Goal: Contribute content

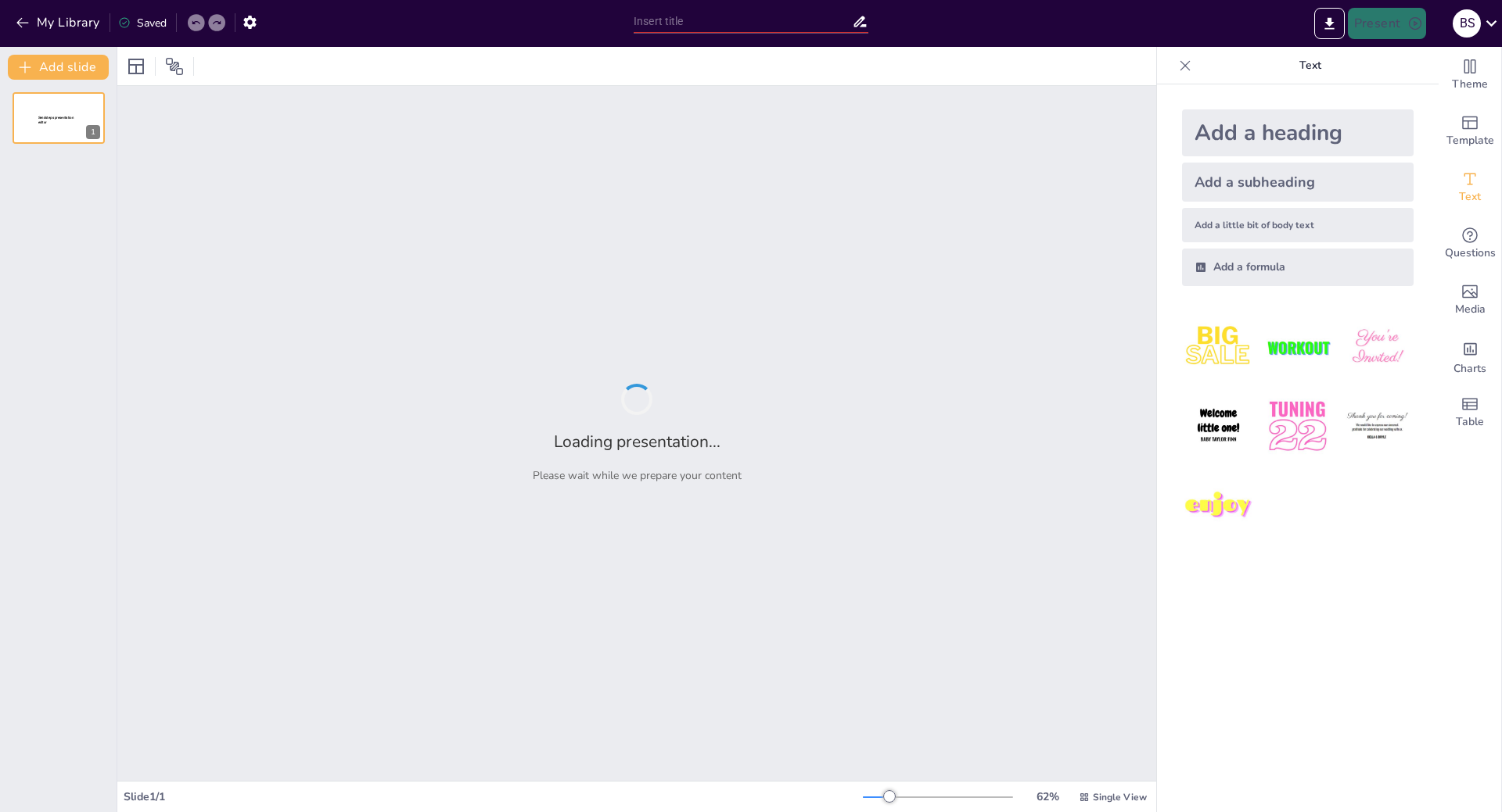
type input "Imported Flyer_ibuprofeno.pptx"
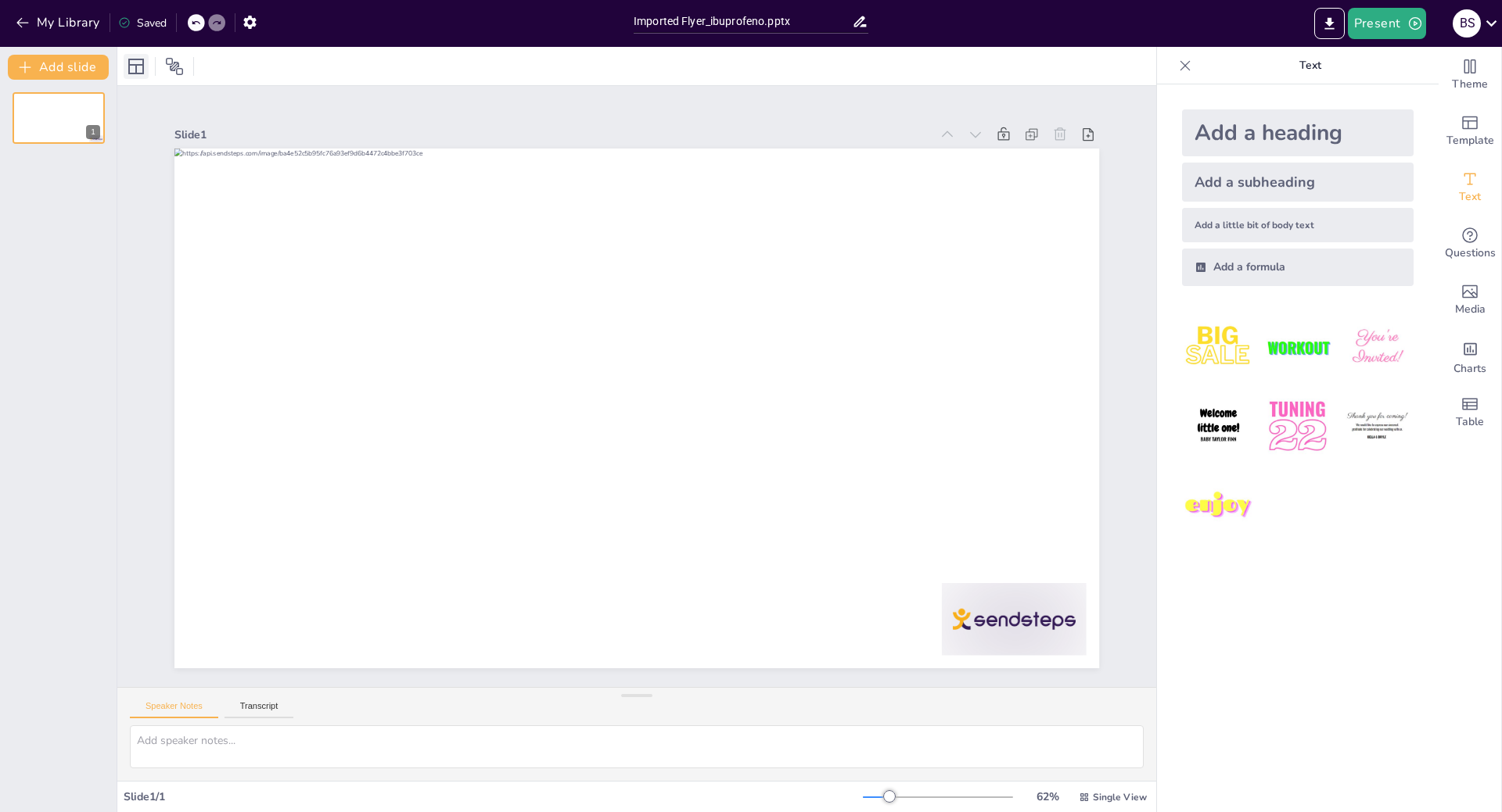
click at [137, 57] on icon at bounding box center [136, 66] width 19 height 19
click at [256, 707] on button "Transcript" at bounding box center [259, 710] width 70 height 17
click at [1202, 322] on img at bounding box center [1218, 348] width 73 height 73
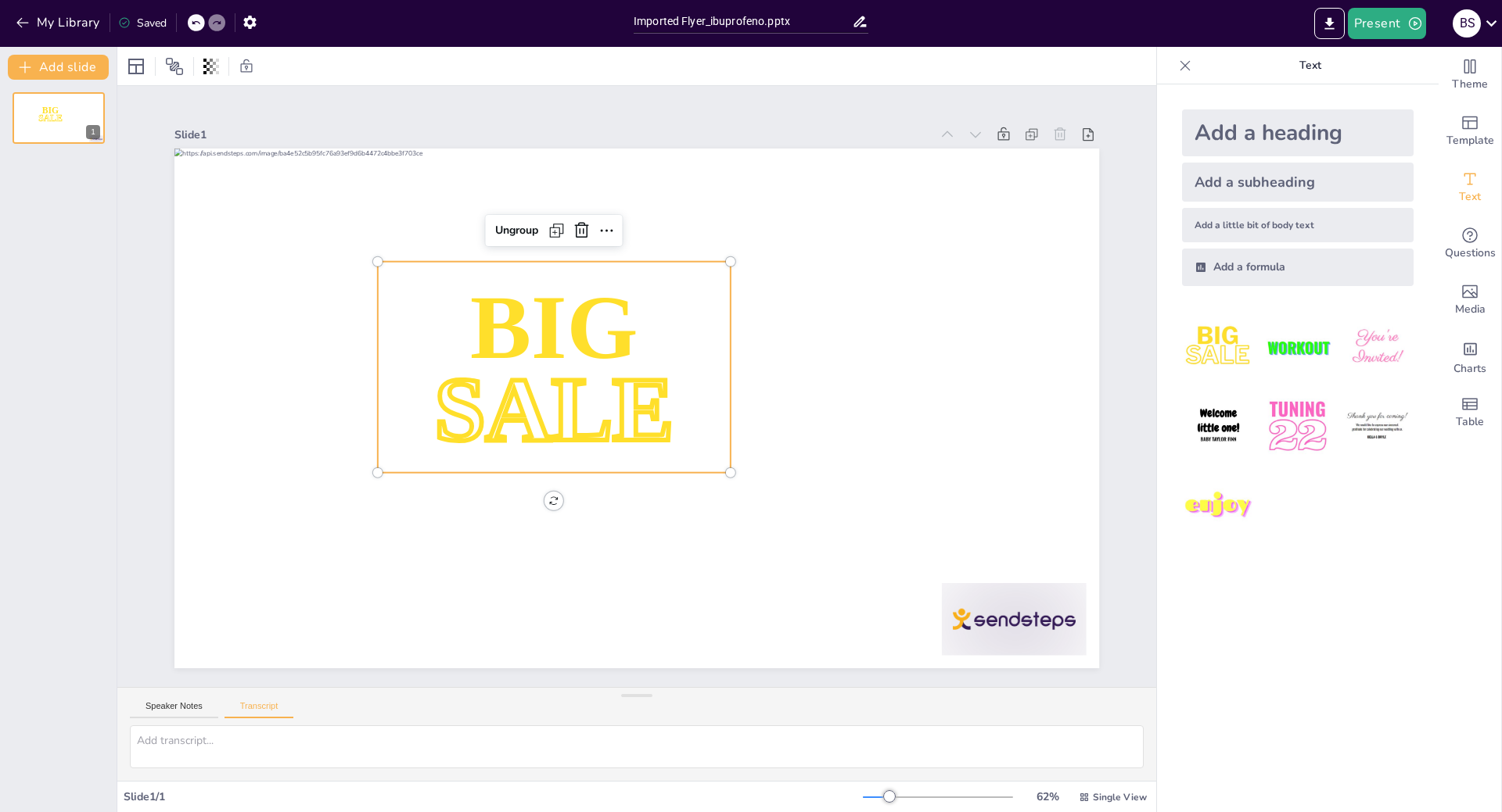
click at [1293, 345] on img at bounding box center [1297, 348] width 73 height 73
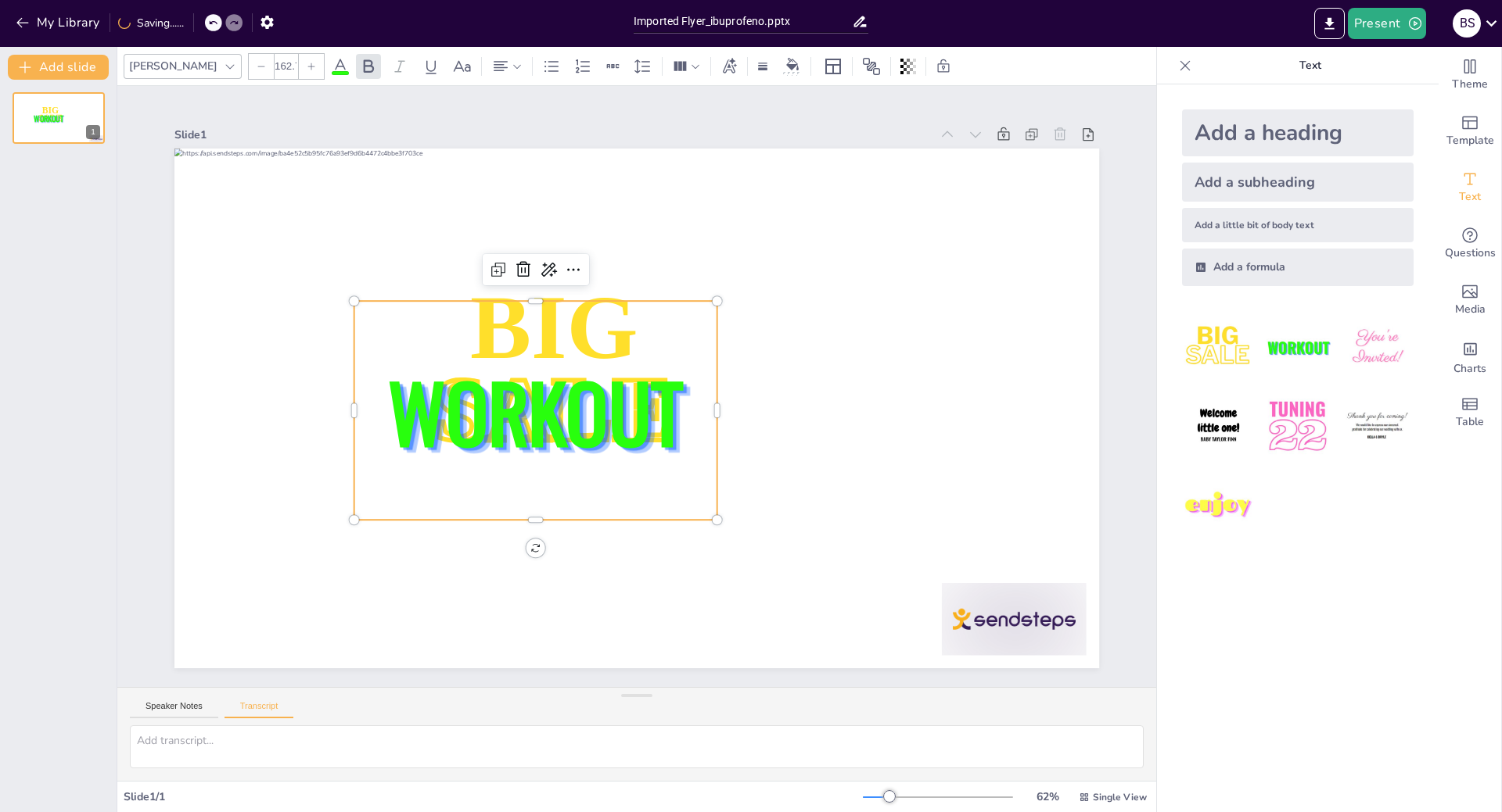
click at [577, 381] on span "WORKOUT" at bounding box center [535, 410] width 295 height 116
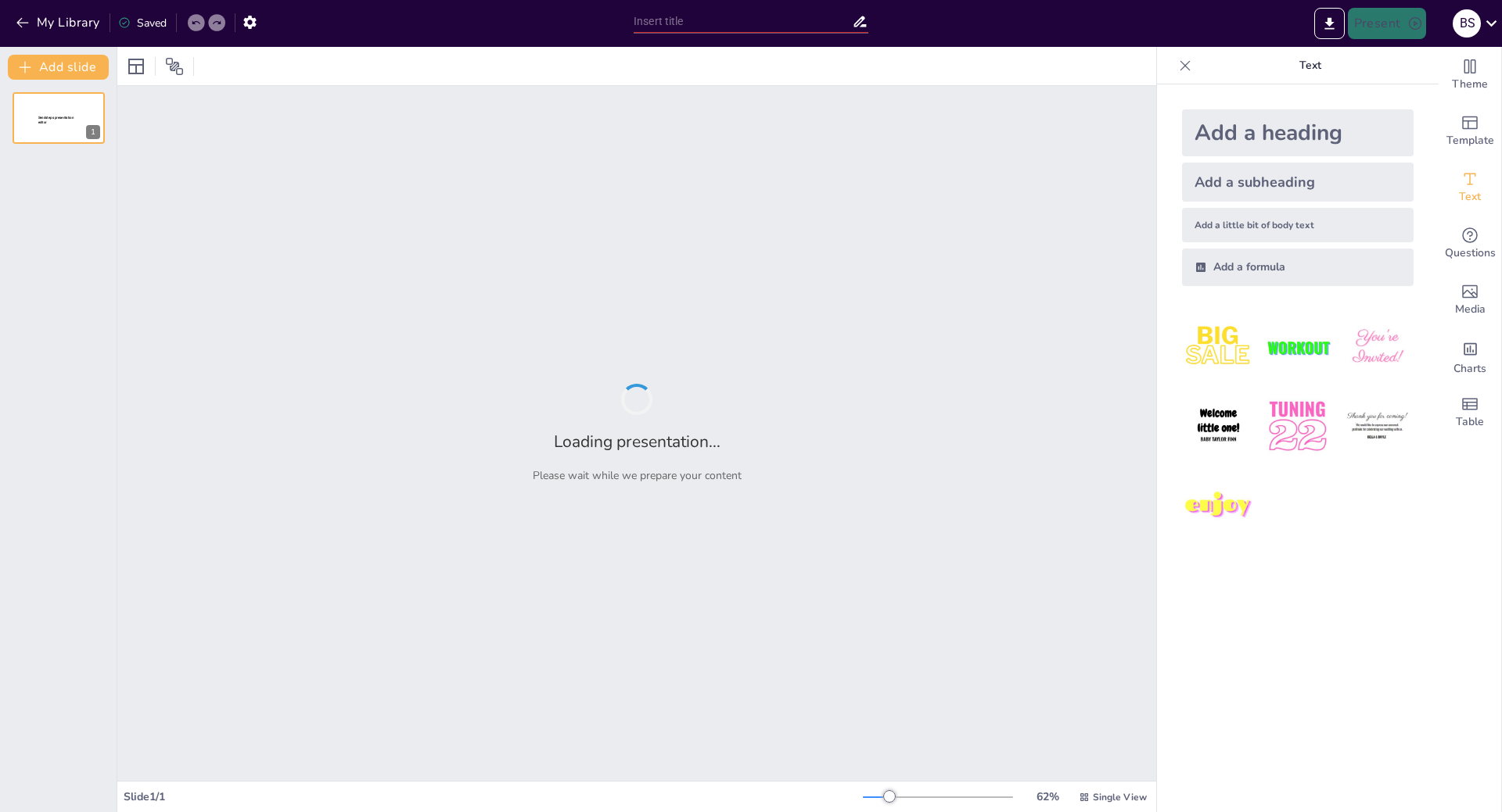
type input "Seguridad y Efectos Adversos del Ibuprofeno 5% Gel: Revisión de Advertencias y …"
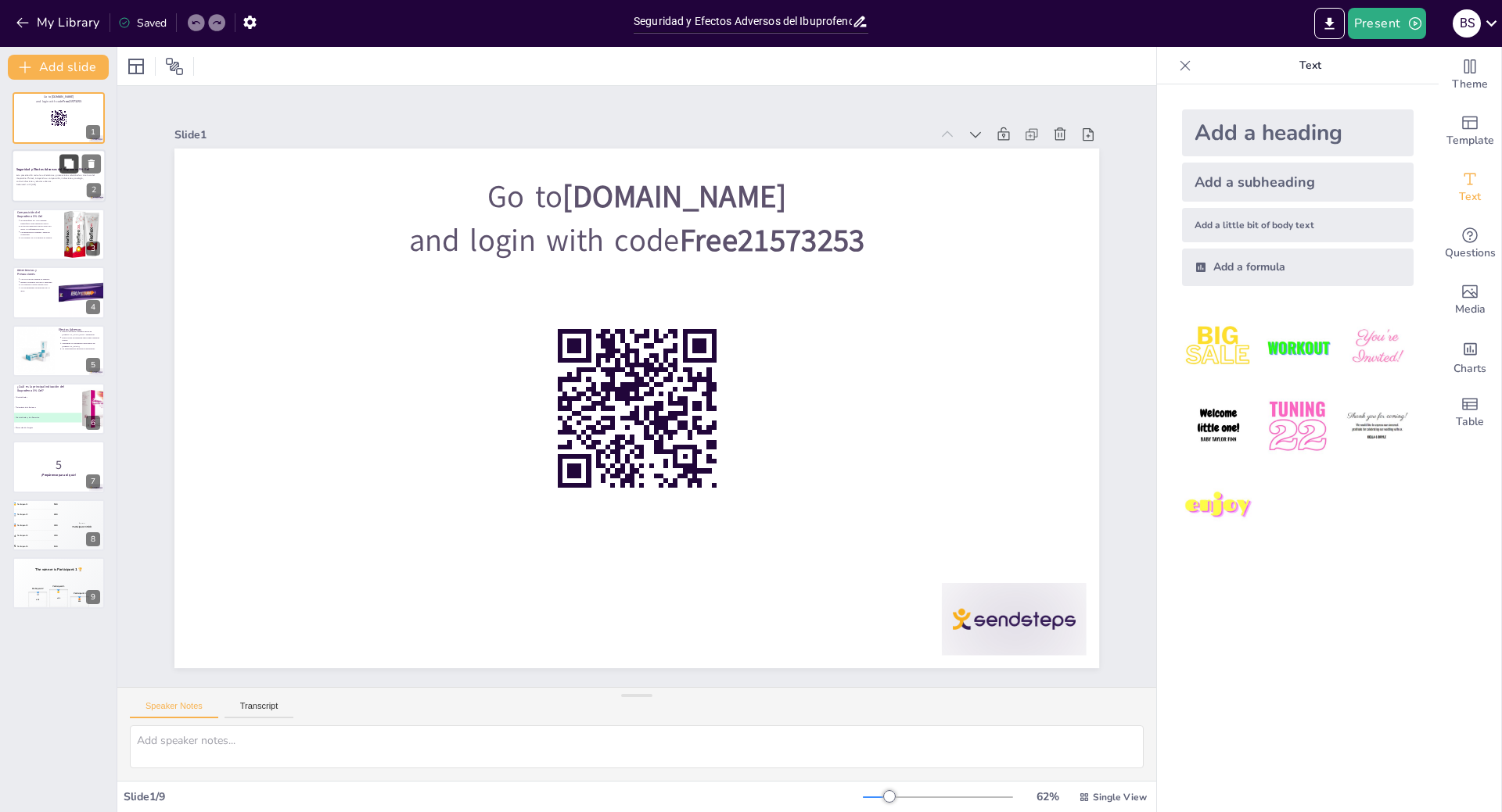
click at [63, 170] on button at bounding box center [69, 164] width 19 height 19
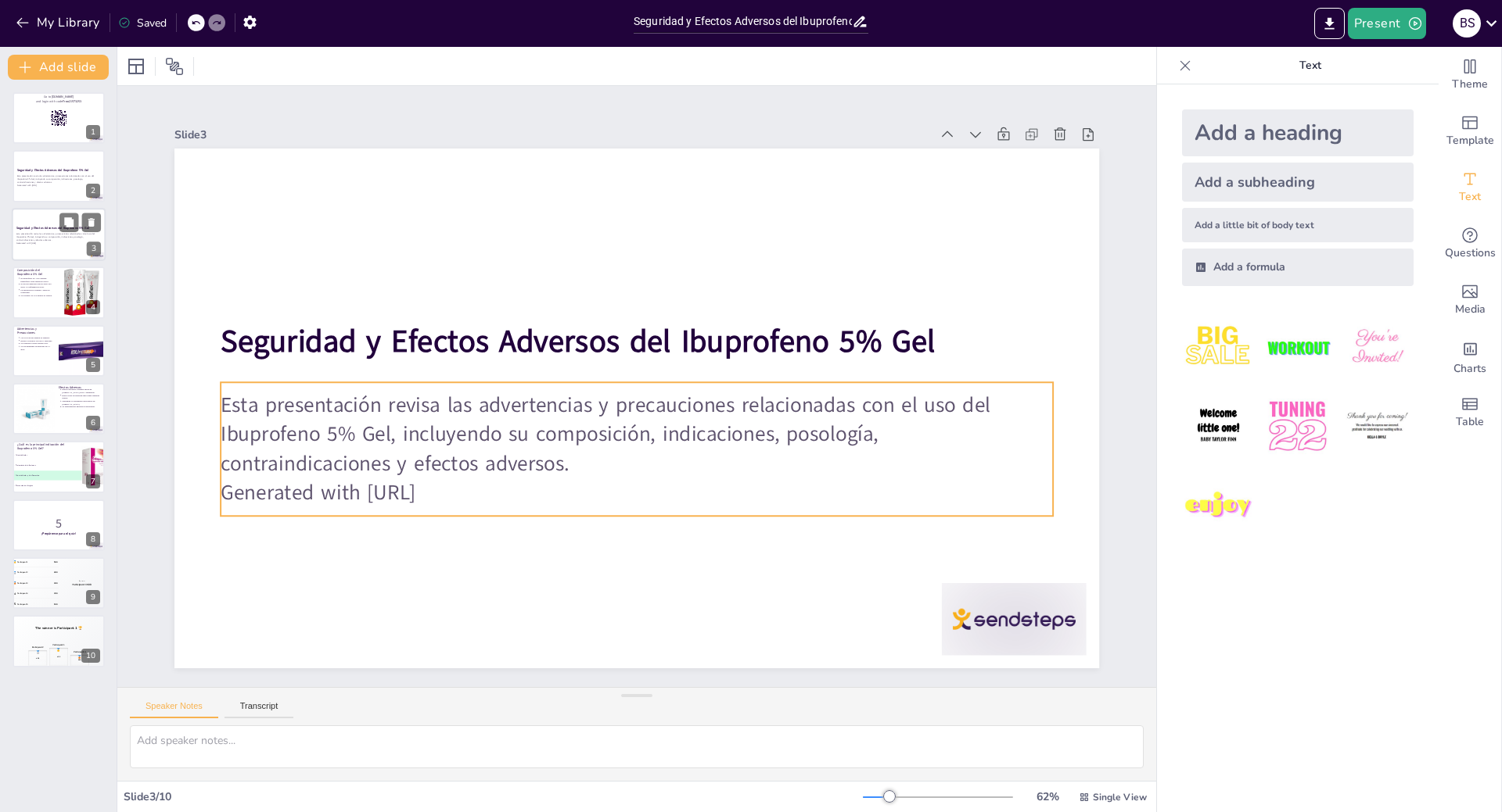
click at [57, 243] on p "Generated with [URL]" at bounding box center [58, 243] width 84 height 3
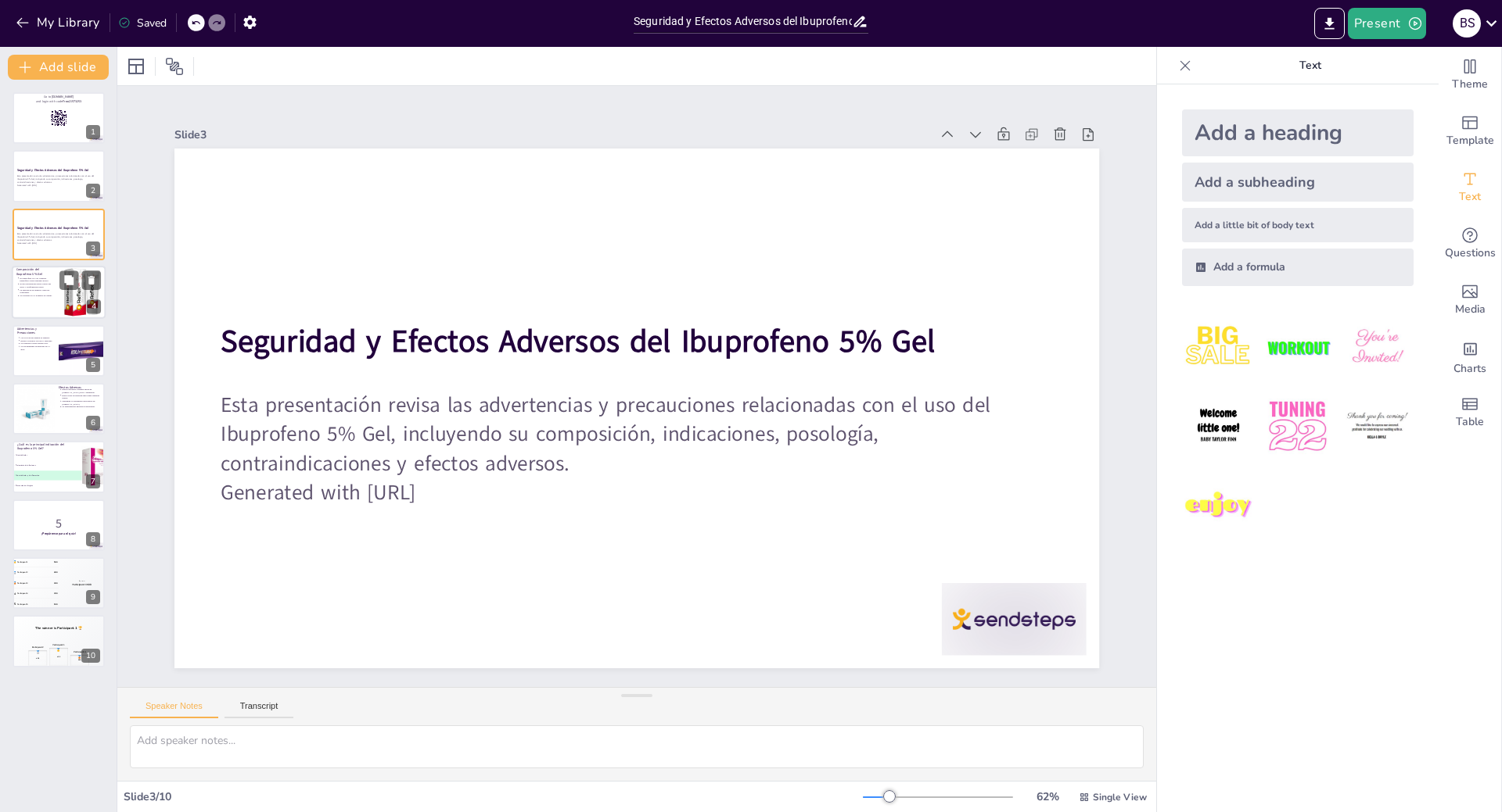
click at [57, 291] on div at bounding box center [58, 292] width 94 height 53
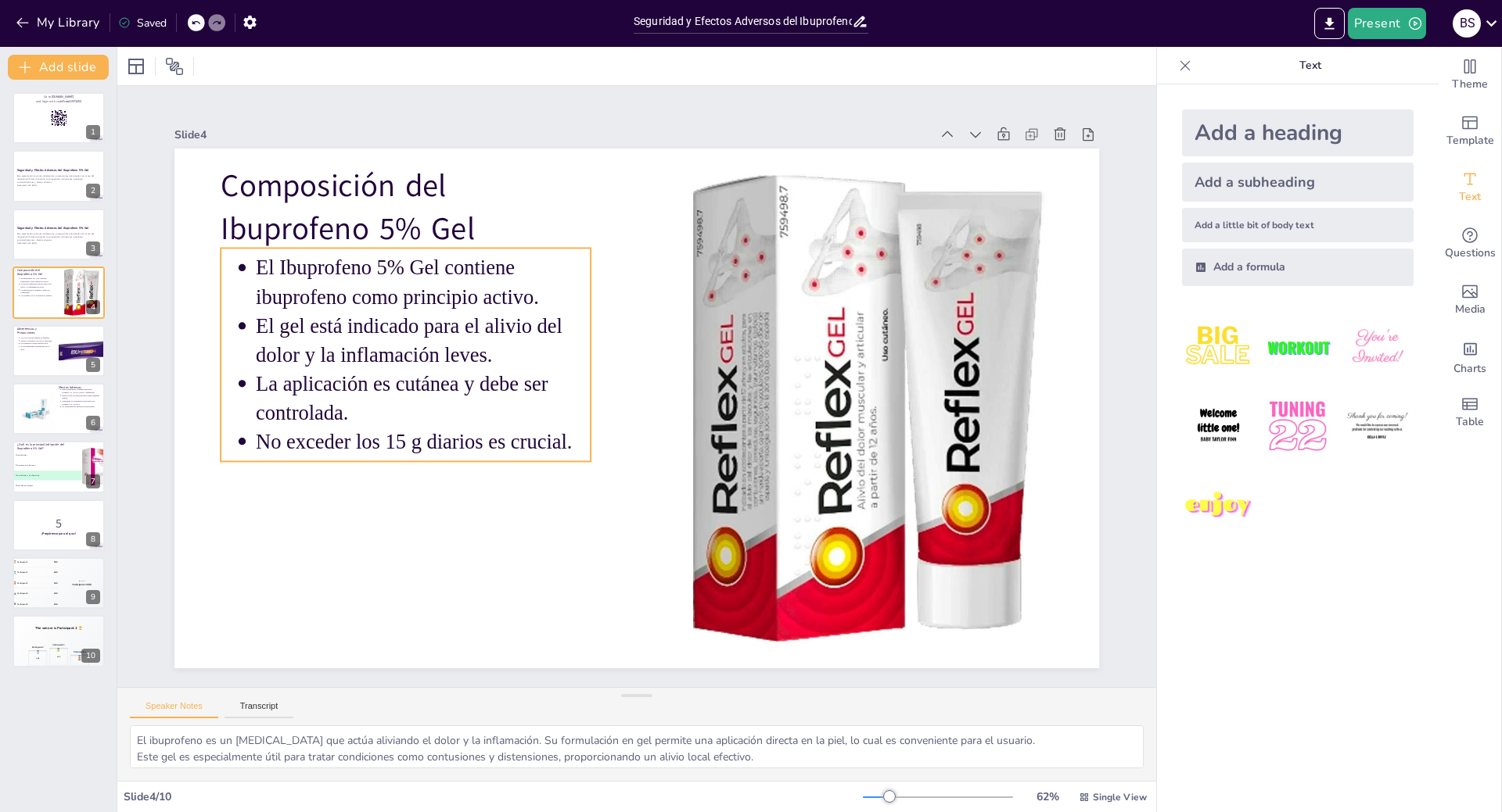
click at [461, 314] on p "El gel está indicado para el alivio del dolor y la inflamación leves." at bounding box center [570, 179] width 218 height 319
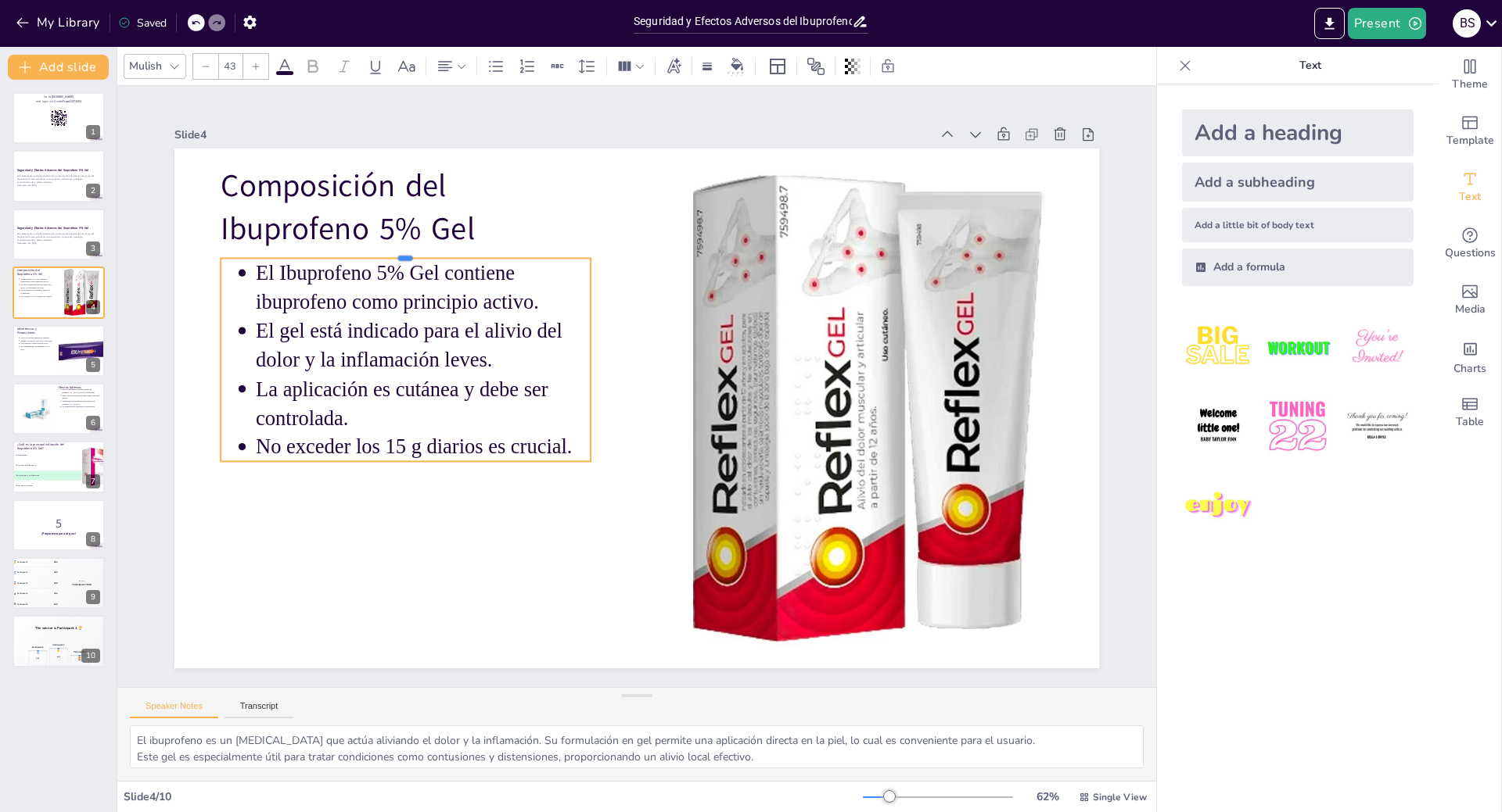
drag, startPoint x: 519, startPoint y: 240, endPoint x: 533, endPoint y: 250, distance: 17.2
click at [533, 250] on div at bounding box center [458, 187] width 356 height 126
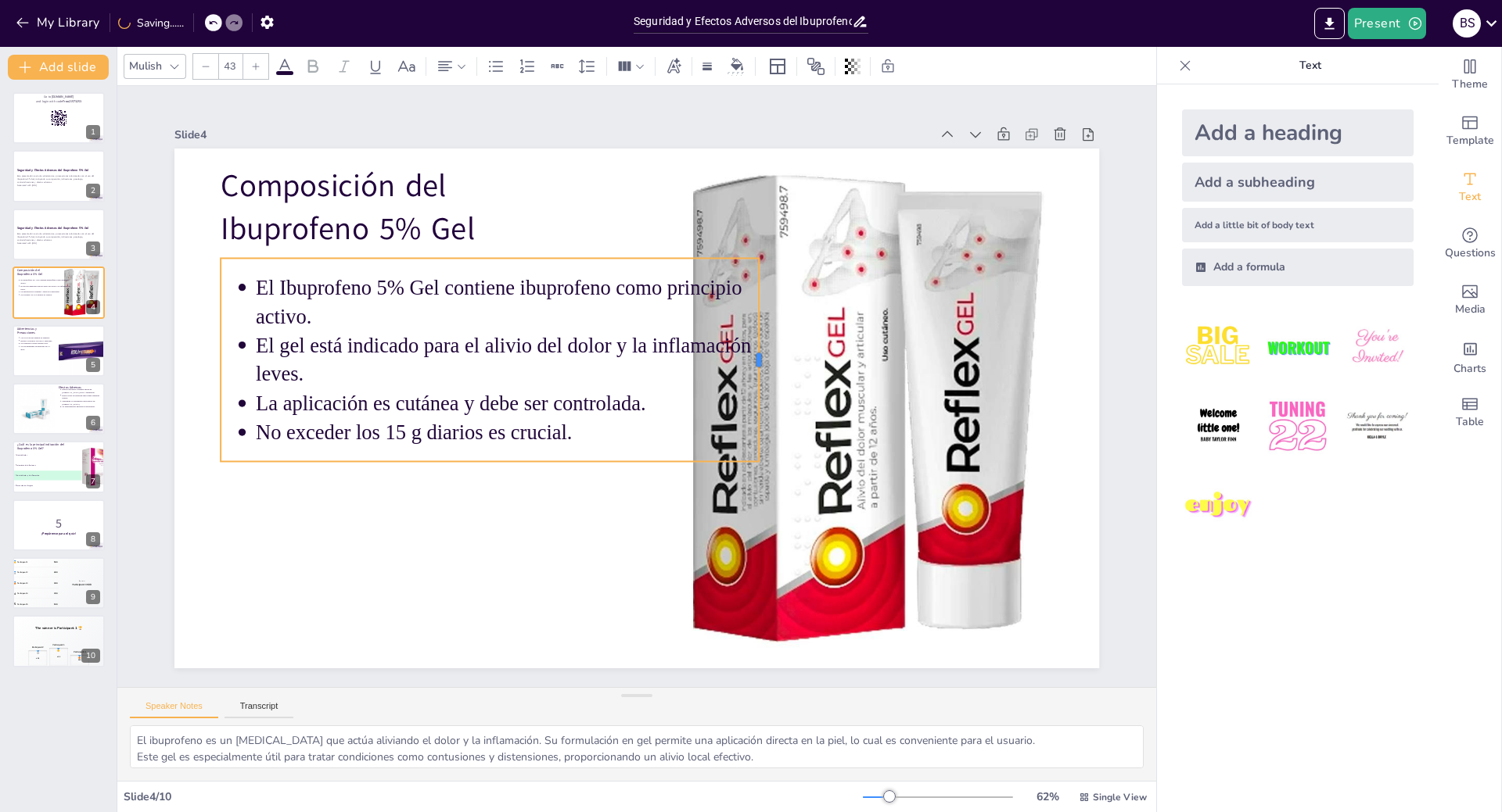
drag, startPoint x: 578, startPoint y: 333, endPoint x: 746, endPoint y: 345, distance: 168.4
click at [746, 354] on div at bounding box center [756, 440] width 130 height 172
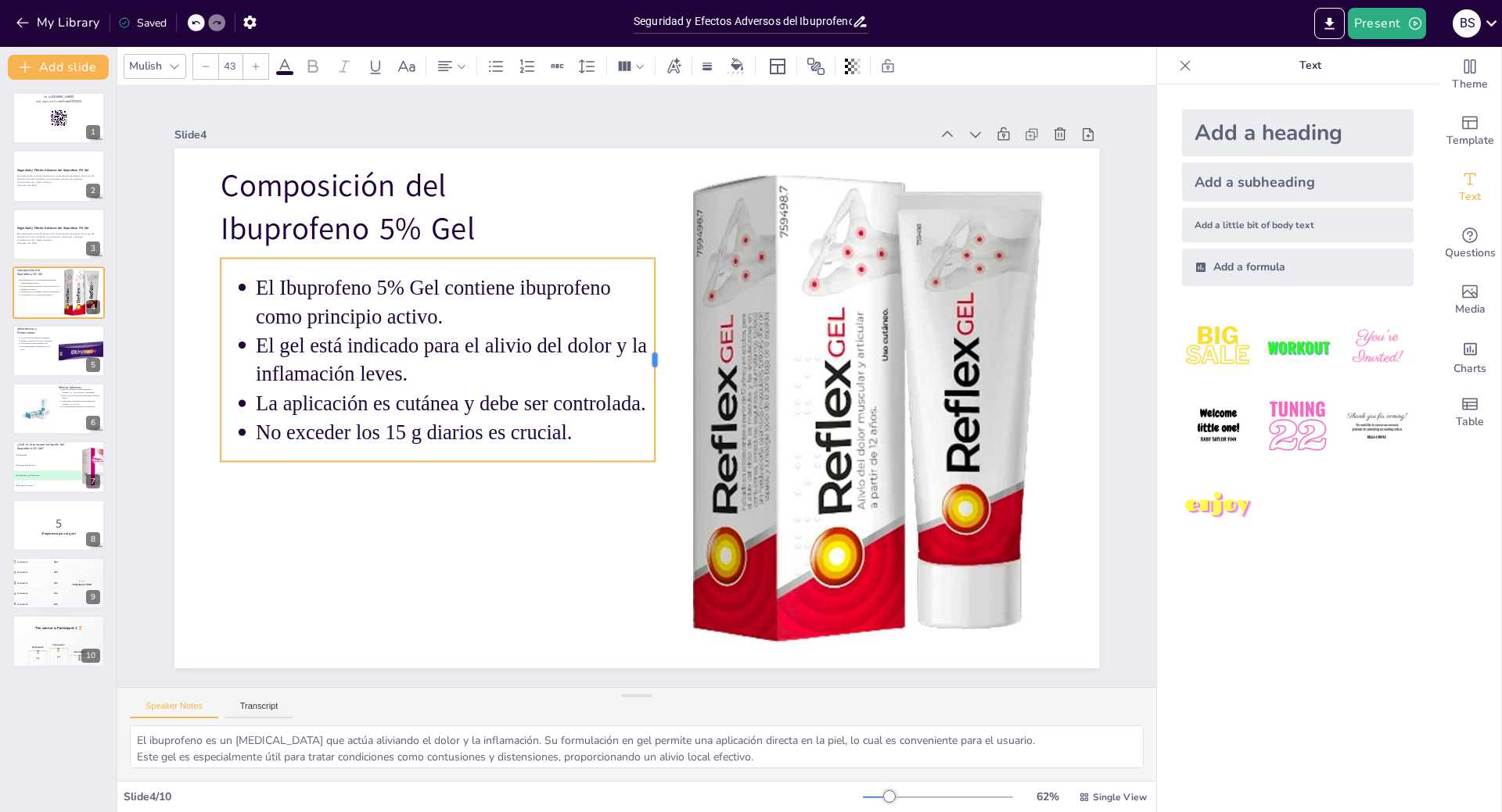
drag, startPoint x: 747, startPoint y: 362, endPoint x: 643, endPoint y: 366, distance: 104.1
click at [647, 366] on div at bounding box center [663, 363] width 34 height 204
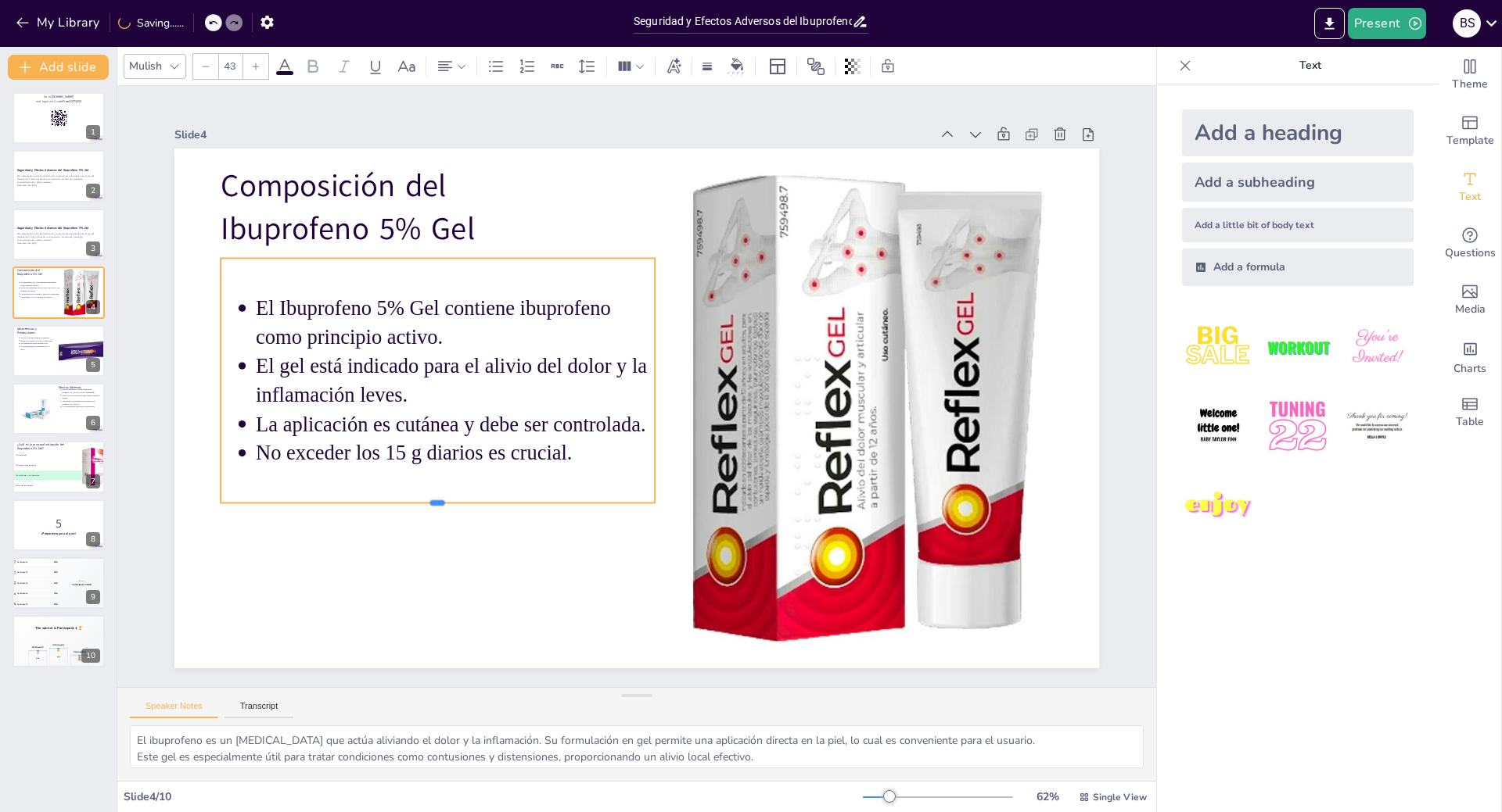
drag, startPoint x: 426, startPoint y: 455, endPoint x: 426, endPoint y: 497, distance: 42.0
click at [426, 504] on div at bounding box center [438, 509] width 434 height 12
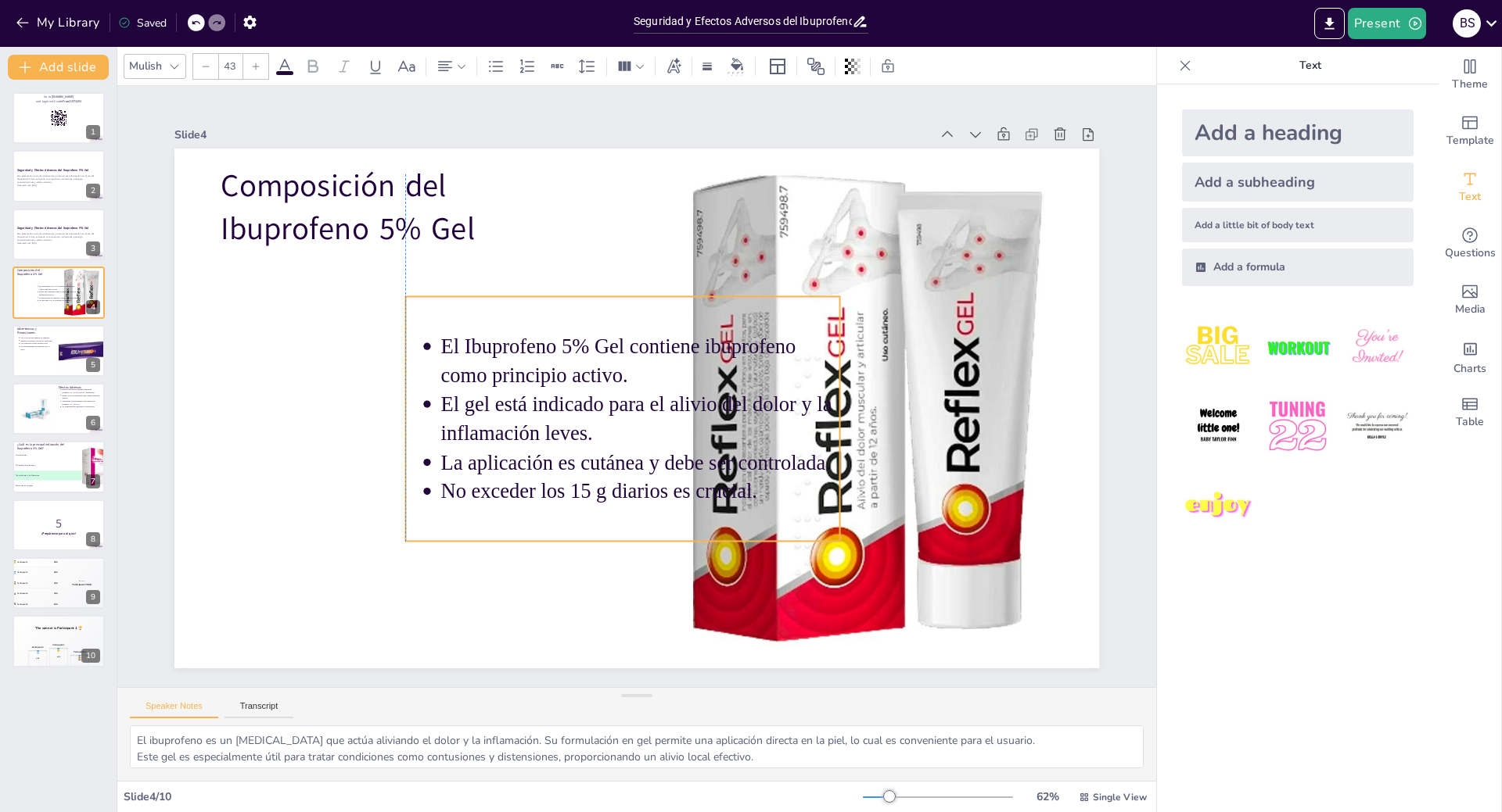
drag, startPoint x: 277, startPoint y: 284, endPoint x: 465, endPoint y: 322, distance: 191.8
click at [465, 322] on div "El Ibuprofeno 5% Gel contiene ibuprofeno como principio activo. El gel está ind…" at bounding box center [610, 410] width 496 height 401
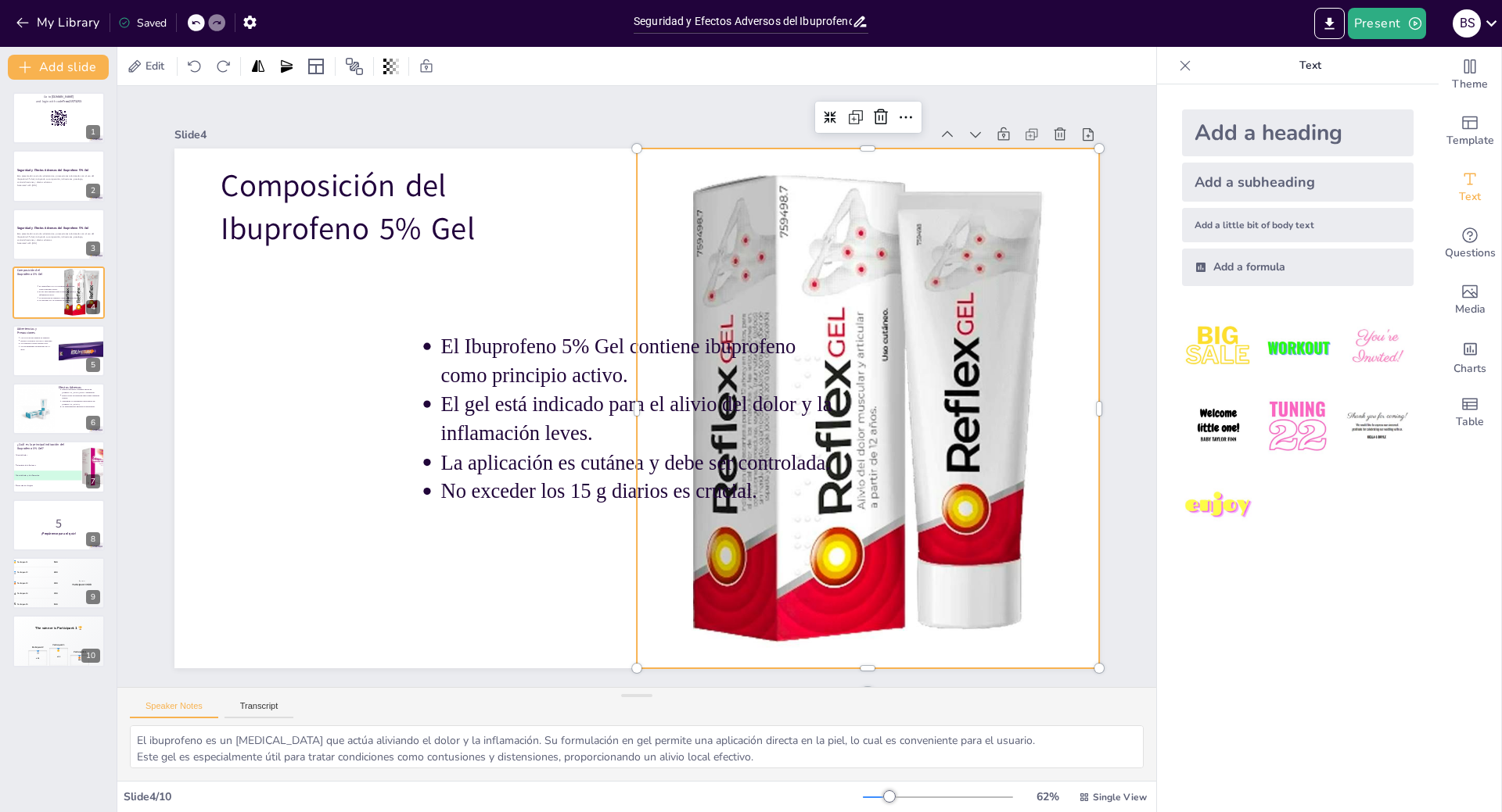
click at [924, 366] on div at bounding box center [663, 617] width 617 height 617
click at [1113, 361] on div "Slide 1 Go to [DOMAIN_NAME] and login with code Free21573253 Slide 2 Seguridad …" at bounding box center [636, 387] width 1158 height 994
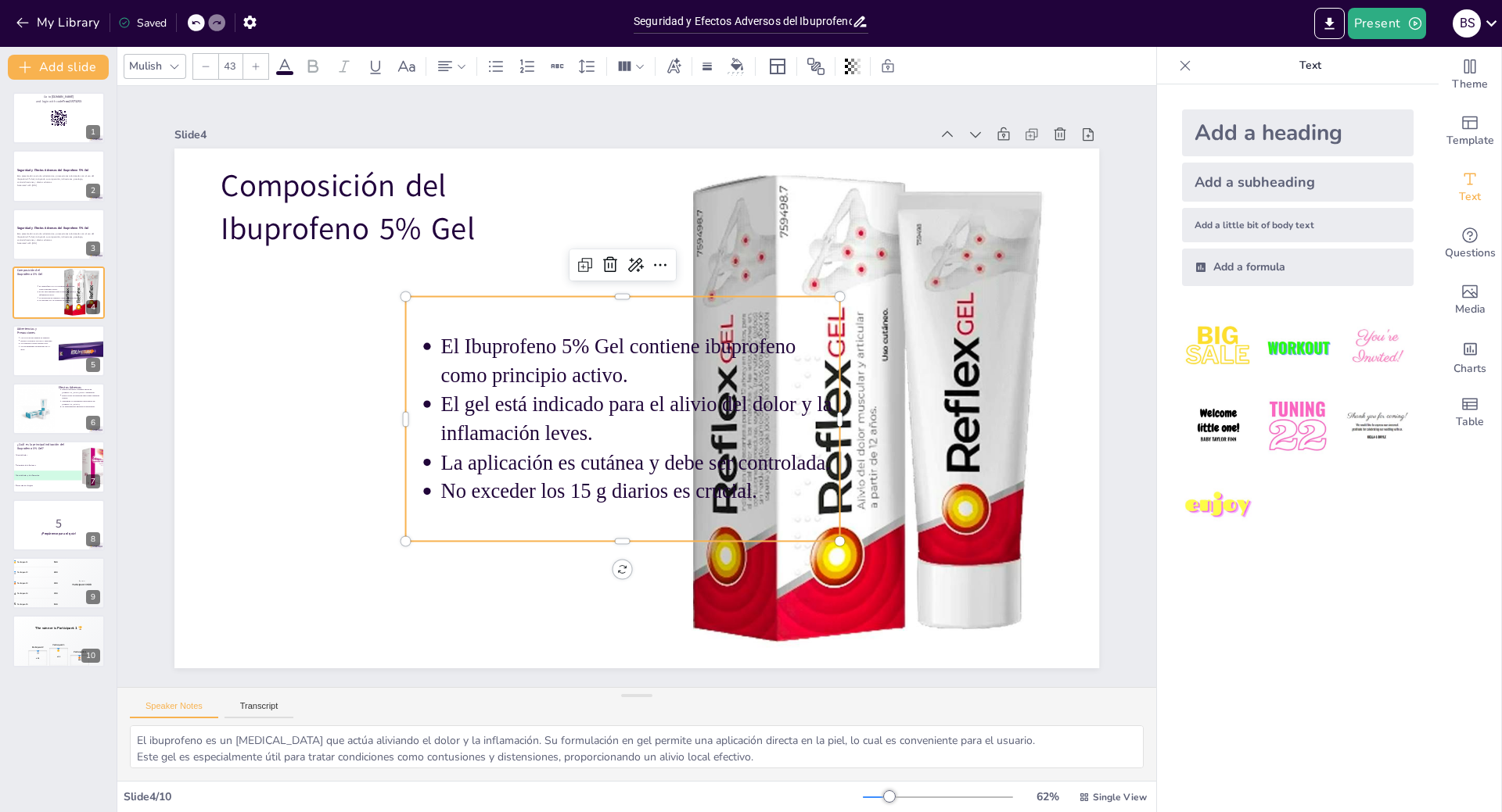
click at [587, 403] on p "El gel está indicado para el alivio del dolor y la inflamación leves." at bounding box center [637, 353] width 402 height 99
click at [56, 345] on div at bounding box center [58, 351] width 94 height 53
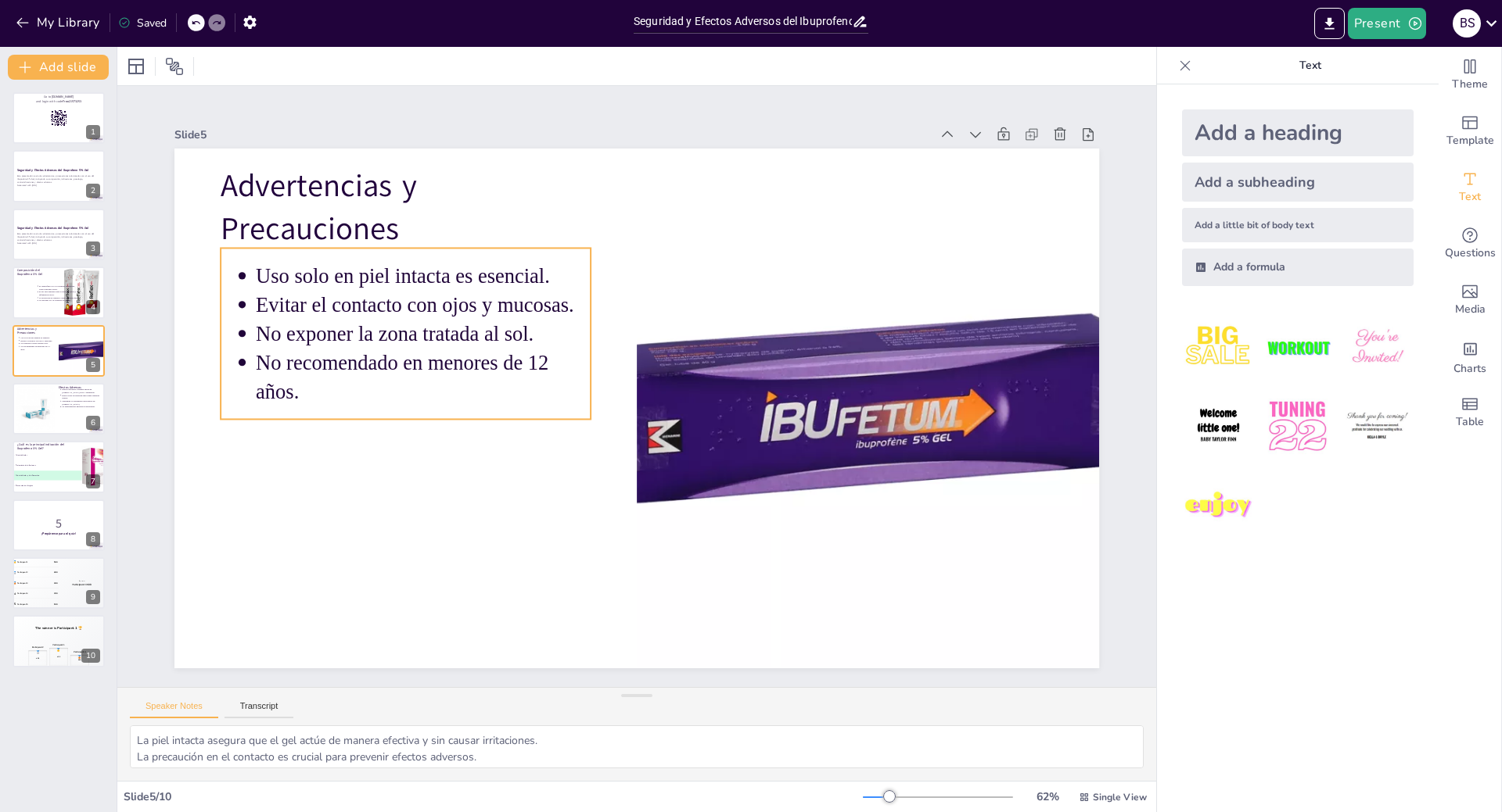
click at [620, 420] on p "No recomendado en menores de 12 años." at bounding box center [714, 585] width 189 height 330
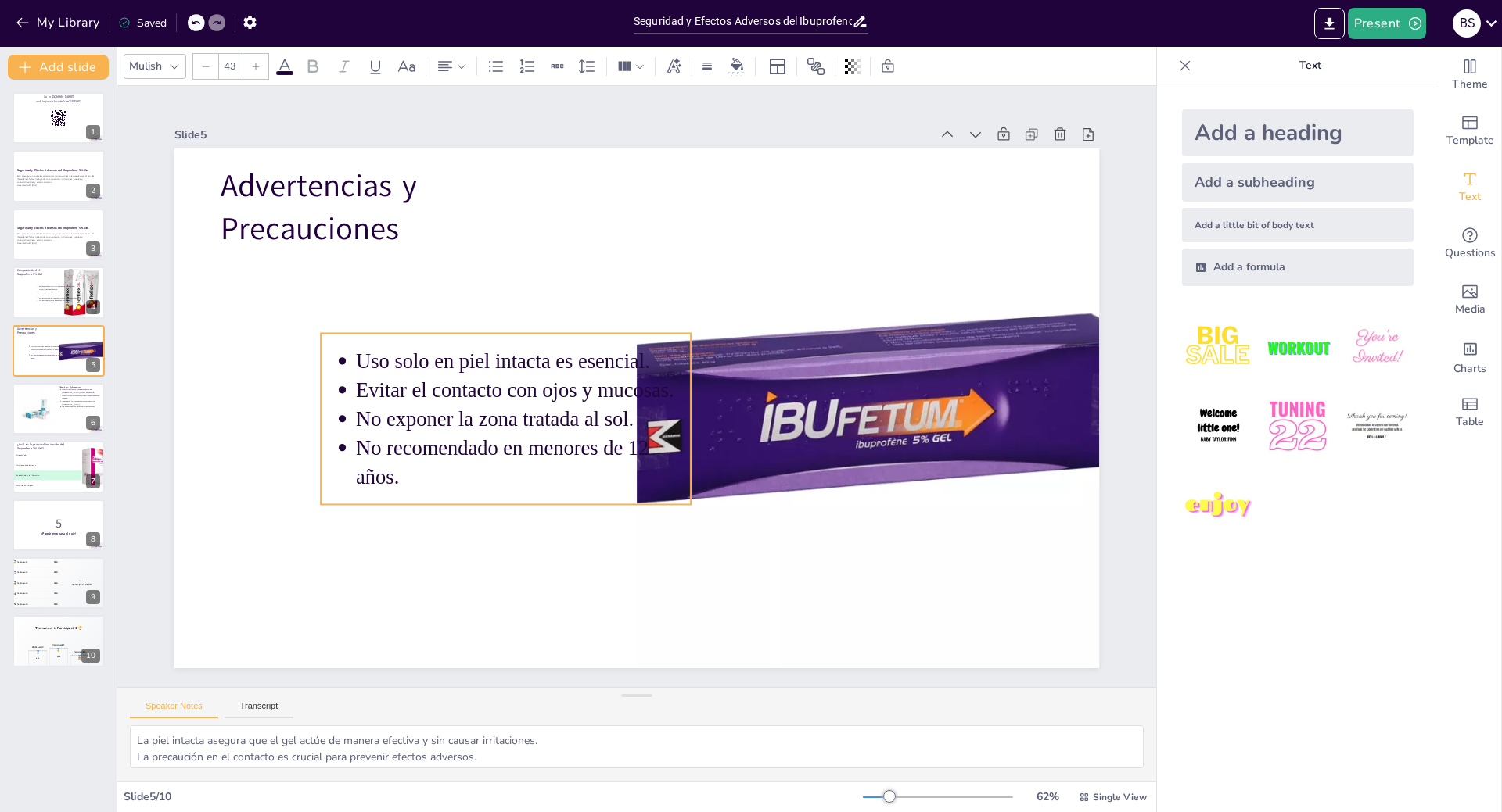
drag, startPoint x: 343, startPoint y: 392, endPoint x: 443, endPoint y: 477, distance: 131.2
click at [519, 417] on p "No recomendado en menores de 12 años." at bounding box center [613, 252] width 189 height 330
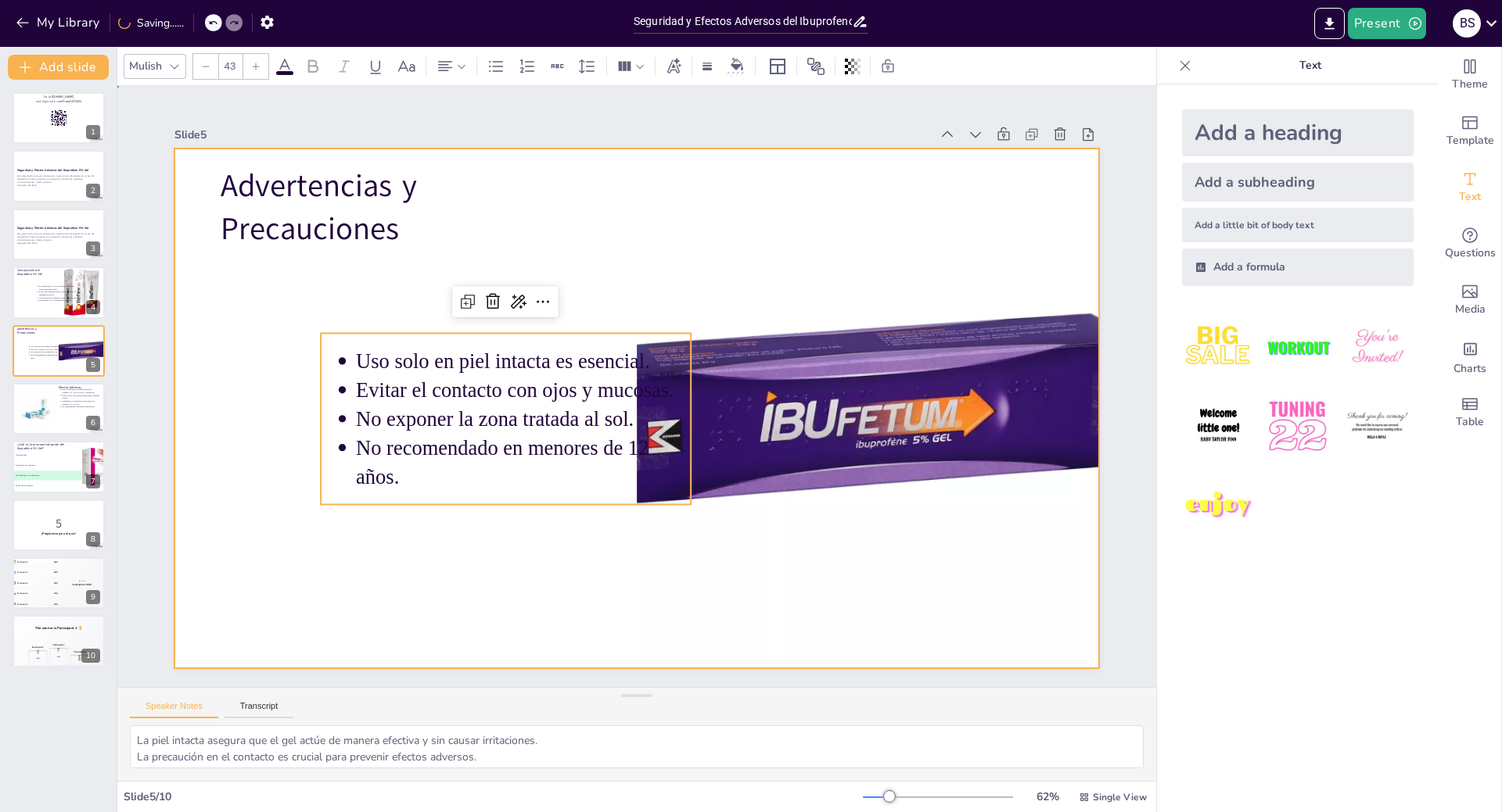
click at [307, 245] on div at bounding box center [614, 382] width 701 height 1012
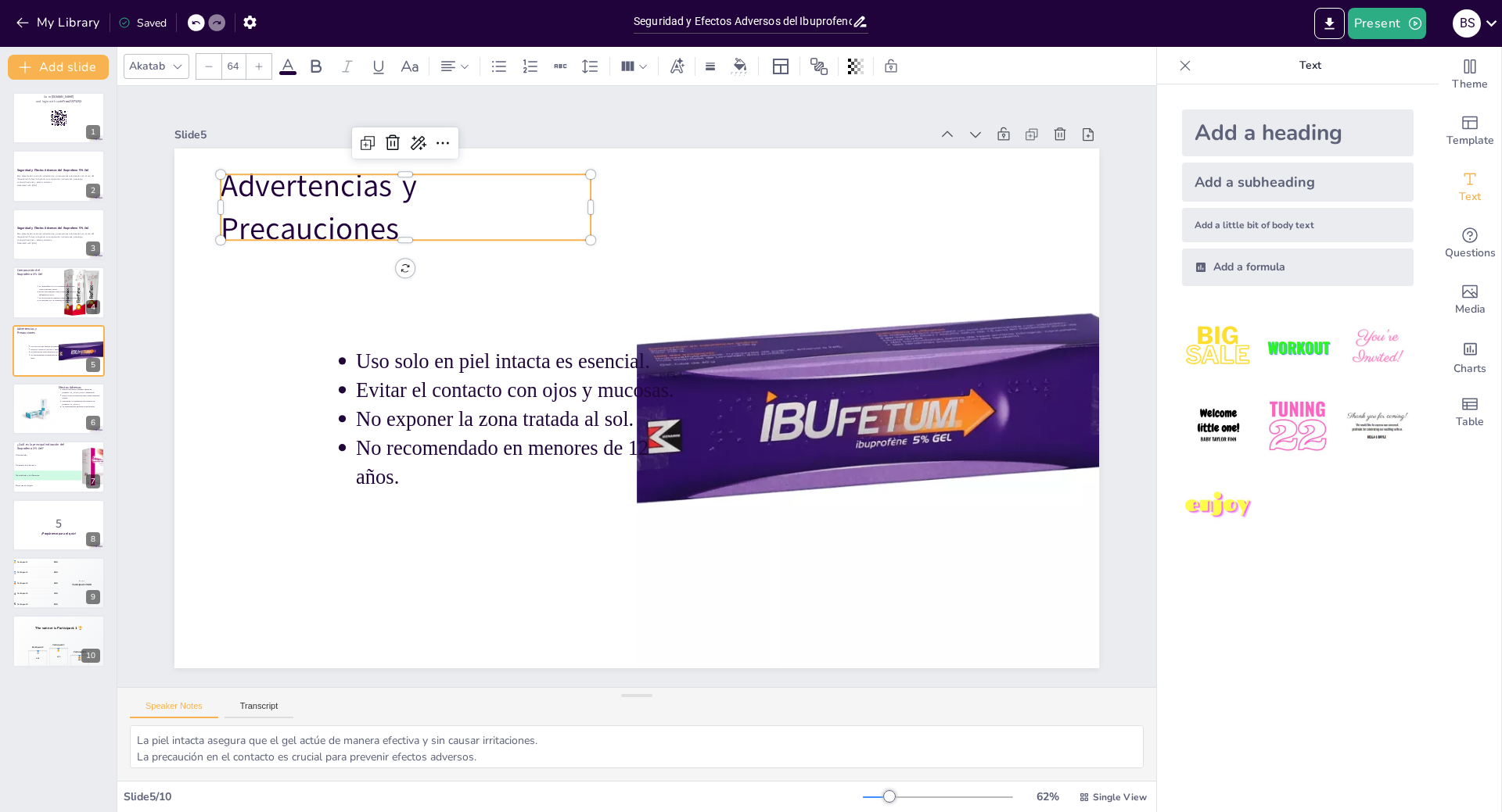
click at [777, 199] on p "Advertencias y Precauciones" at bounding box center [906, 276] width 259 height 364
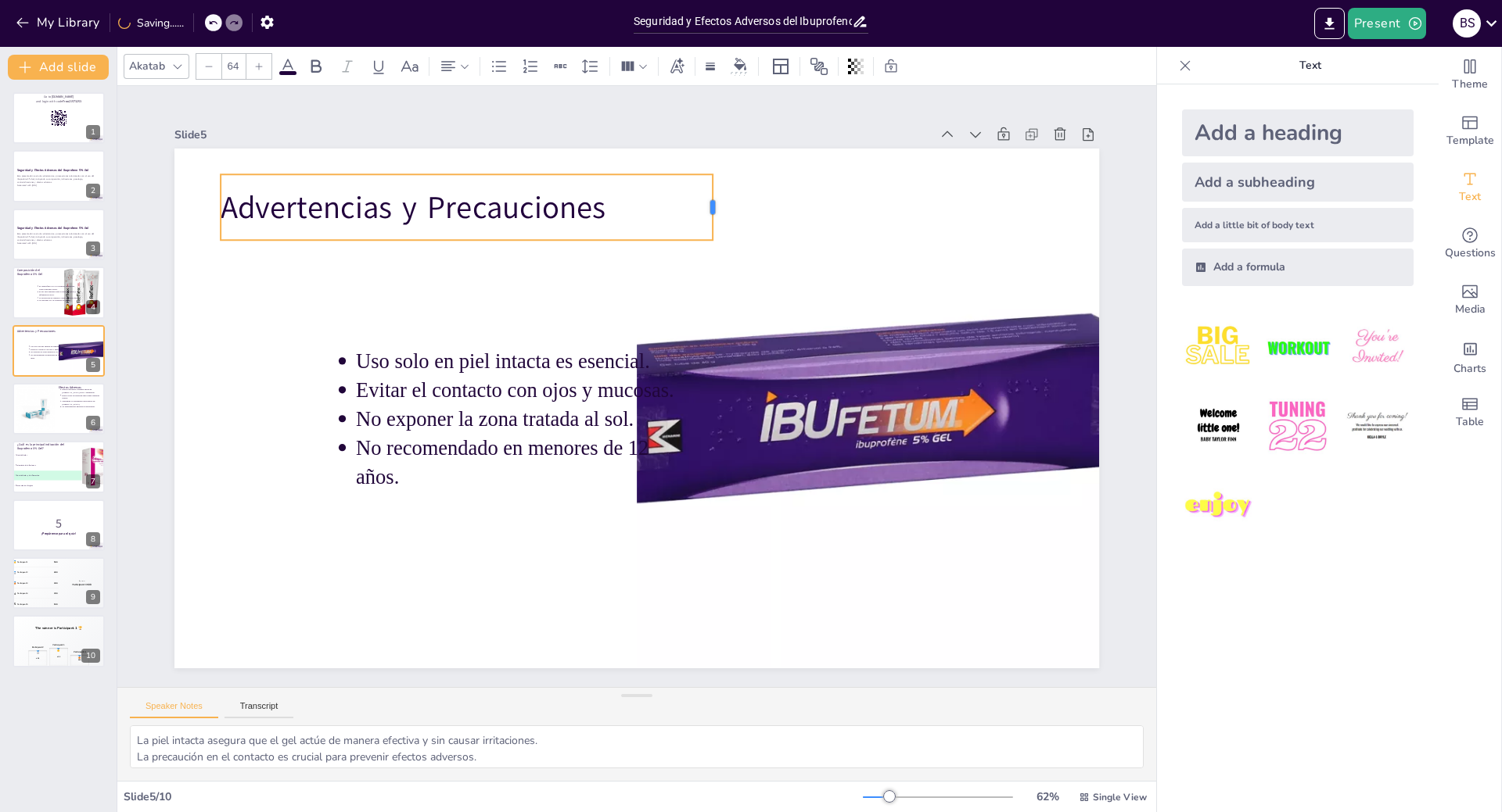
drag, startPoint x: 578, startPoint y: 205, endPoint x: 700, endPoint y: 243, distance: 127.8
click at [700, 243] on div "Advertencias y Precauciones Uso solo en piel intacta es esencial. Evitar el con…" at bounding box center [615, 388] width 614 height 973
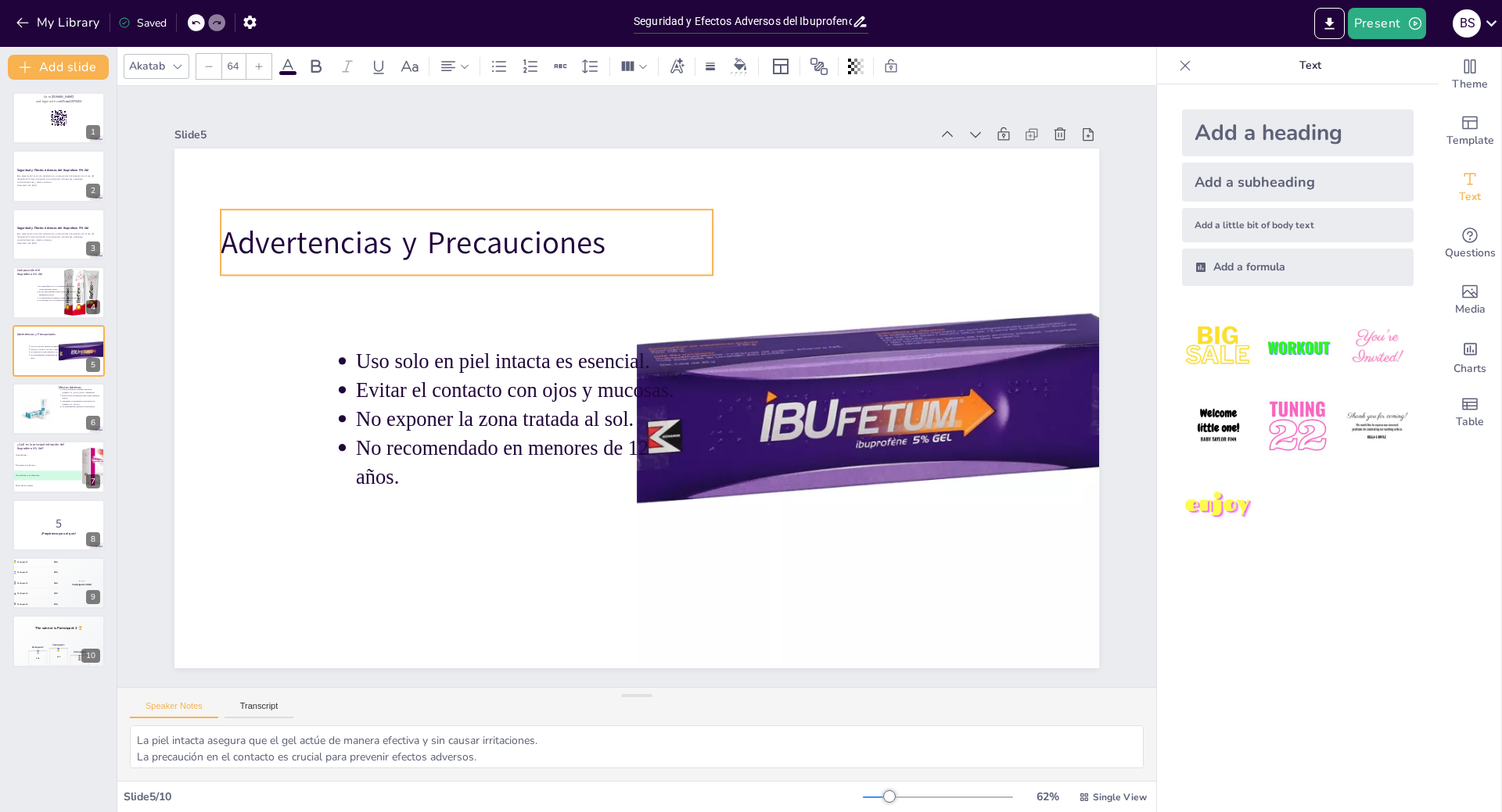
drag, startPoint x: 475, startPoint y: 177, endPoint x: 475, endPoint y: 213, distance: 36.0
click at [475, 213] on div "Advertencias y Precauciones" at bounding box center [560, 177] width 459 height 303
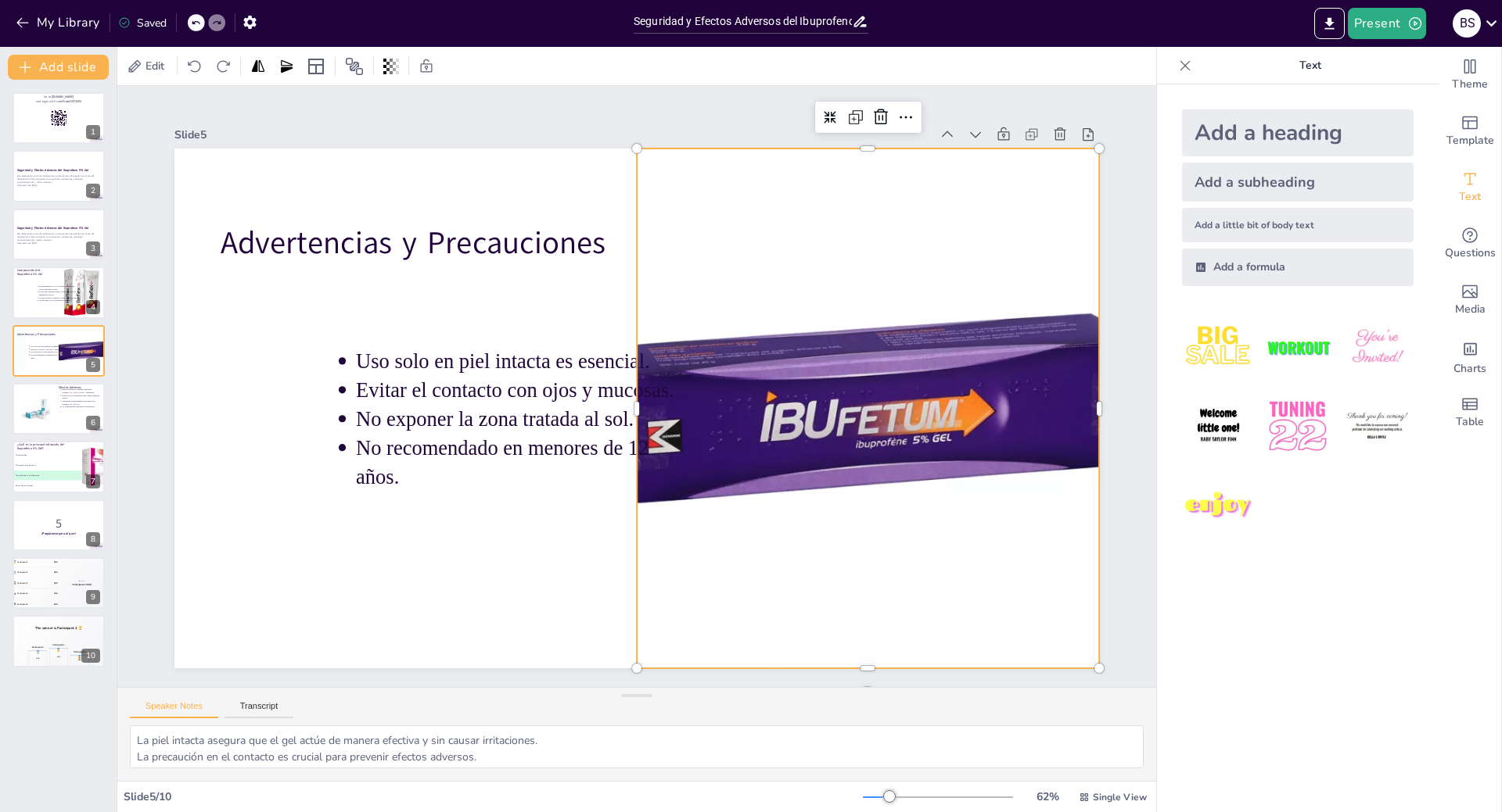
click at [804, 279] on div at bounding box center [848, 290] width 710 height 710
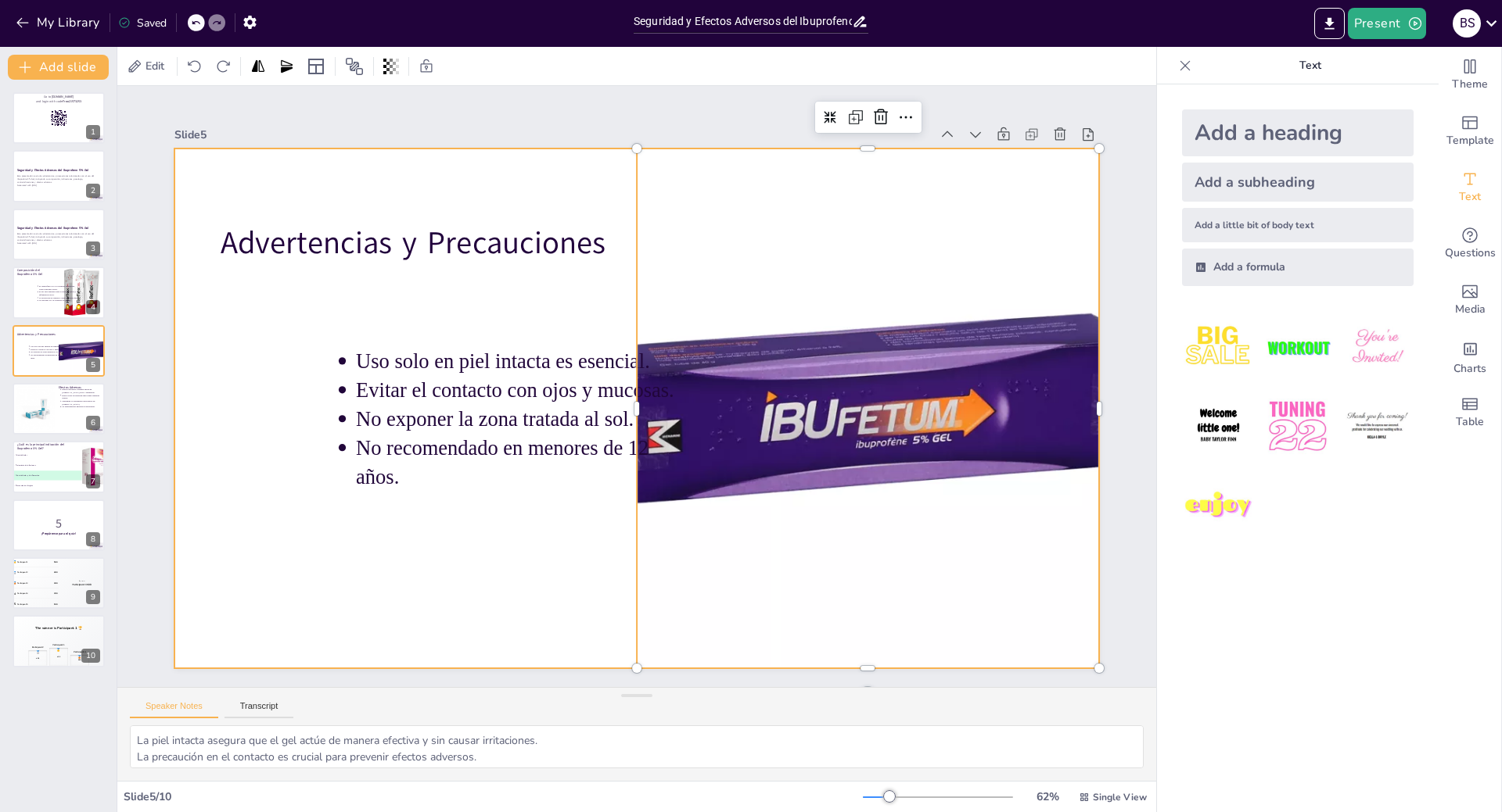
click at [496, 572] on div at bounding box center [622, 403] width 1035 height 1005
click at [75, 424] on div at bounding box center [58, 409] width 94 height 53
type textarea "Estas reacciones son generalmente leves, pero requieren atención para evitar co…"
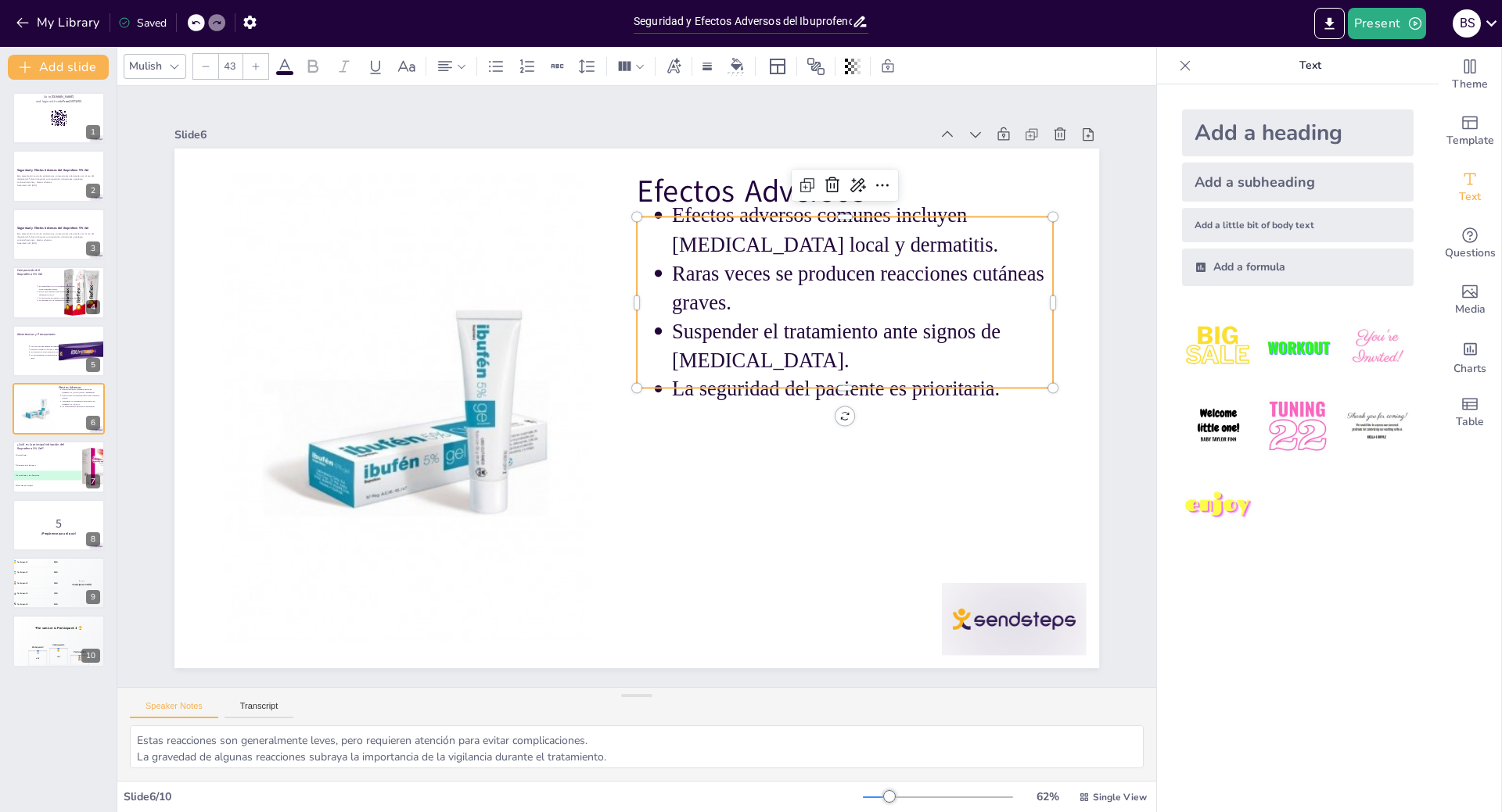
click at [707, 447] on p "Raras veces se producen reacciones cutáneas graves." at bounding box center [635, 633] width 208 height 371
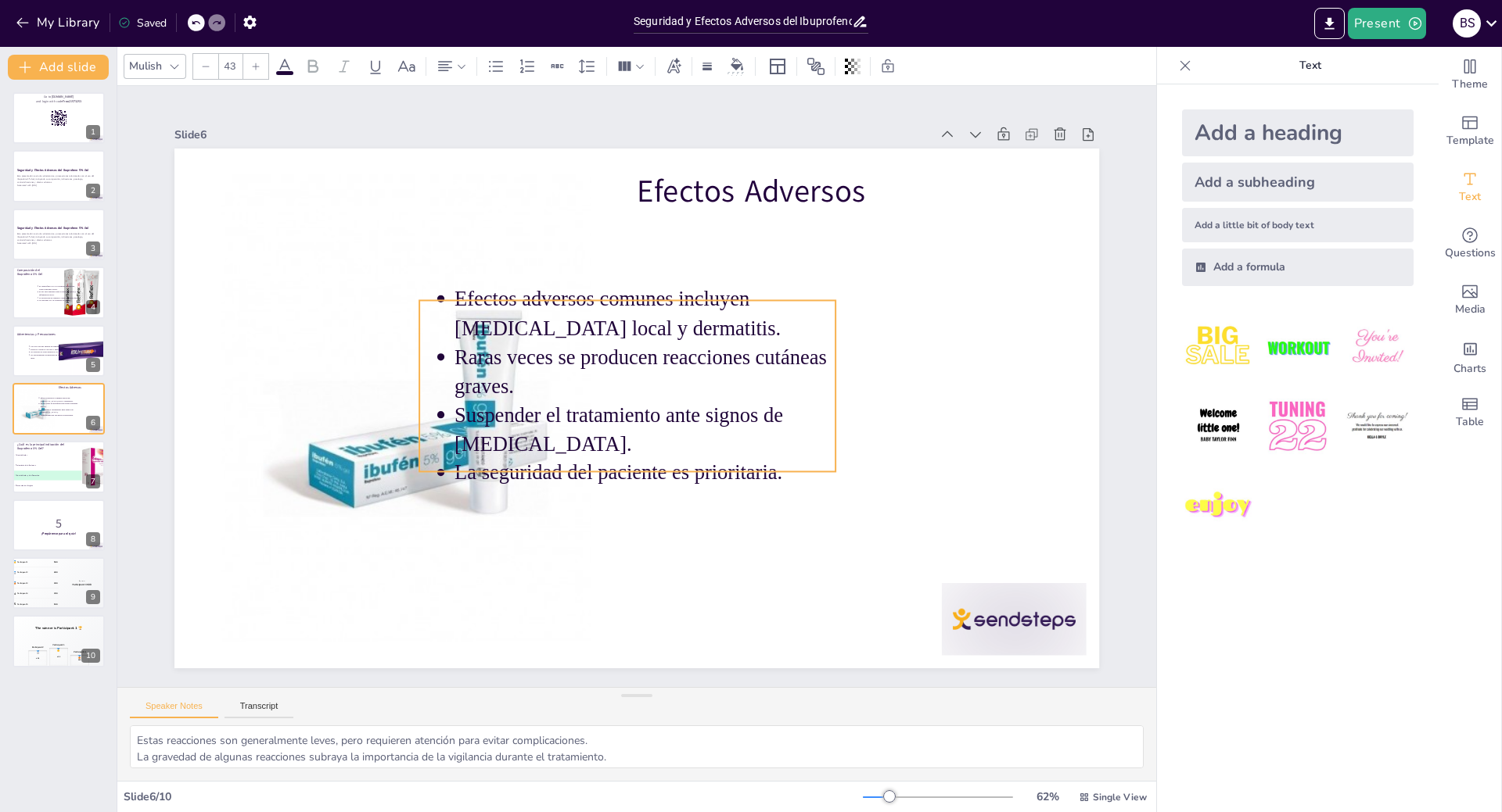
drag, startPoint x: 707, startPoint y: 297, endPoint x: 488, endPoint y: 381, distance: 234.6
click at [499, 381] on p "Raras veces se producen reacciones cutáneas graves." at bounding box center [619, 386] width 241 height 359
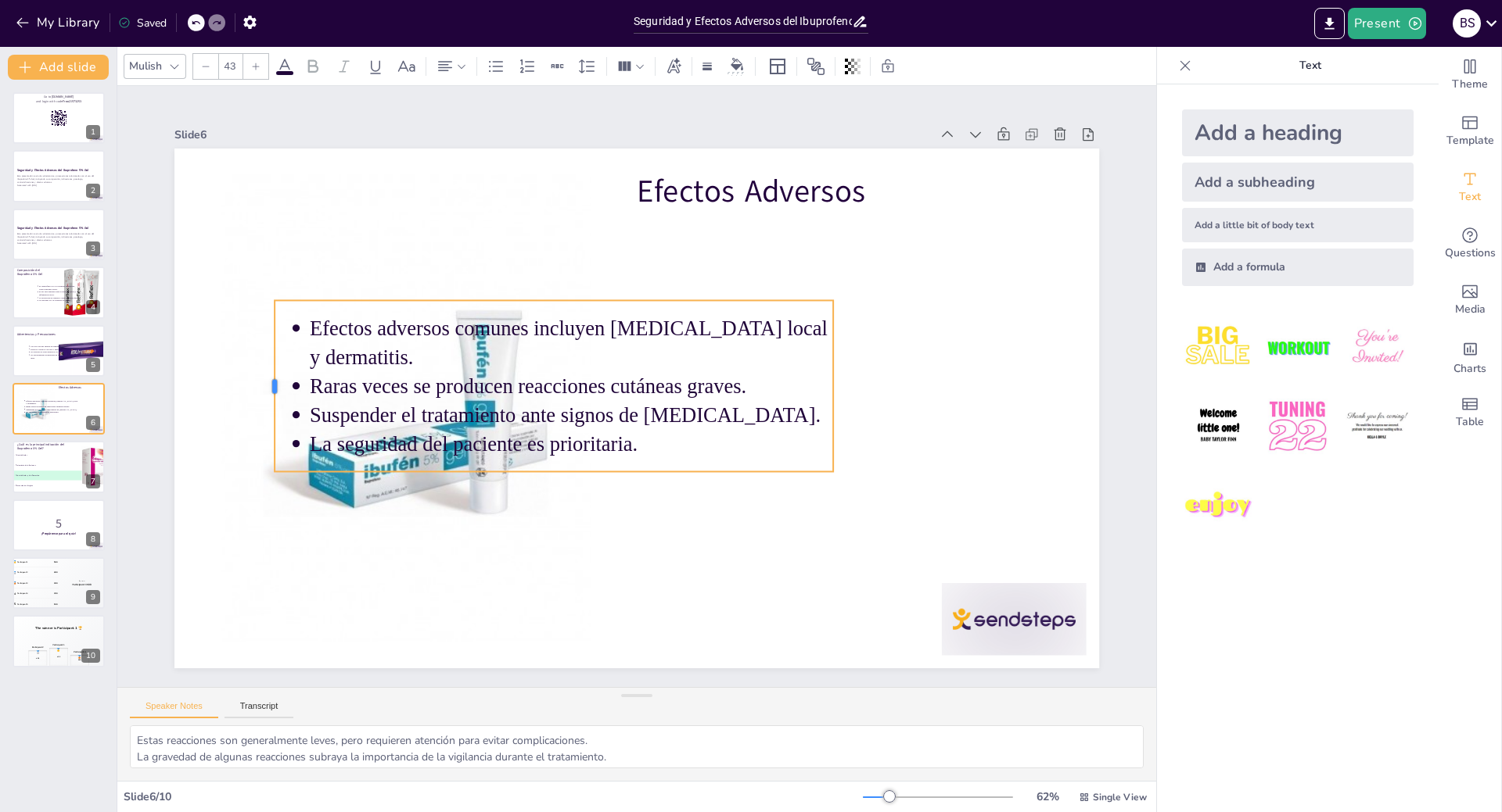
drag, startPoint x: 402, startPoint y: 379, endPoint x: 260, endPoint y: 390, distance: 142.4
click at [974, 390] on div at bounding box center [997, 464] width 47 height 170
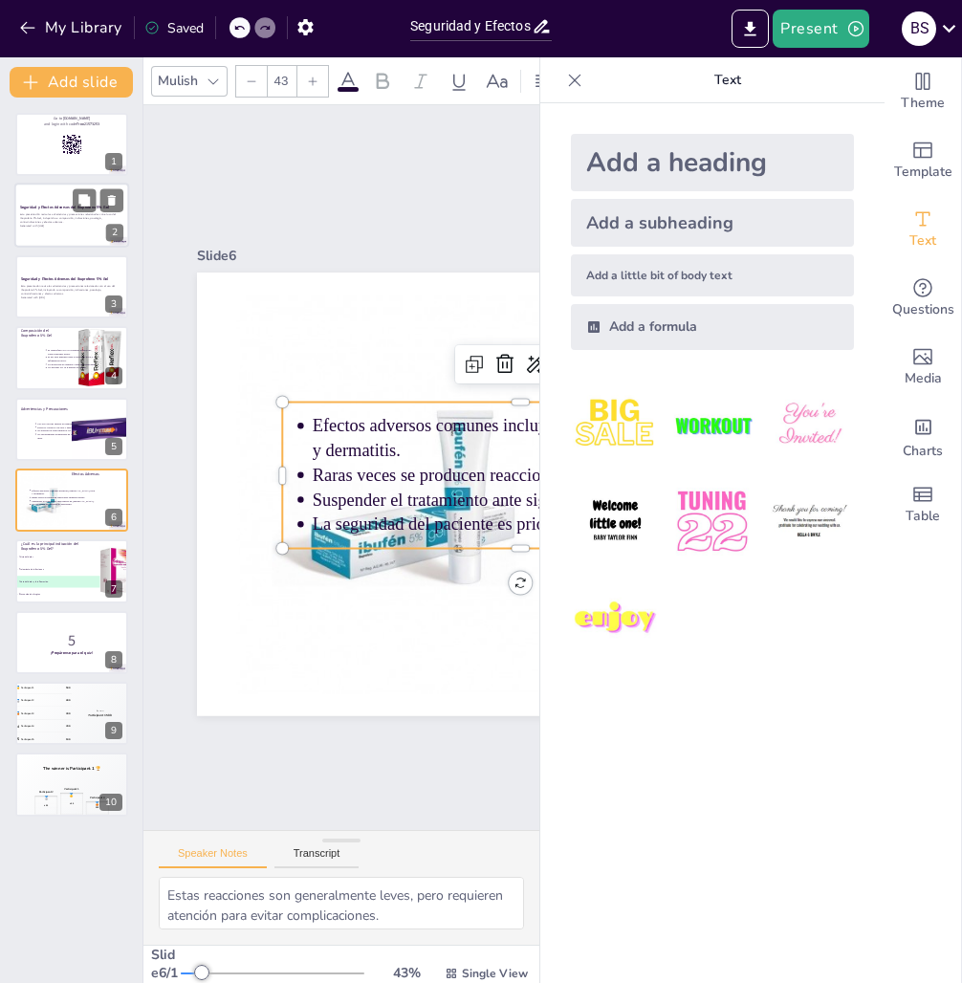
click at [57, 224] on p "Esta presentación revisa las advertencias y precauciones relacionadas con el us…" at bounding box center [71, 218] width 103 height 11
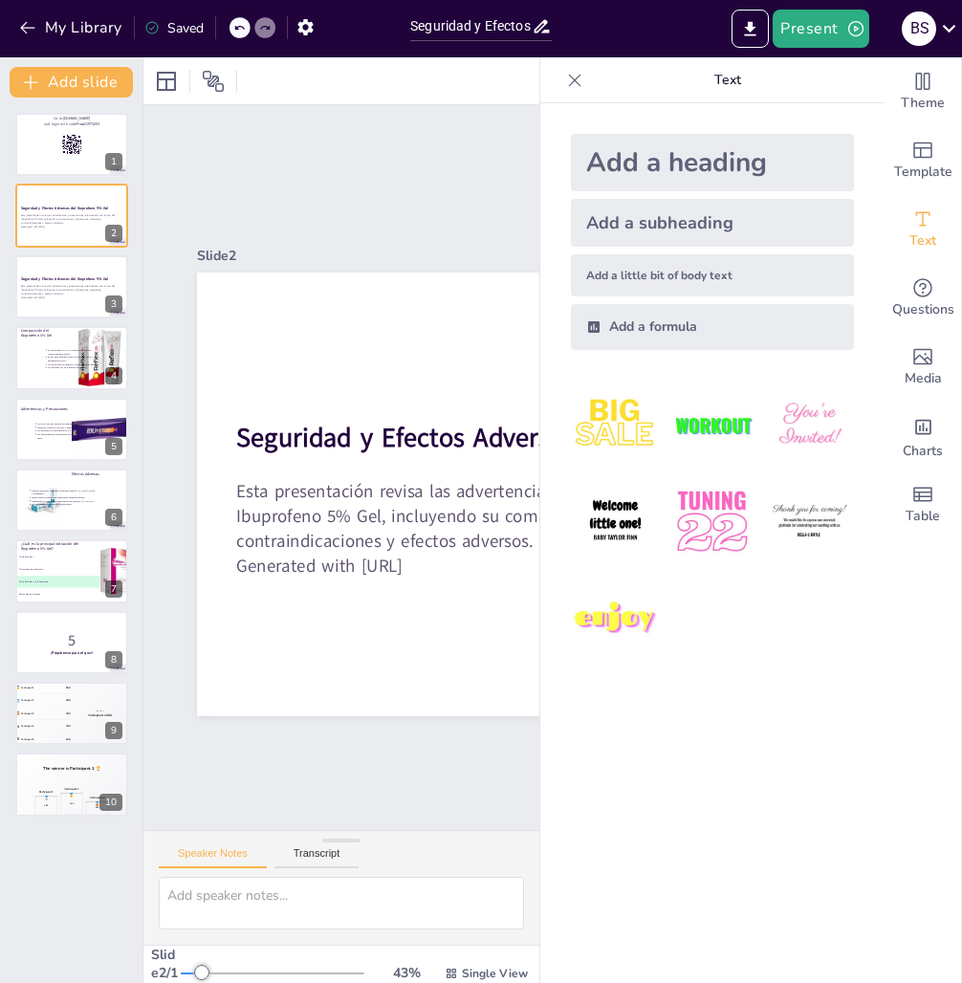
click at [565, 80] on icon at bounding box center [574, 80] width 19 height 19
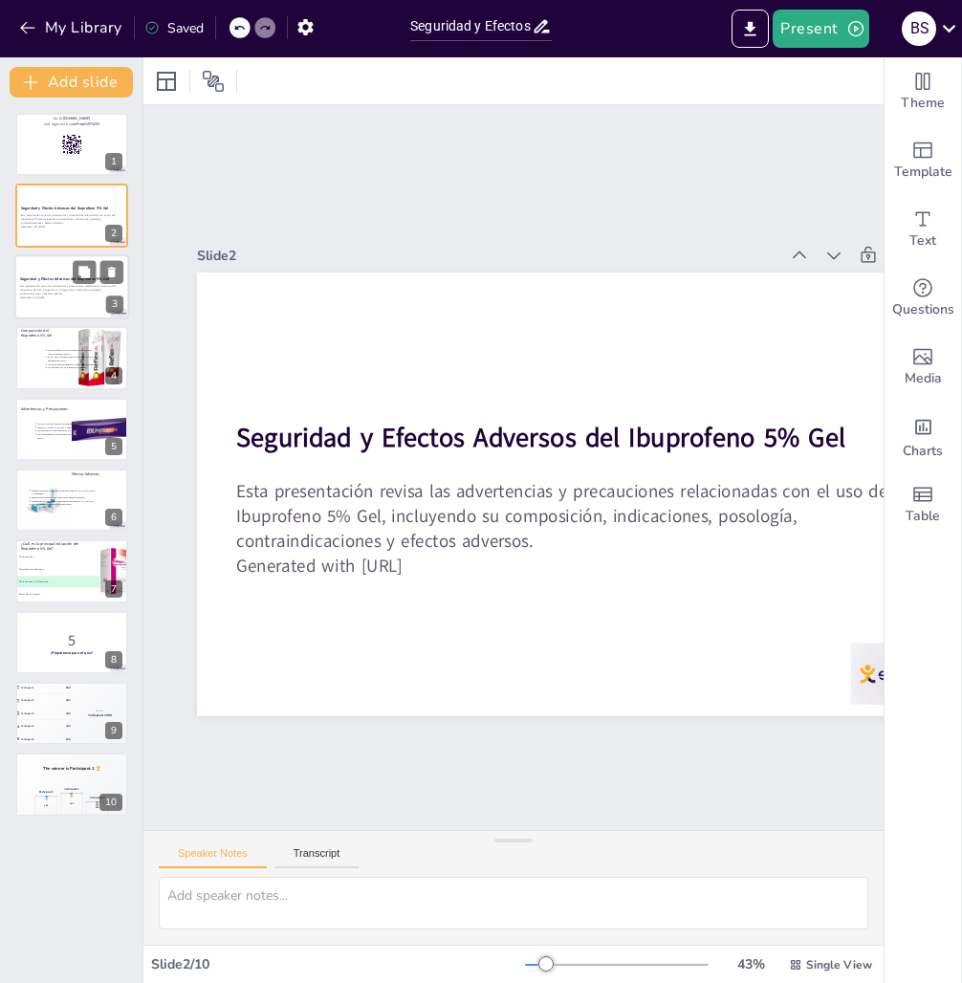
click at [35, 300] on div at bounding box center [71, 286] width 115 height 65
click at [39, 362] on div at bounding box center [71, 357] width 115 height 65
type textarea "El ibuprofeno es un [MEDICAL_DATA] que actúa aliviando el dolor y la inflamació…"
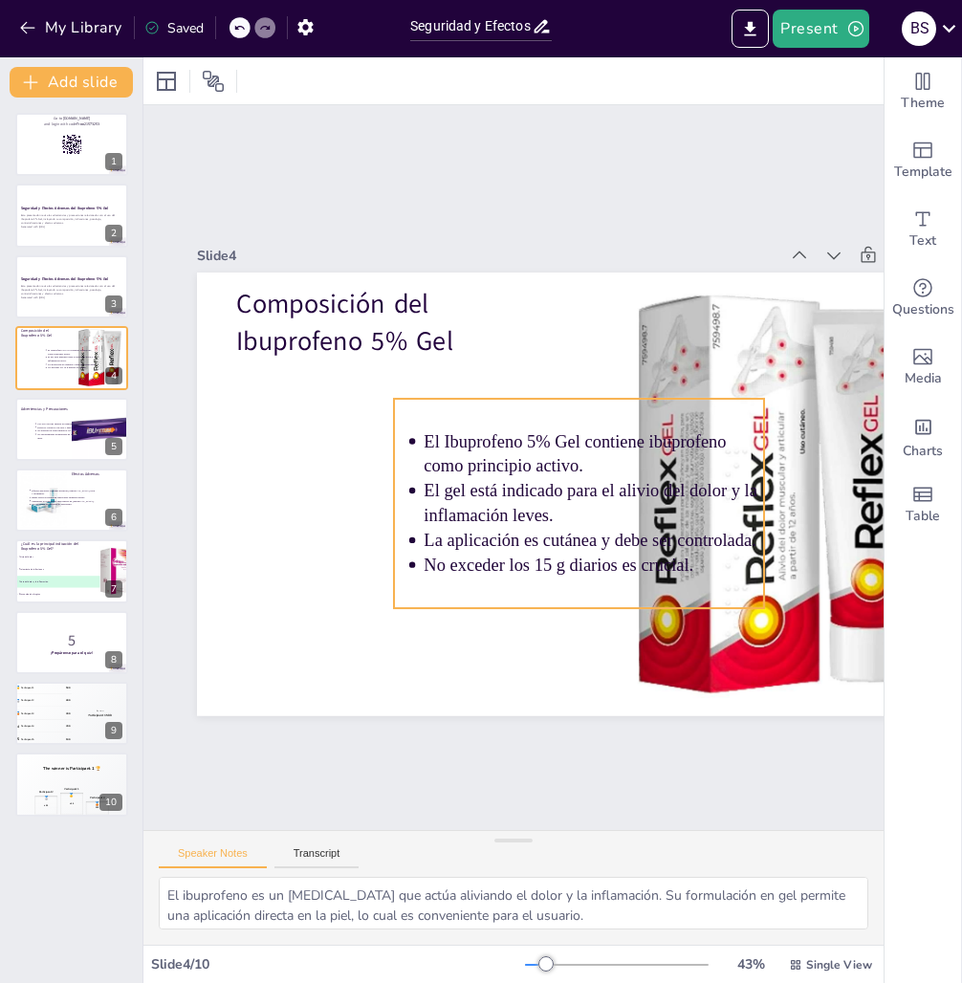
click at [531, 491] on p "El gel está indicado para el alivio del dolor y la inflamación leves." at bounding box center [455, 532] width 152 height 338
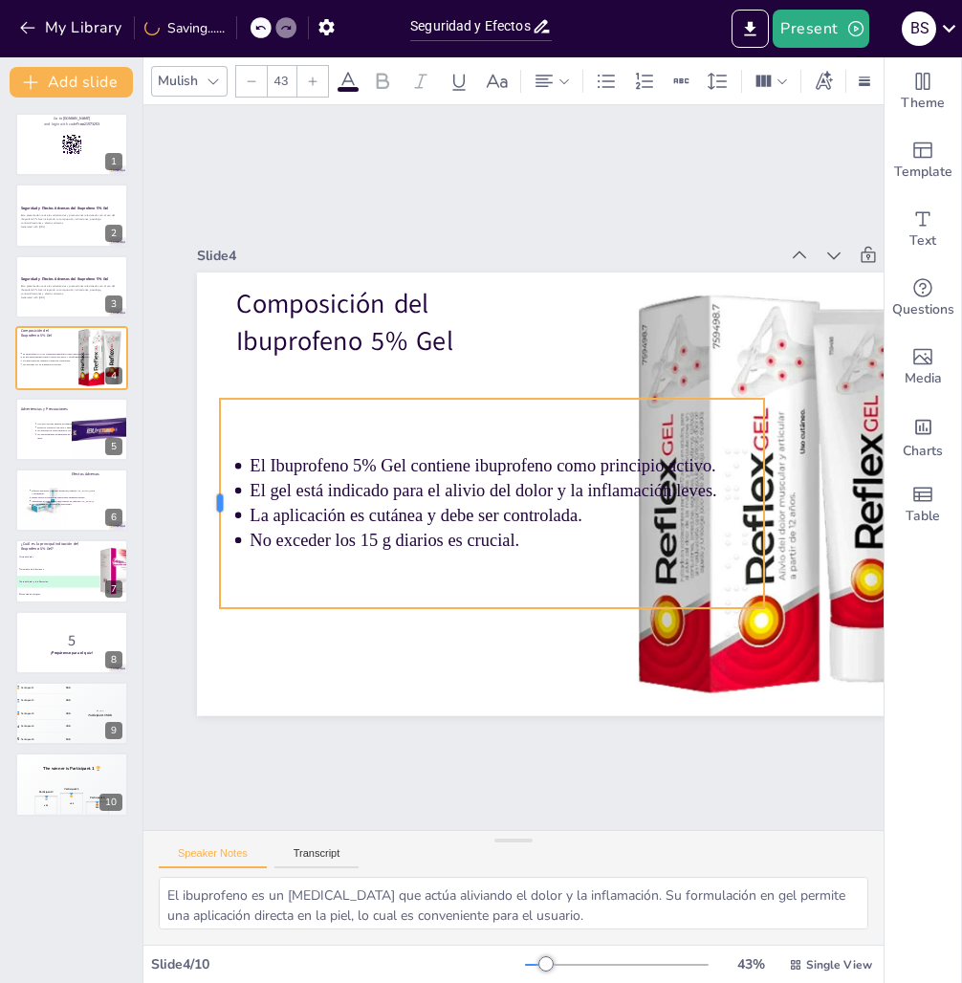
drag, startPoint x: 393, startPoint y: 491, endPoint x: 219, endPoint y: 502, distance: 174.4
click at [404, 183] on div at bounding box center [508, 163] width 209 height 37
drag, startPoint x: 766, startPoint y: 497, endPoint x: 848, endPoint y: 507, distance: 82.8
click at [848, 499] on div at bounding box center [845, 397] width 79 height 204
click at [410, 580] on div "El Ibuprofeno 5% Gel contiene ibuprofeno como principio activo. El gel está ind…" at bounding box center [476, 450] width 629 height 537
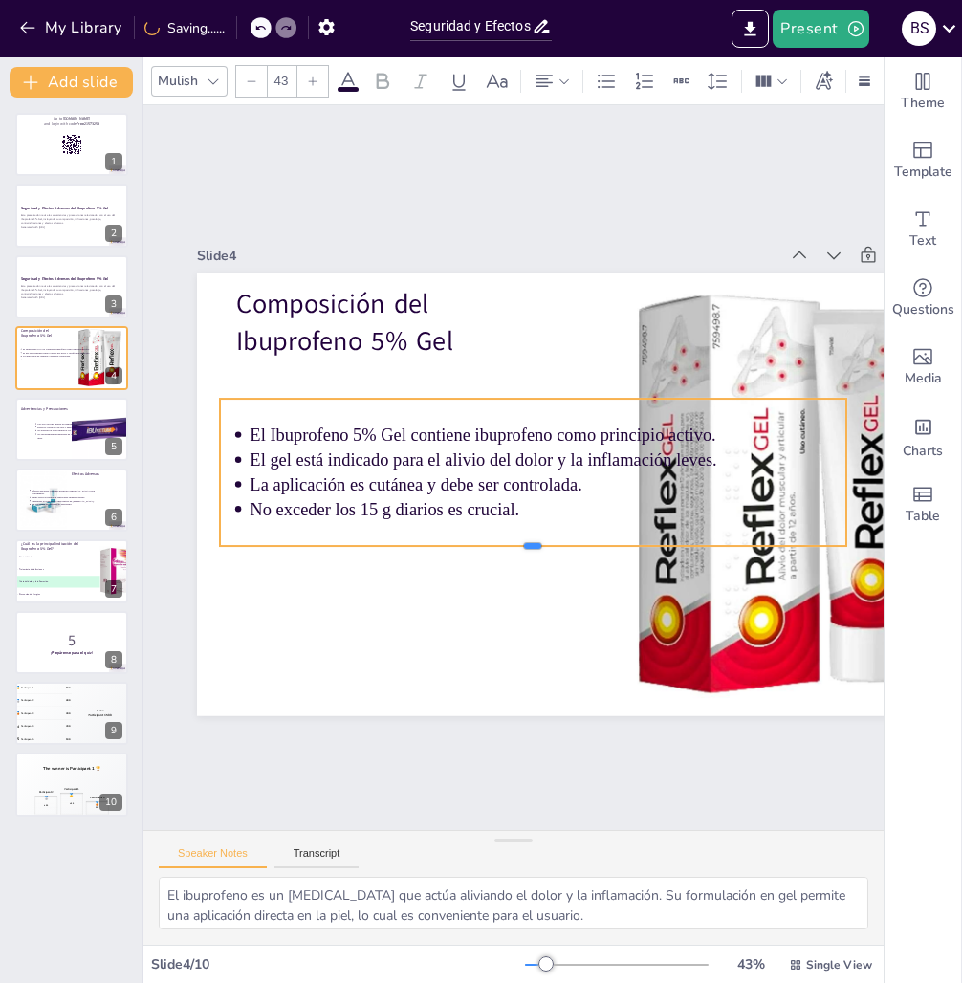
drag, startPoint x: 536, startPoint y: 603, endPoint x: 545, endPoint y: 541, distance: 62.7
click at [545, 541] on div at bounding box center [437, 423] width 430 height 475
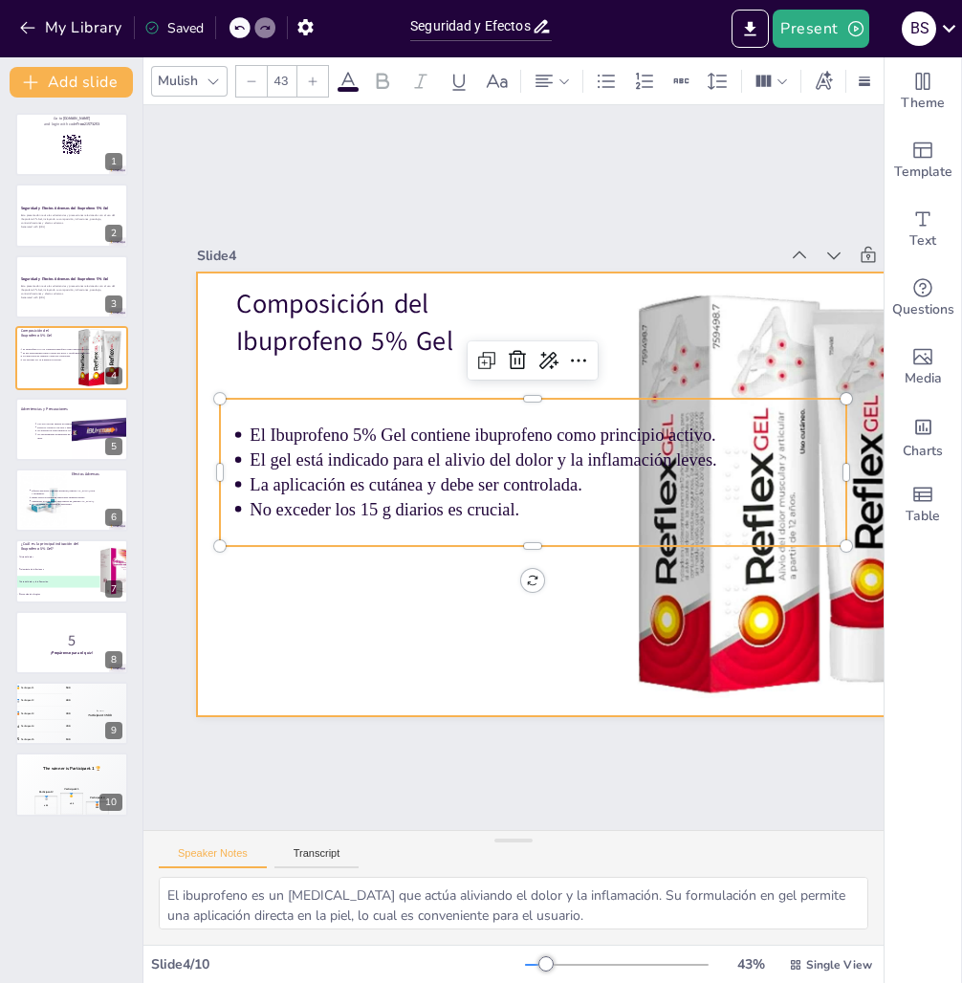
click at [518, 636] on div at bounding box center [573, 524] width 900 height 726
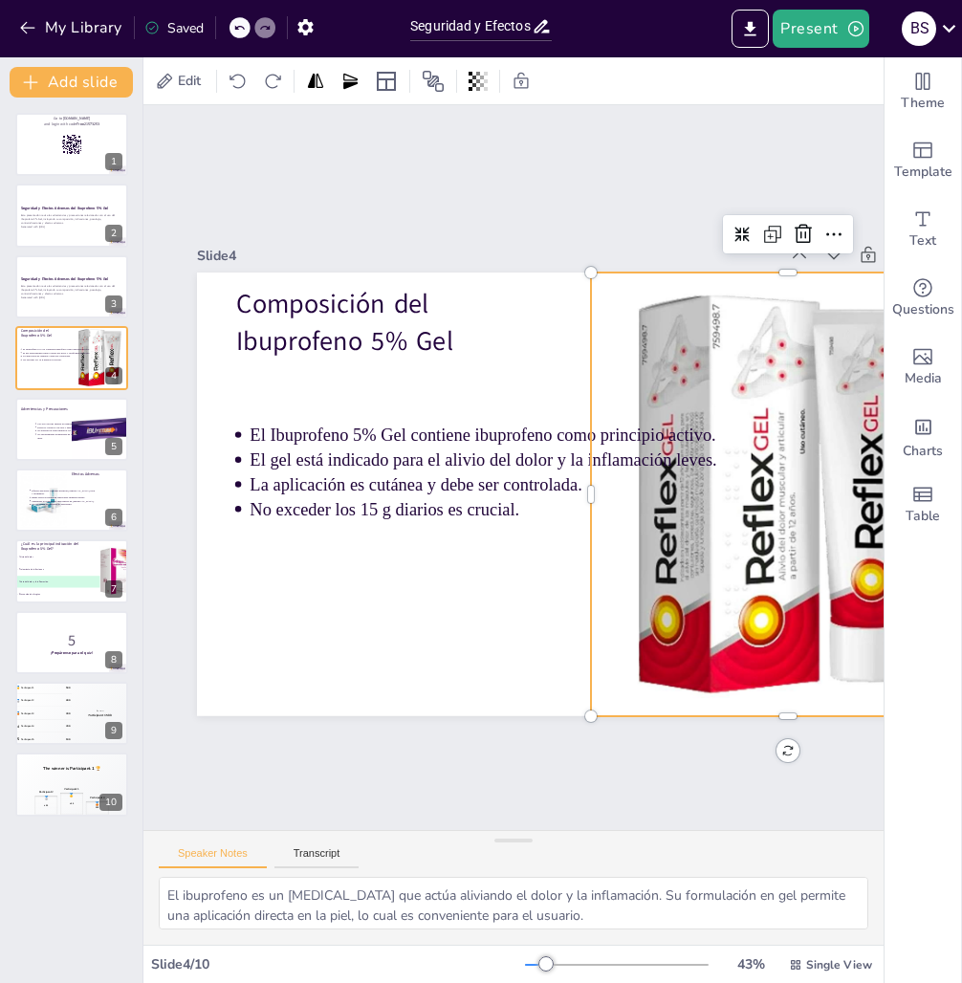
click at [565, 605] on div at bounding box center [262, 581] width 605 height 605
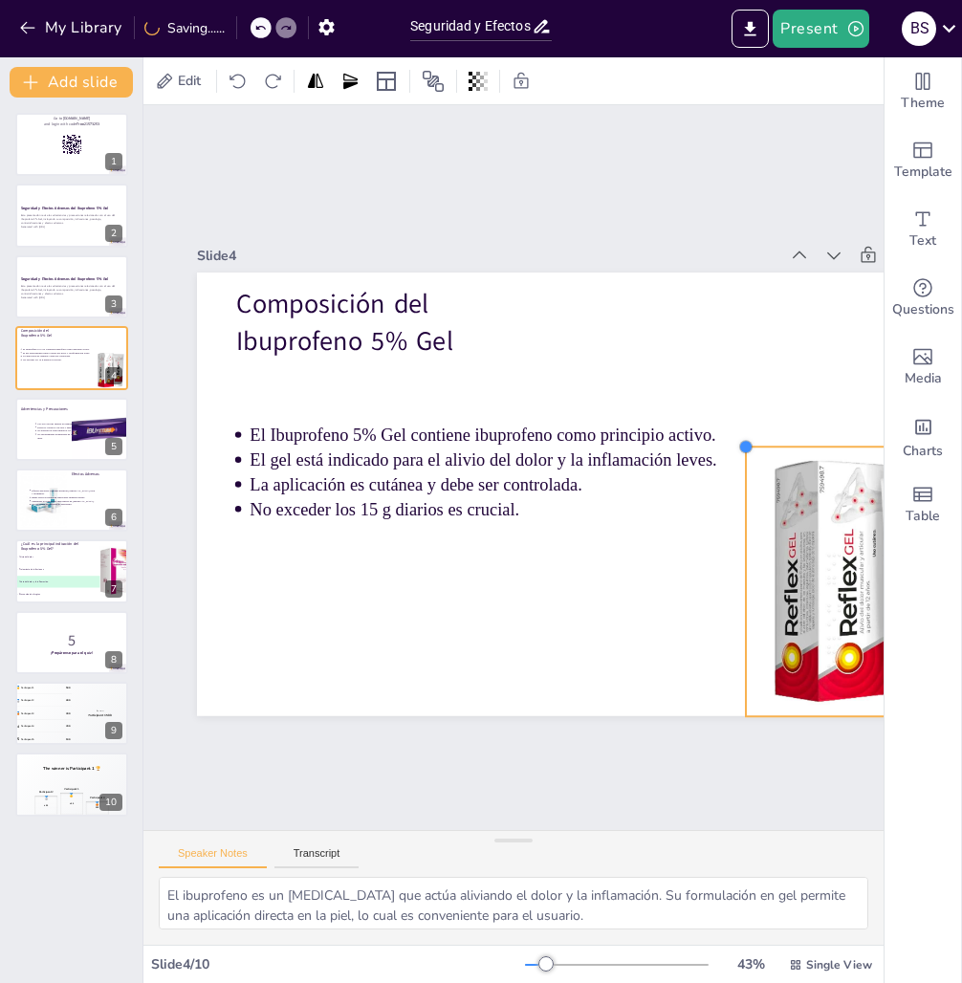
drag, startPoint x: 596, startPoint y: 270, endPoint x: 751, endPoint y: 518, distance: 292.9
click at [751, 518] on div "Composición del Ibuprofeno 5% Gel El Ibuprofeno 5% Gel contiene ibuprofeno como…" at bounding box center [530, 548] width 778 height 904
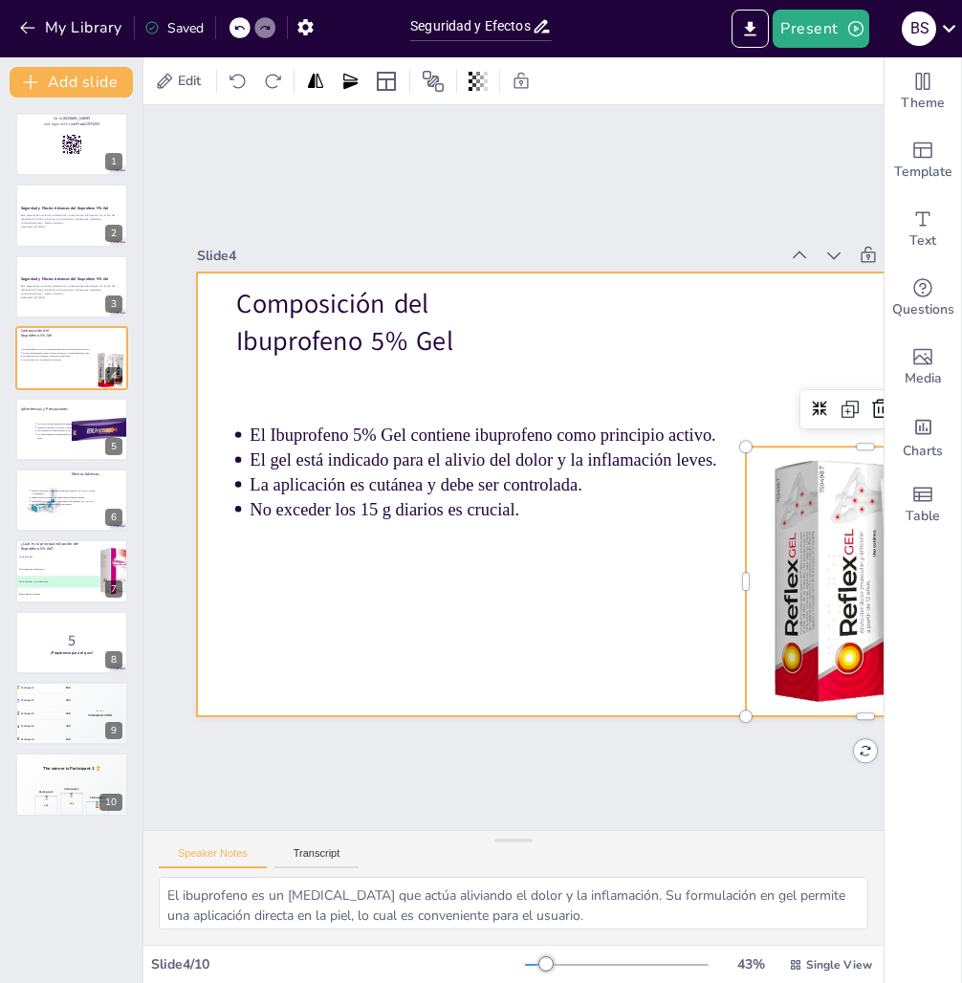
click at [597, 569] on div at bounding box center [482, 392] width 857 height 882
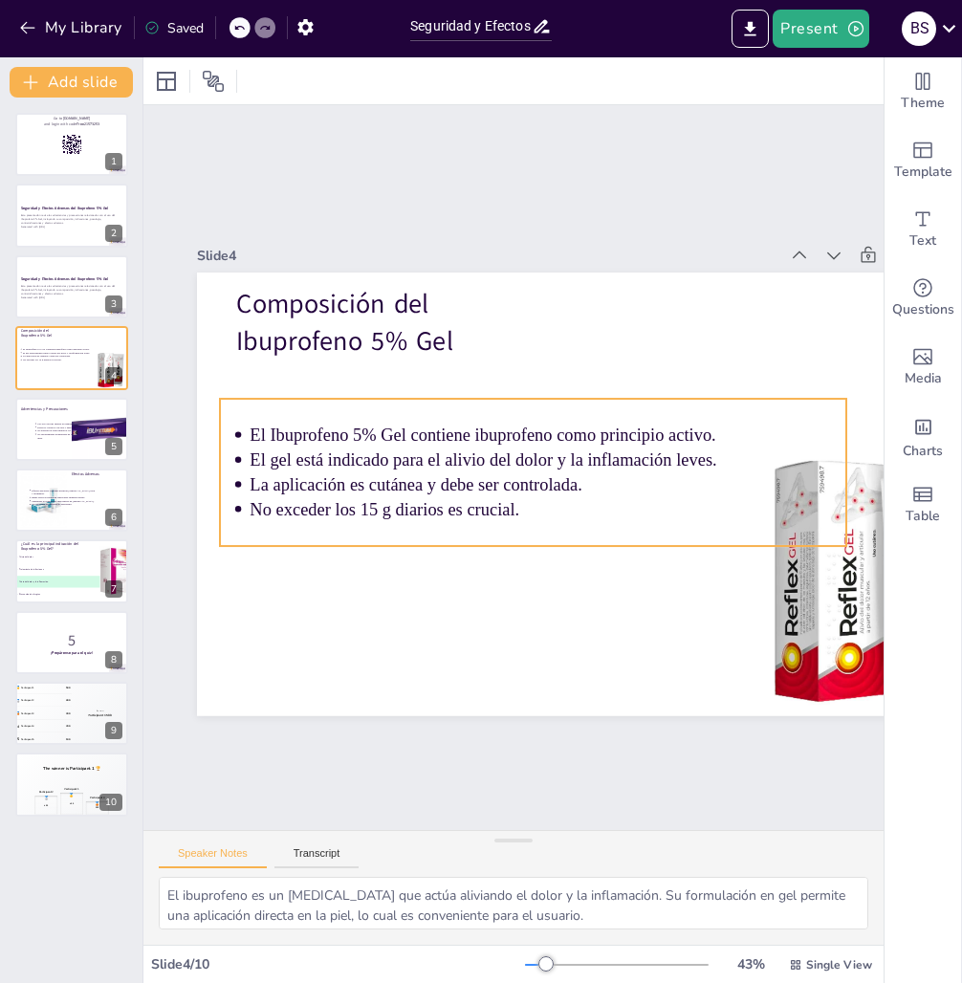
click at [393, 511] on p "No exceder los 15 g diarios es crucial." at bounding box center [564, 486] width 529 height 319
click at [526, 510] on p "No exceder los 15 g diarios es crucial." at bounding box center [462, 448] width 529 height 319
click at [526, 510] on p "No exceder los 15 g diarios es crucial." at bounding box center [521, 414] width 417 height 459
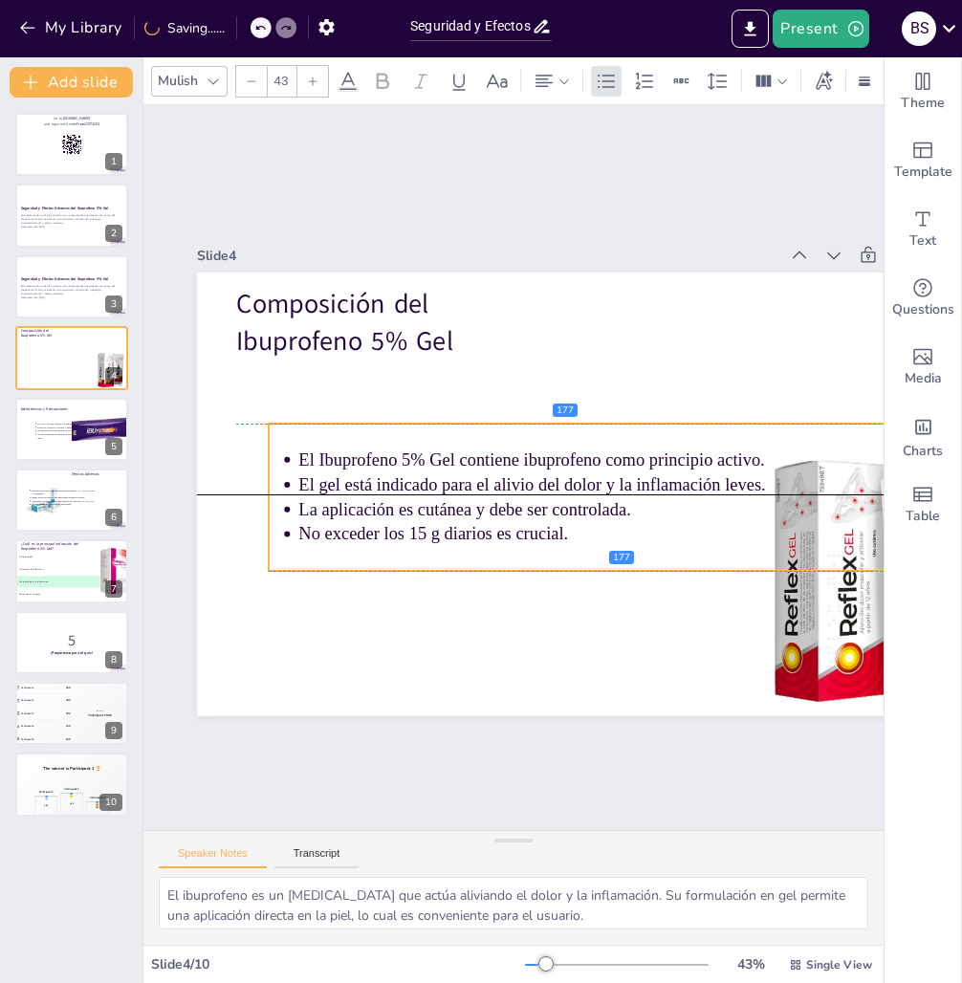
drag, startPoint x: 526, startPoint y: 510, endPoint x: 551, endPoint y: 521, distance: 27.4
click at [574, 533] on p "No exceder los 15 g diarios es crucial." at bounding box center [408, 485] width 417 height 460
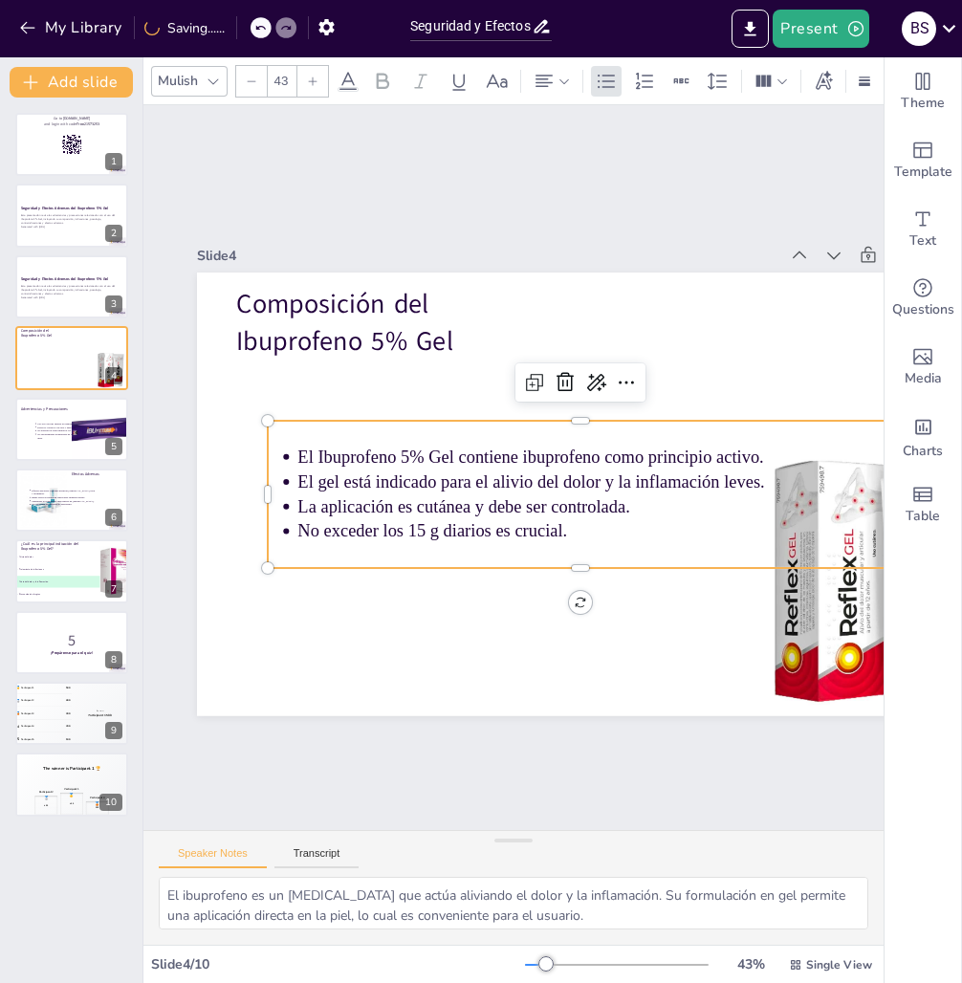
click at [528, 521] on p "No exceder los 15 g diarios es crucial." at bounding box center [543, 567] width 497 height 370
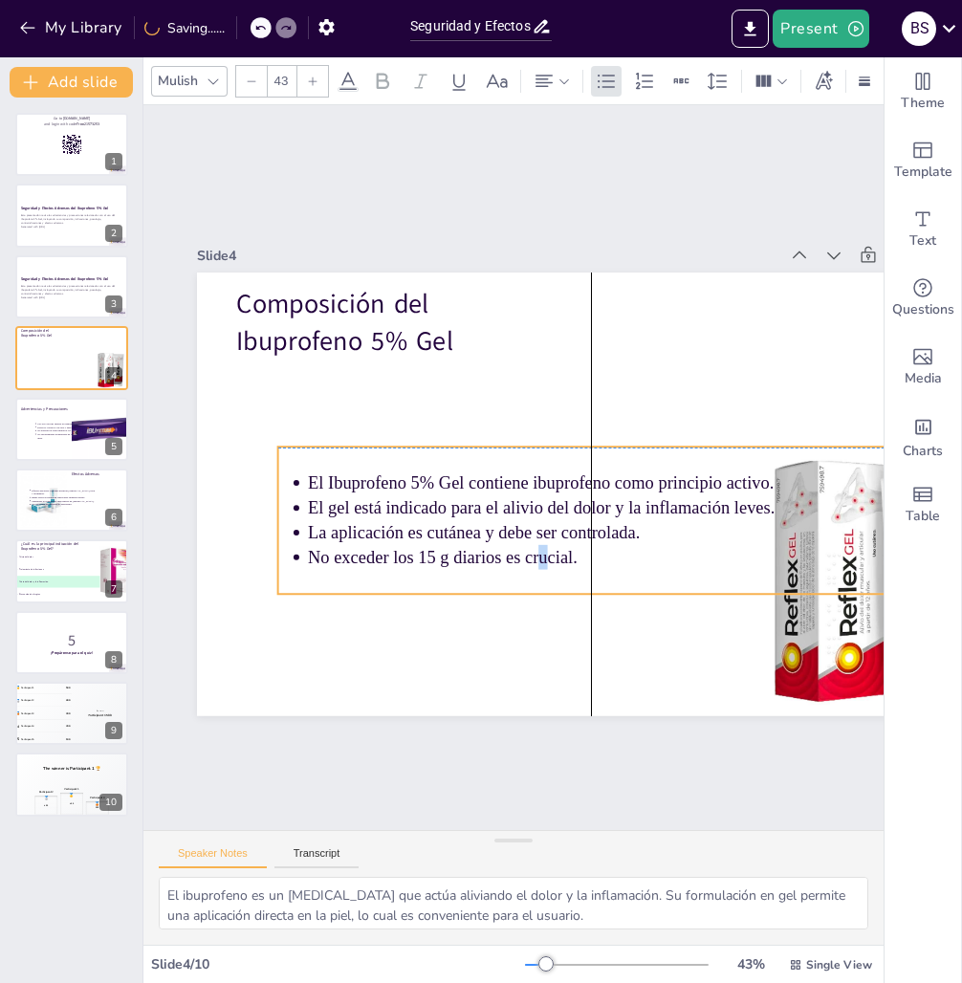
drag, startPoint x: 531, startPoint y: 522, endPoint x: 598, endPoint y: 550, distance: 72.5
click at [597, 526] on p "No exceder los 15 g diarios es crucial." at bounding box center [491, 341] width 497 height 370
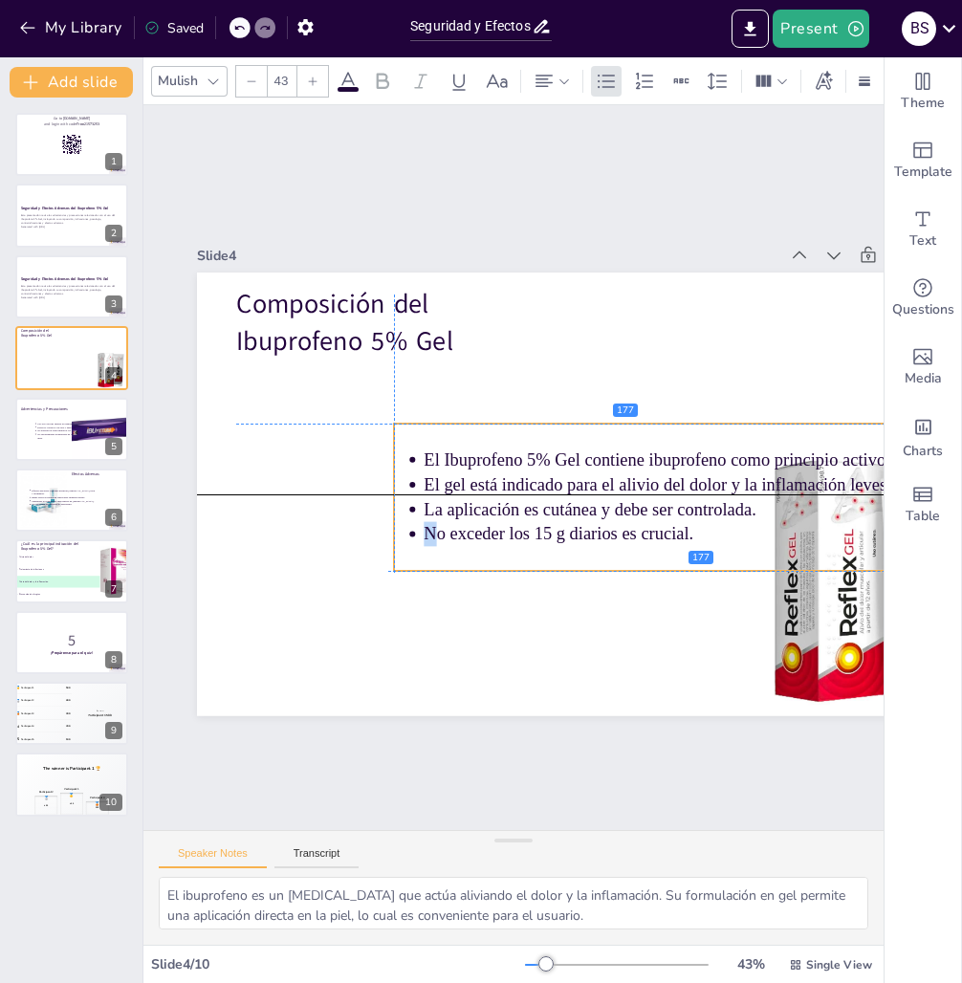
drag, startPoint x: 458, startPoint y: 557, endPoint x: 428, endPoint y: 531, distance: 39.3
click at [428, 531] on p "No exceder los 15 g diarios es crucial." at bounding box center [469, 682] width 87 height 596
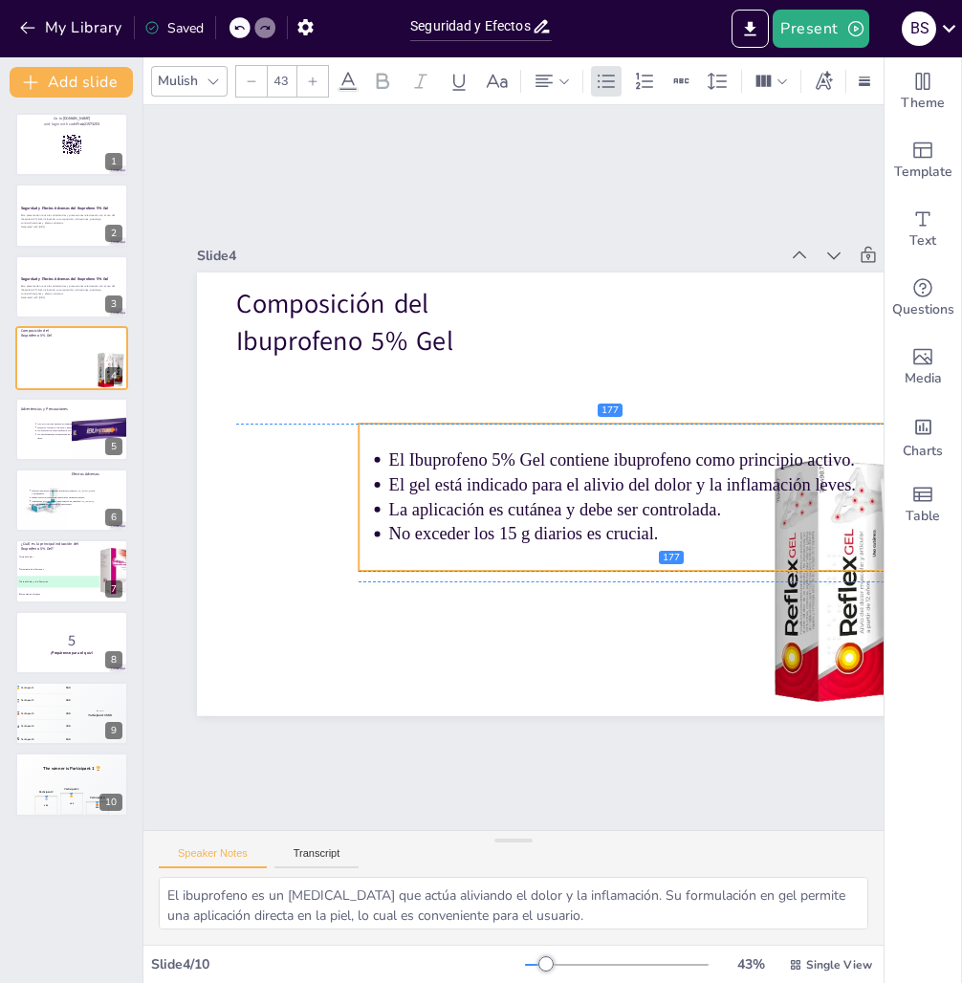
drag, startPoint x: 507, startPoint y: 527, endPoint x: 476, endPoint y: 531, distance: 30.8
click at [513, 531] on p "No exceder los 15 g diarios es crucial." at bounding box center [645, 336] width 265 height 555
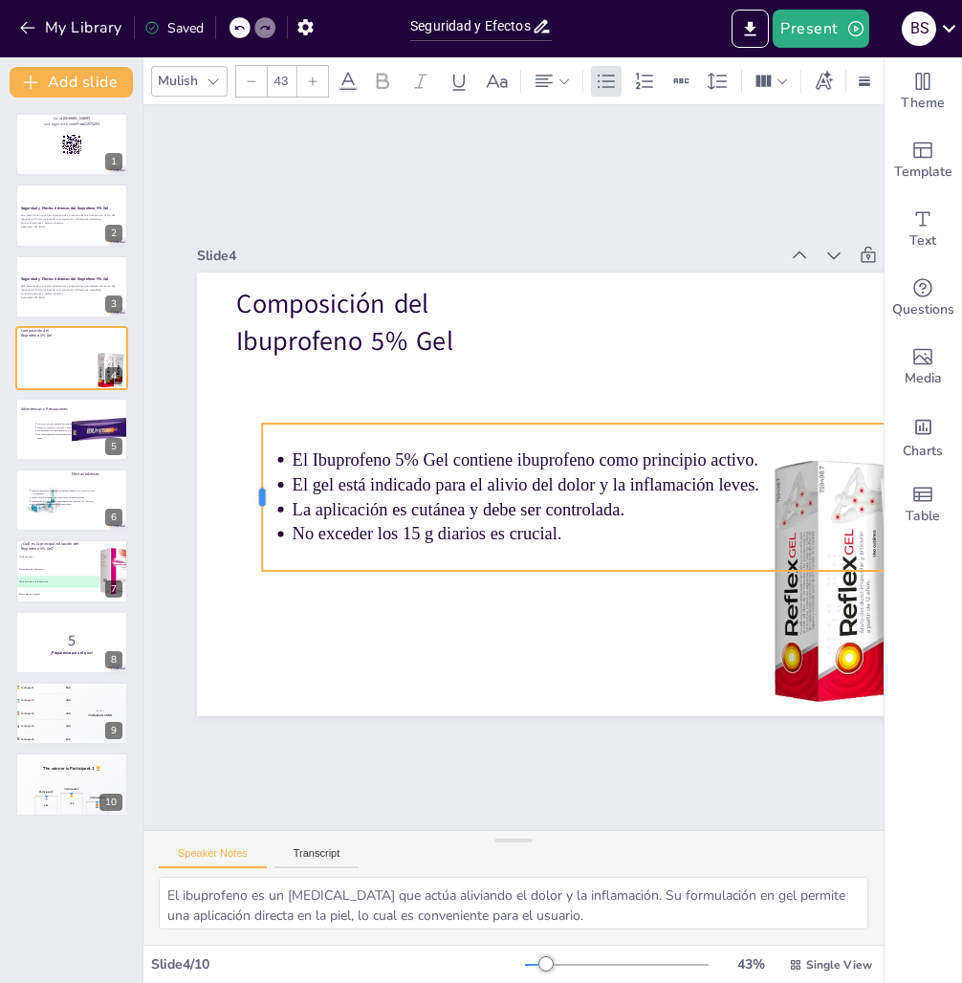
drag, startPoint x: 354, startPoint y: 492, endPoint x: 257, endPoint y: 456, distance: 103.2
click at [303, 625] on div at bounding box center [363, 680] width 120 height 110
click at [538, 451] on p "El Ibuprofeno 5% Gel contiene ibuprofeno como principio activo." at bounding box center [638, 473] width 691 height 97
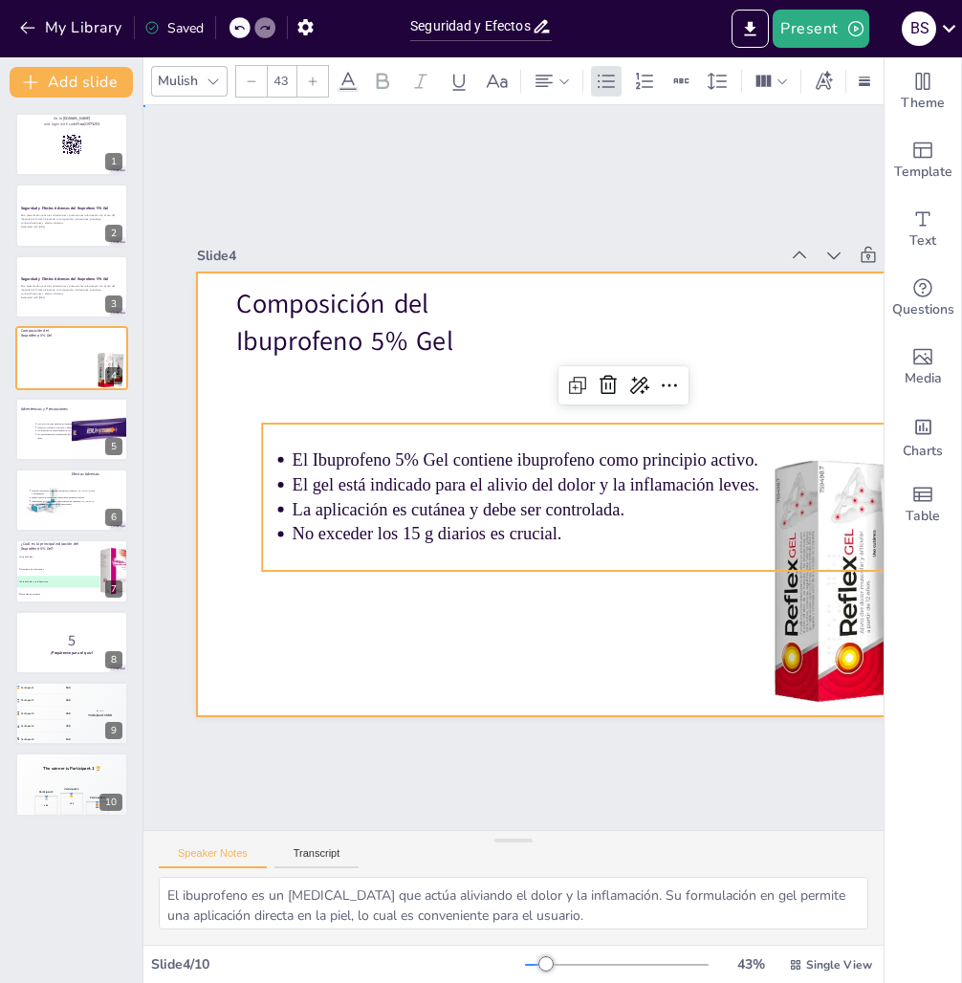
click at [598, 652] on div at bounding box center [573, 524] width 900 height 726
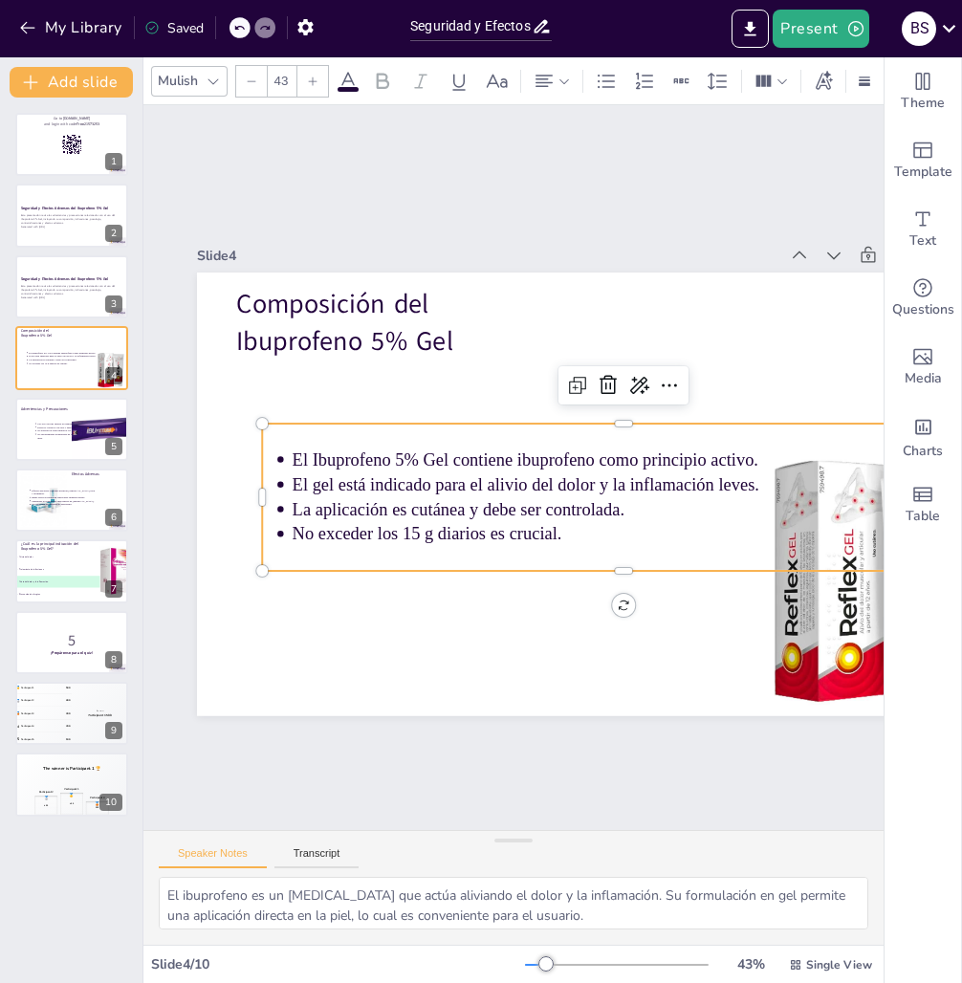
click at [513, 531] on p "No exceder los 15 g diarios es crucial." at bounding box center [466, 335] width 532 height 482
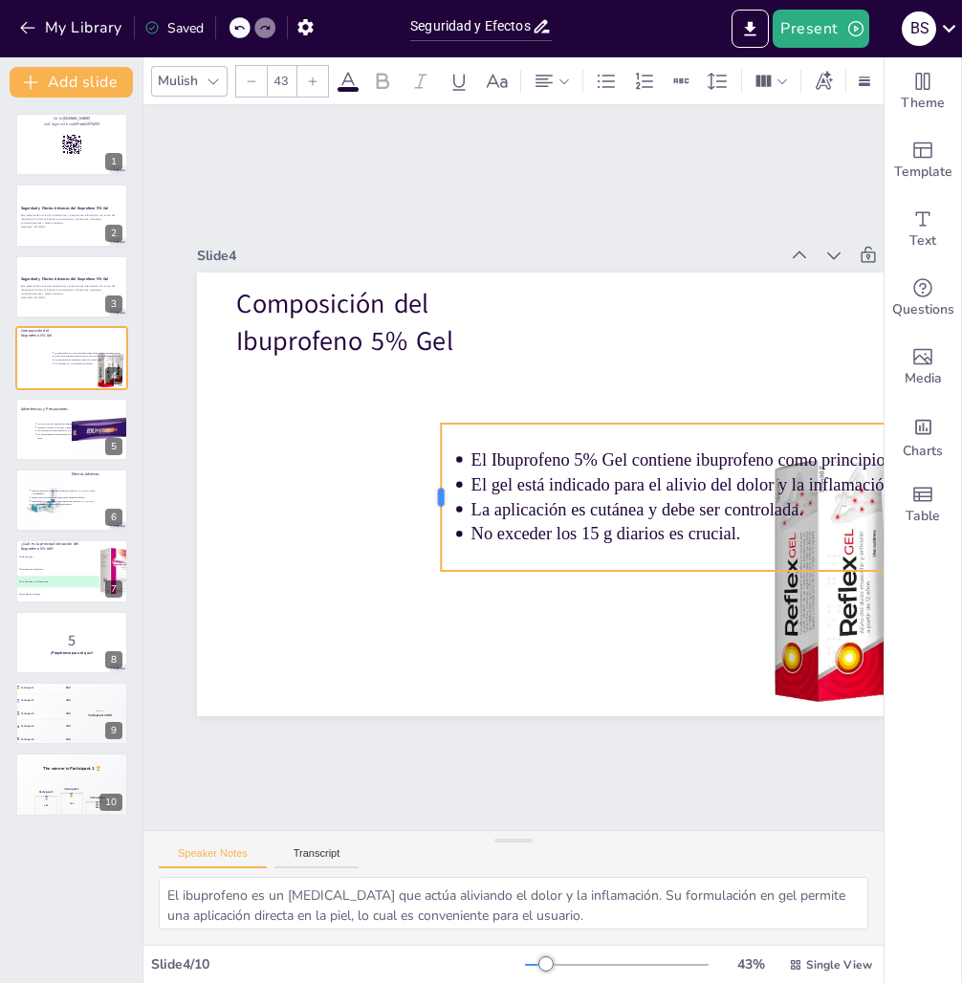
drag, startPoint x: 259, startPoint y: 484, endPoint x: 439, endPoint y: 511, distance: 181.7
click at [576, 511] on div at bounding box center [599, 455] width 46 height 146
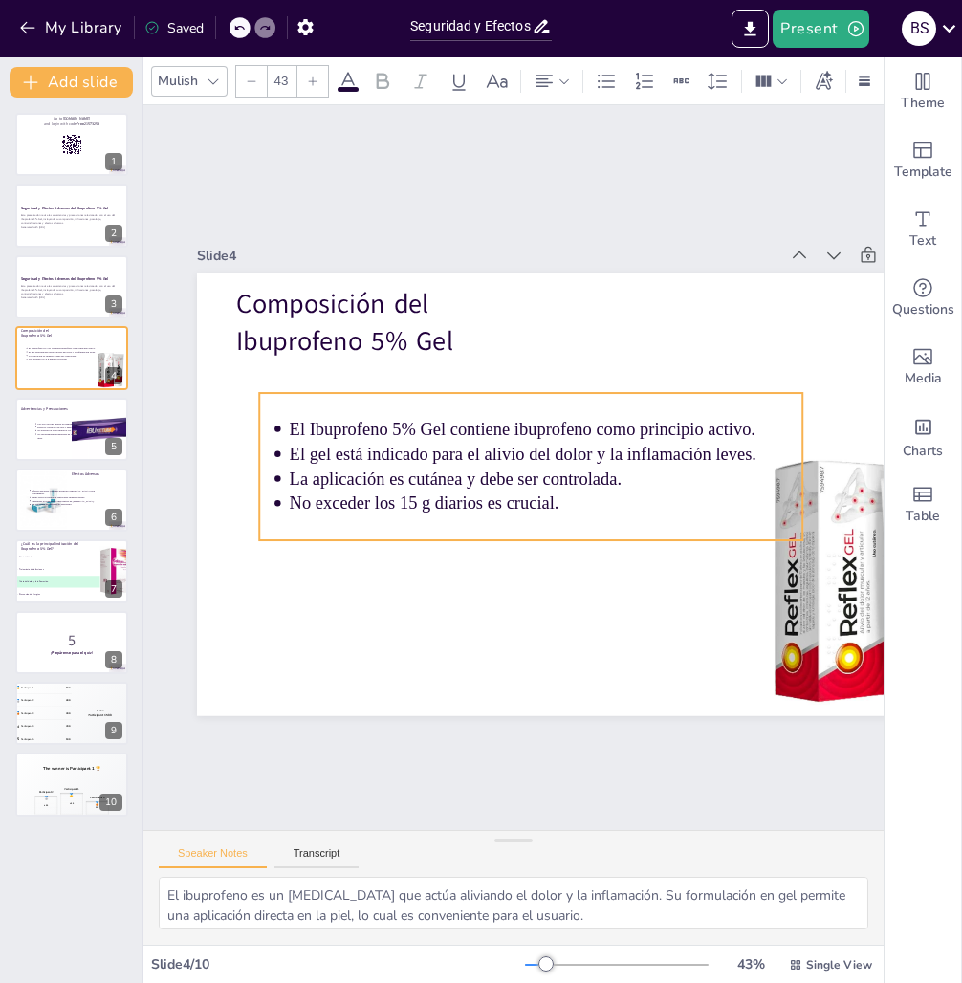
drag, startPoint x: 597, startPoint y: 426, endPoint x: 414, endPoint y: 396, distance: 185.2
click at [414, 396] on div "El Ibuprofeno 5% Gel contiene ibuprofeno como principio activo. El gel está ind…" at bounding box center [521, 484] width 355 height 556
type input "64"
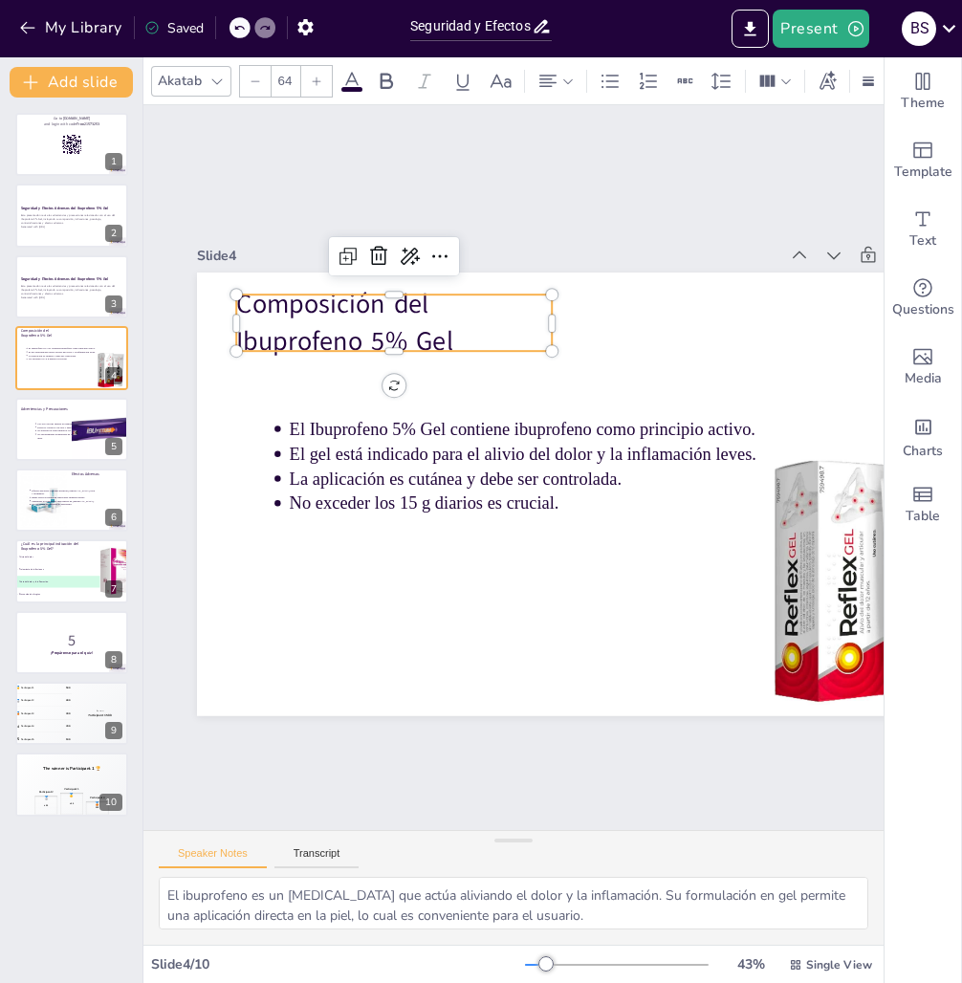
click at [404, 307] on p "Composición del Ibuprofeno 5% Gel" at bounding box center [521, 280] width 283 height 266
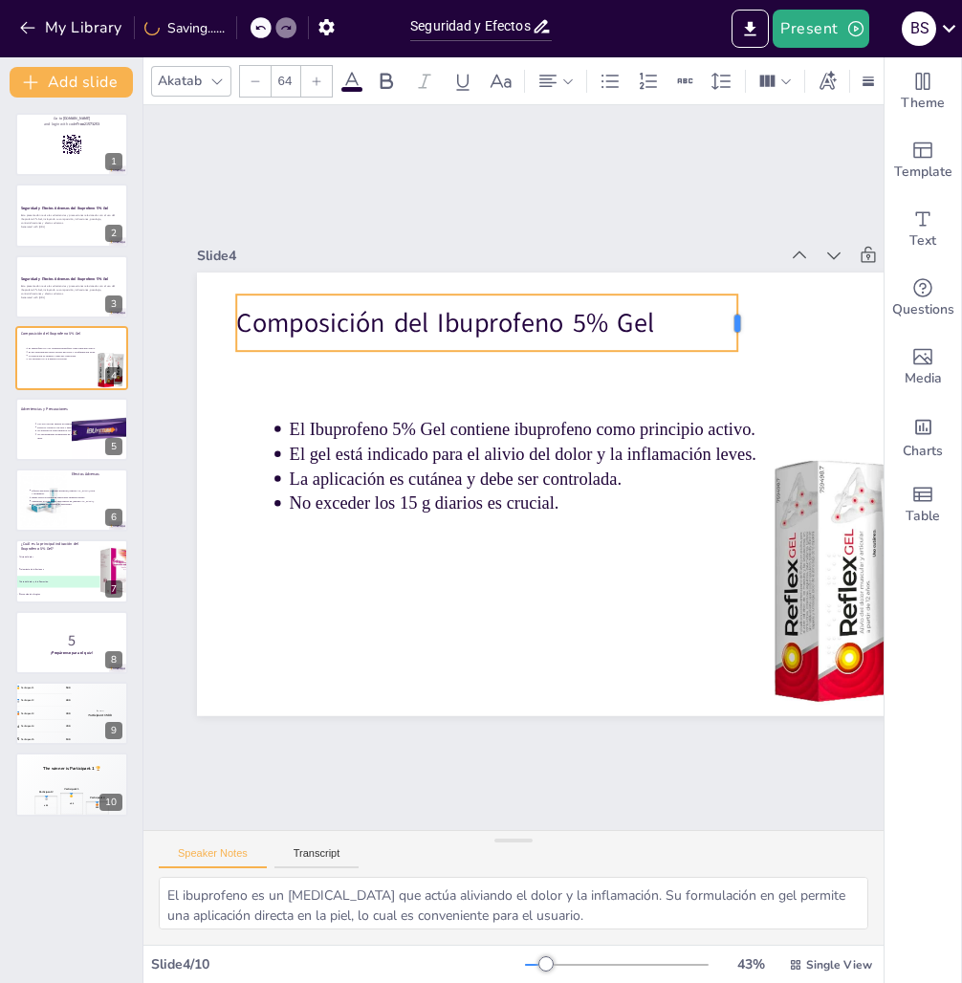
drag, startPoint x: 553, startPoint y: 310, endPoint x: 738, endPoint y: 352, distance: 190.2
click at [738, 352] on div "Composición del Ibuprofeno 5% Gel El Ibuprofeno 5% Gel contiene ibuprofeno como…" at bounding box center [573, 523] width 900 height 725
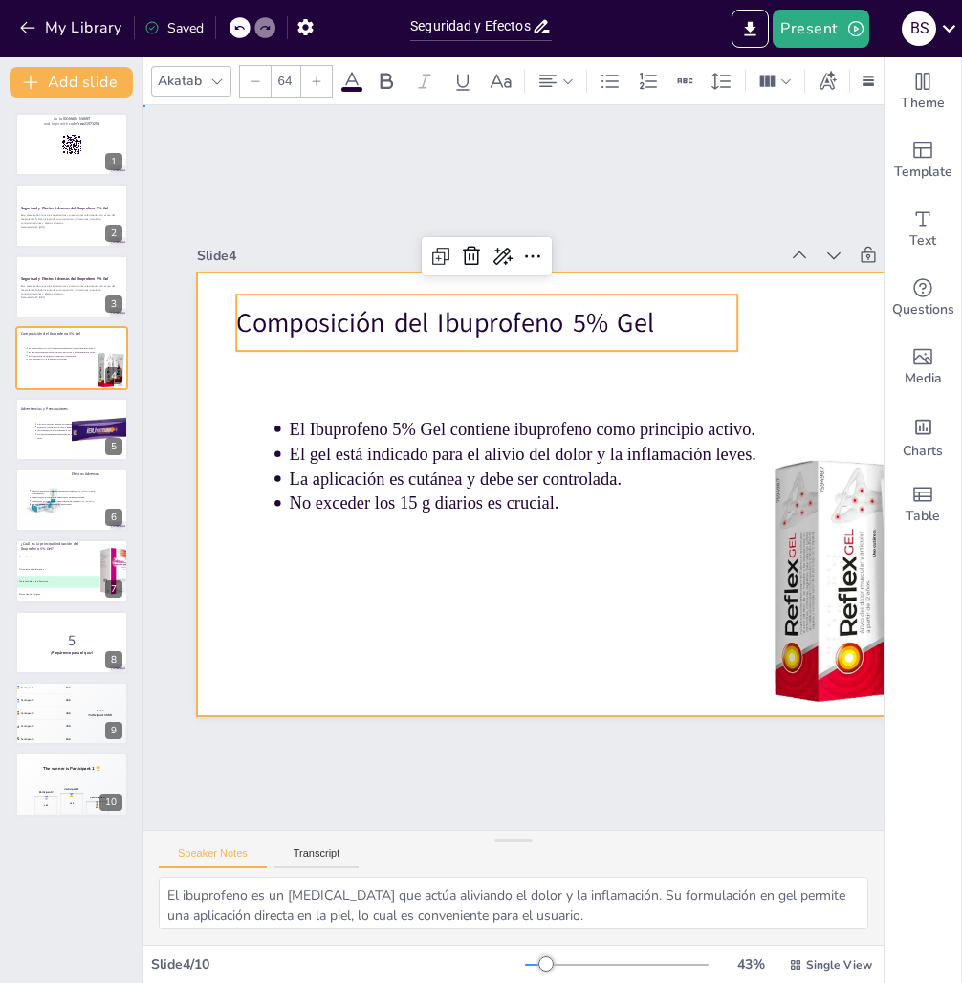
click at [756, 432] on div at bounding box center [494, 547] width 523 height 830
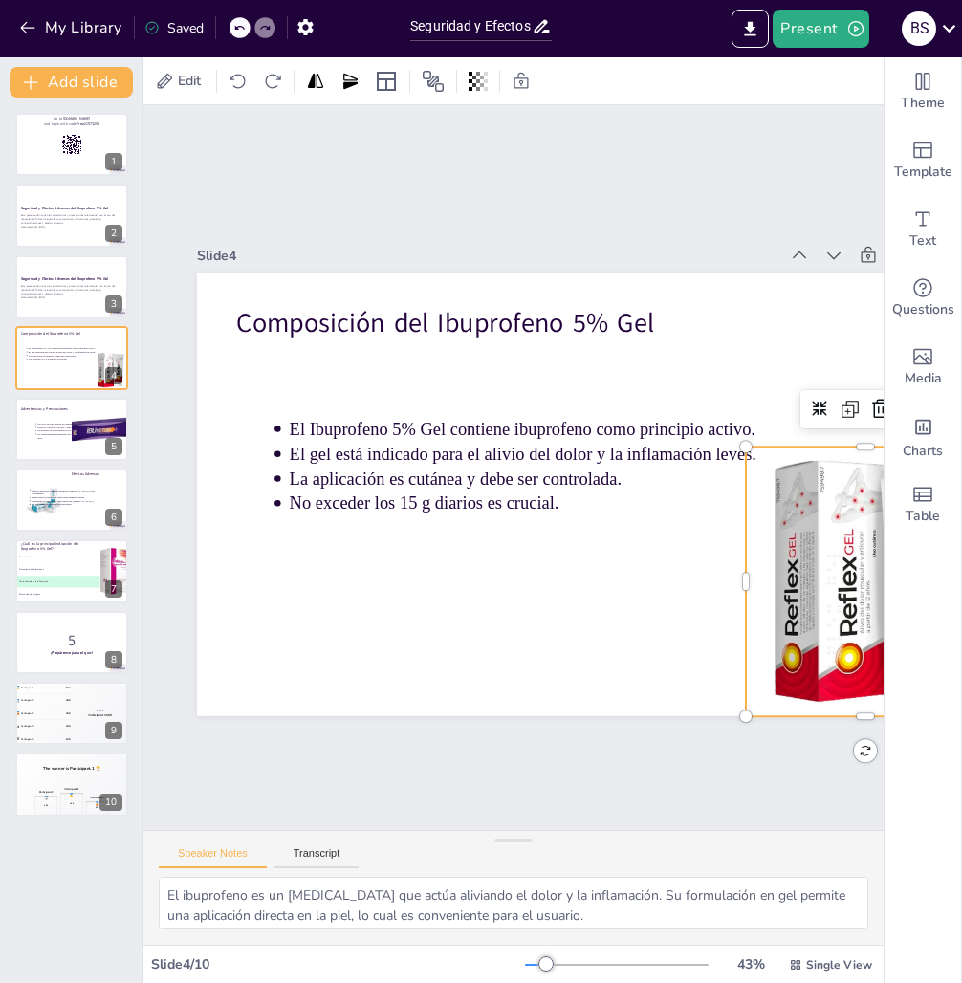
click at [383, 463] on div at bounding box center [194, 653] width 380 height 380
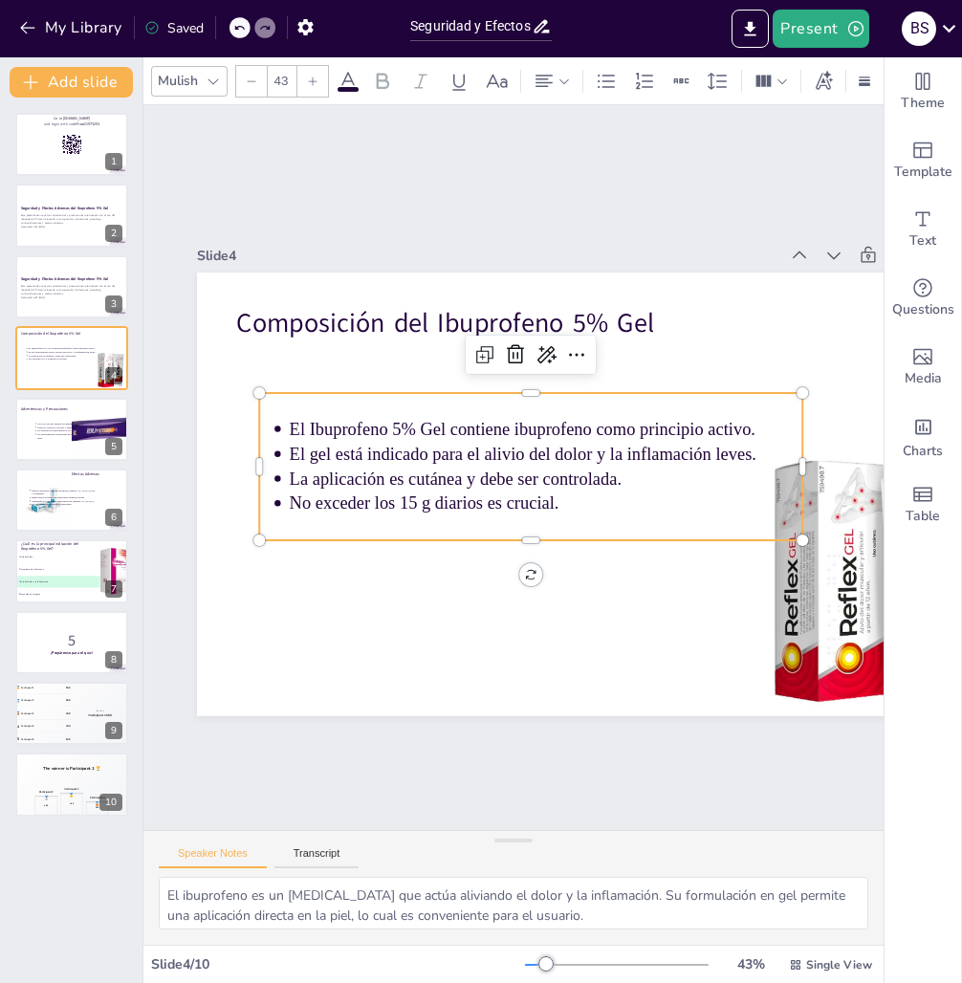
click at [534, 474] on p "La aplicación es cutánea y debe ser controlada." at bounding box center [526, 499] width 361 height 398
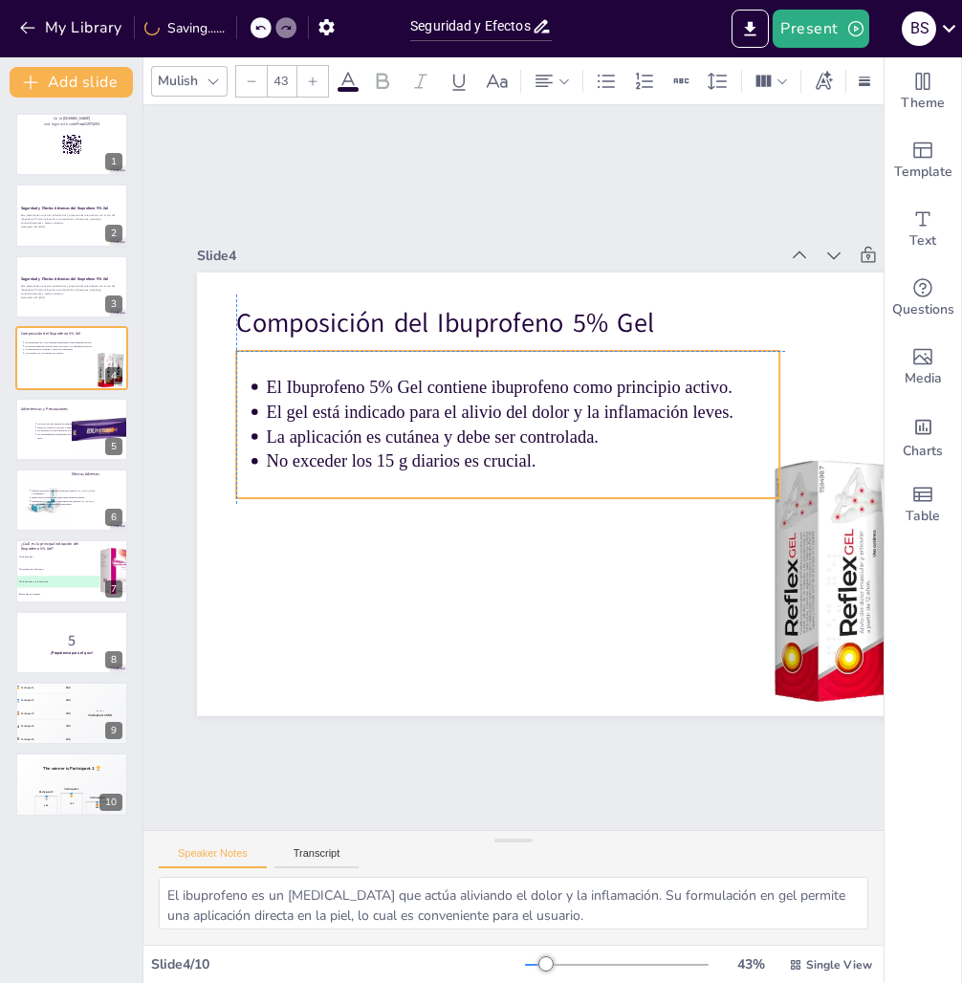
drag, startPoint x: 534, startPoint y: 474, endPoint x: 516, endPoint y: 438, distance: 40.2
click at [516, 438] on p "La aplicación es cutánea y debe ser controlada." at bounding box center [490, 490] width 456 height 278
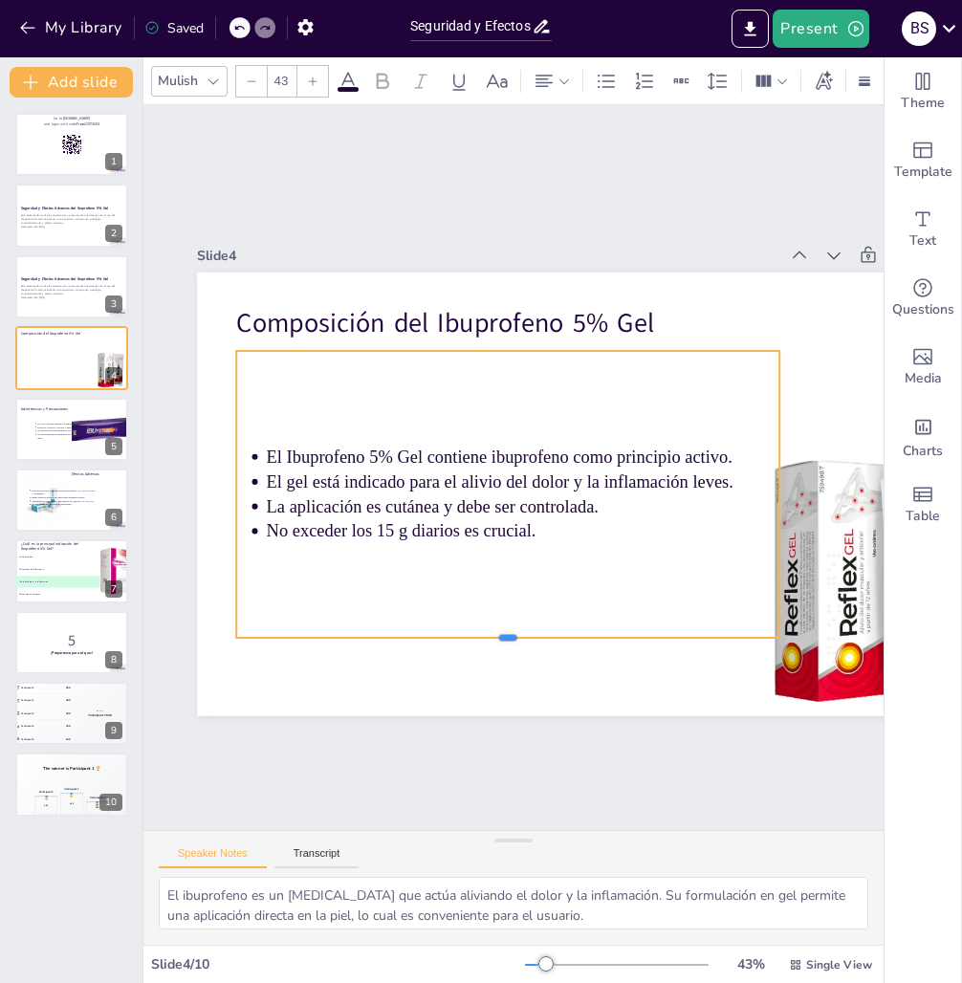
drag, startPoint x: 506, startPoint y: 495, endPoint x: 513, endPoint y: 639, distance: 143.6
click at [513, 639] on div at bounding box center [405, 608] width 448 height 332
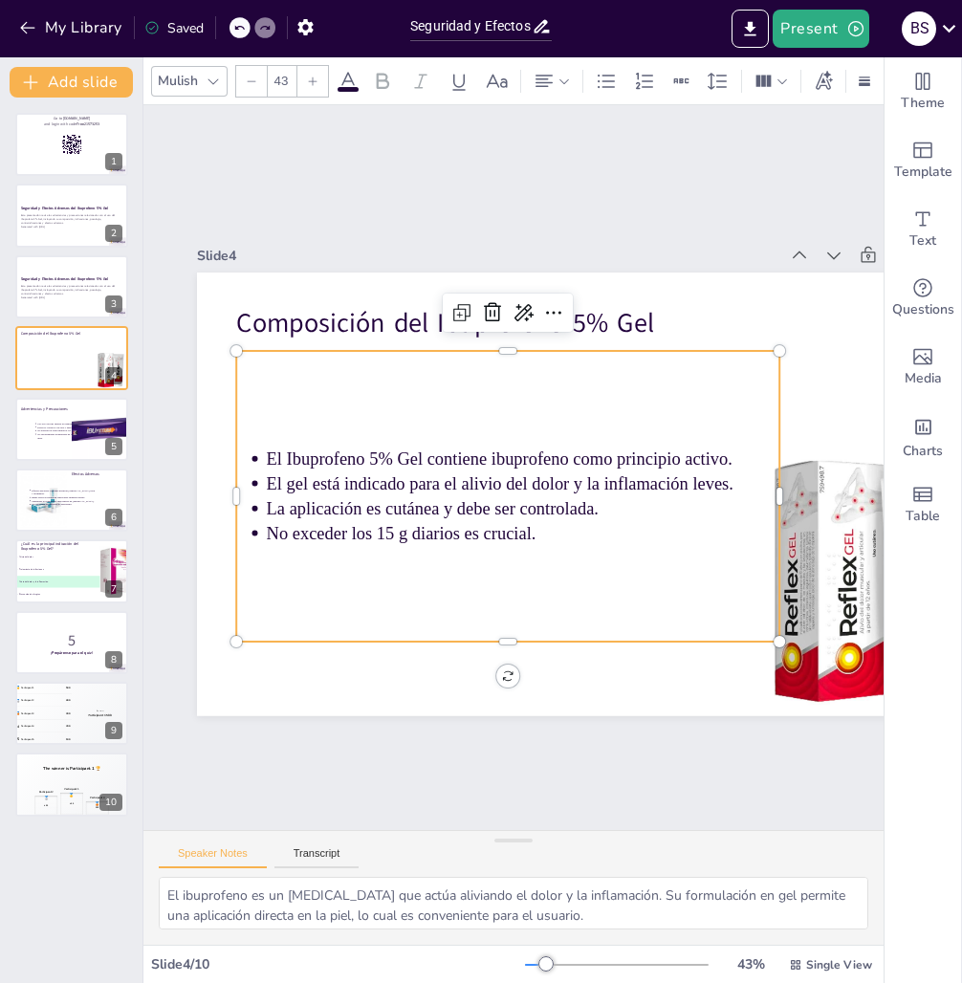
click at [513, 632] on div "El Ibuprofeno 5% Gel contiene ibuprofeno como principio activo. El gel está ind…" at bounding box center [505, 495] width 570 height 345
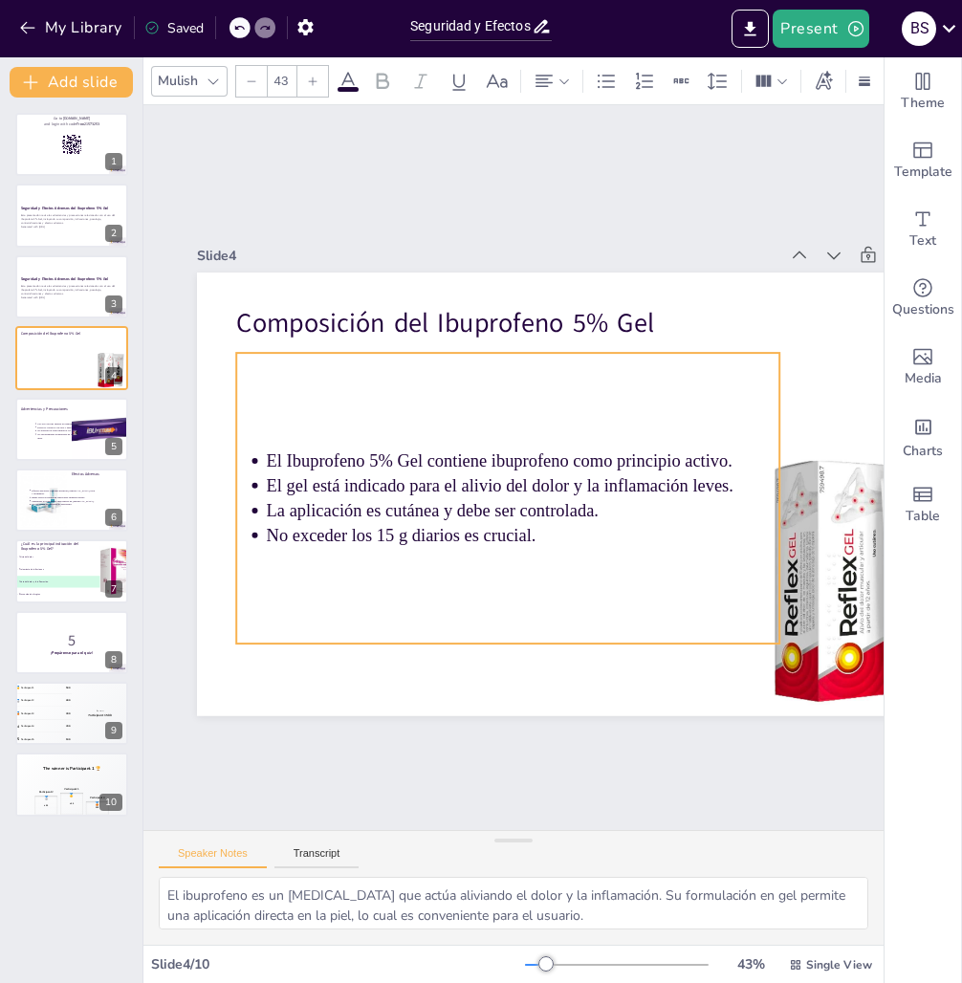
click at [496, 579] on div "El Ibuprofeno 5% Gel contiene ibuprofeno como principio activo. El gel está ind…" at bounding box center [512, 436] width 591 height 397
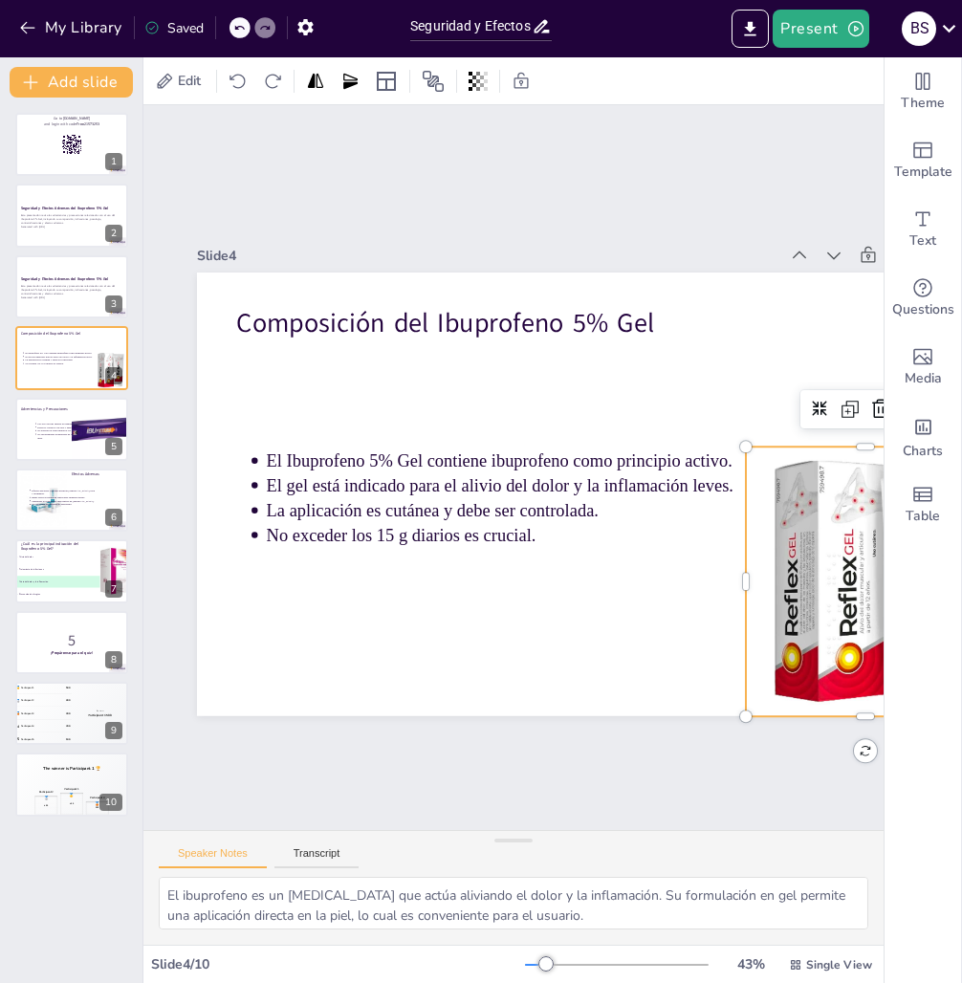
click at [819, 404] on div at bounding box center [787, 219] width 367 height 367
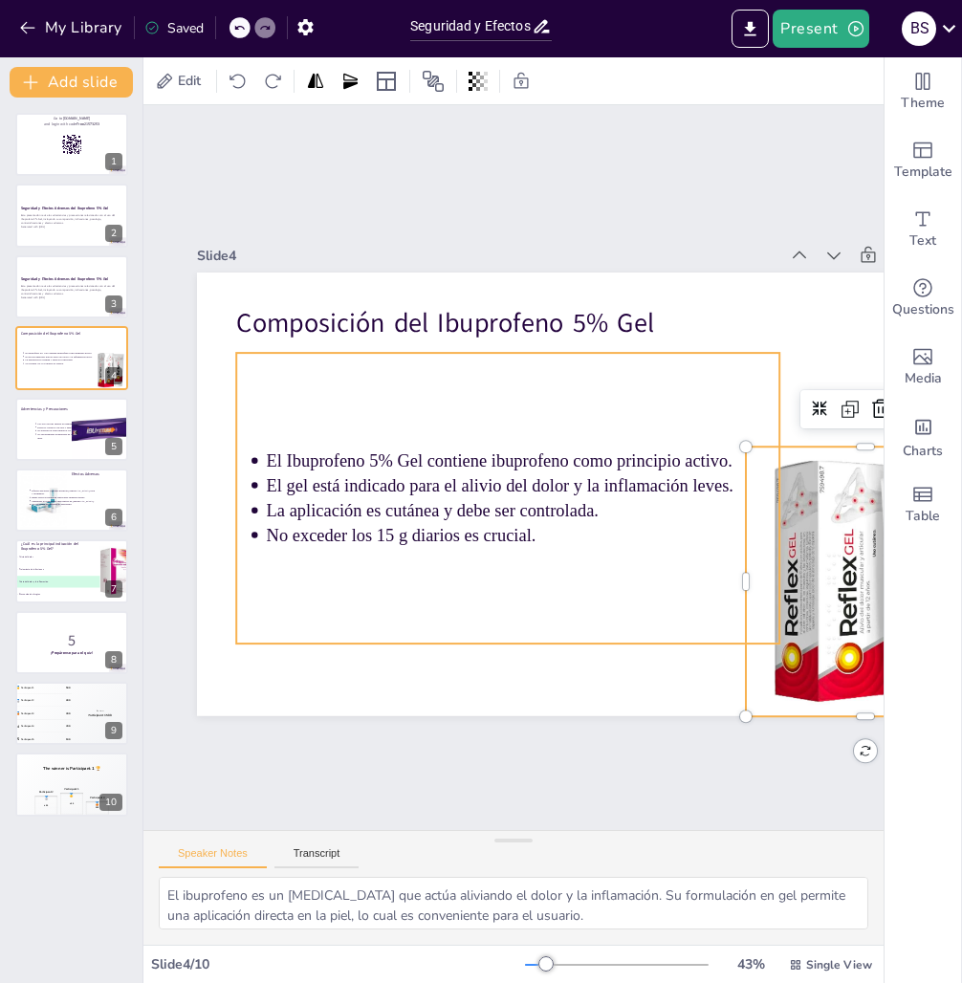
click at [502, 553] on div "El Ibuprofeno 5% Gel contiene ibuprofeno como principio activo. El gel está ind…" at bounding box center [530, 494] width 598 height 579
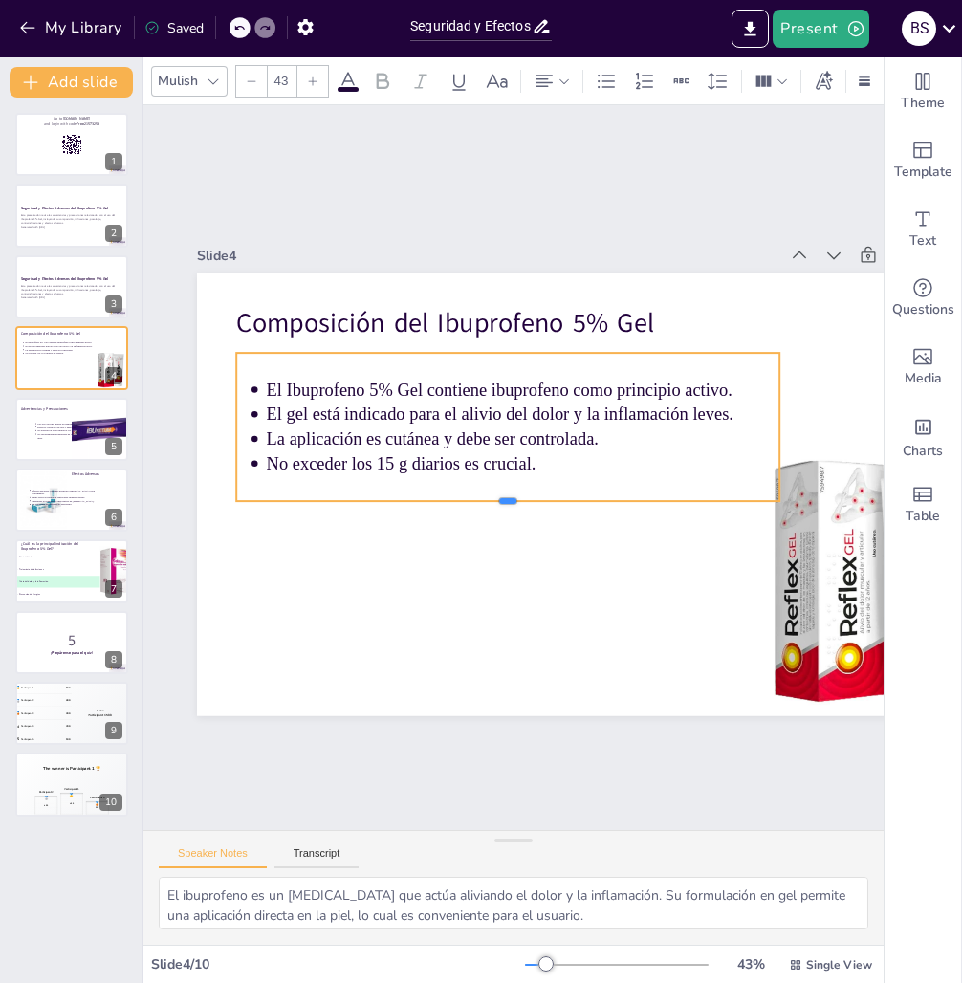
drag, startPoint x: 507, startPoint y: 642, endPoint x: 507, endPoint y: 499, distance: 142.5
click at [507, 499] on div at bounding box center [473, 456] width 72 height 541
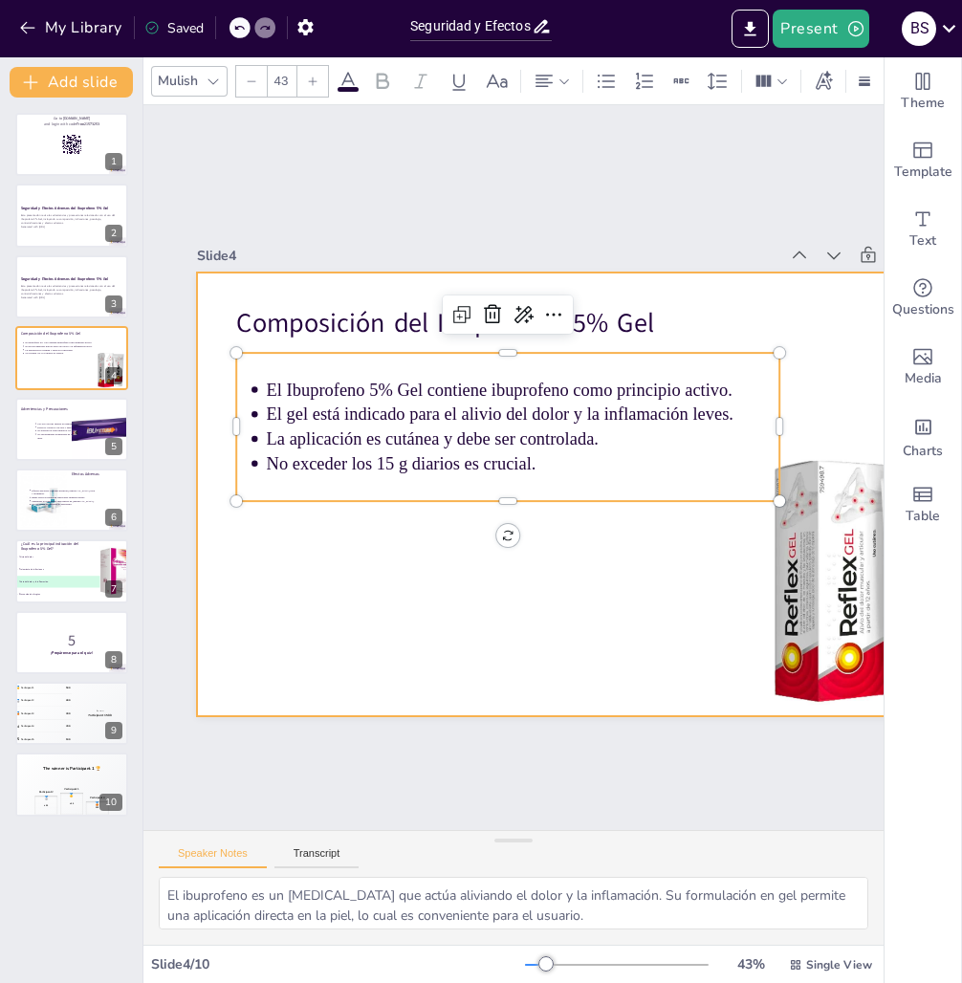
click at [478, 603] on div at bounding box center [567, 530] width 904 height 778
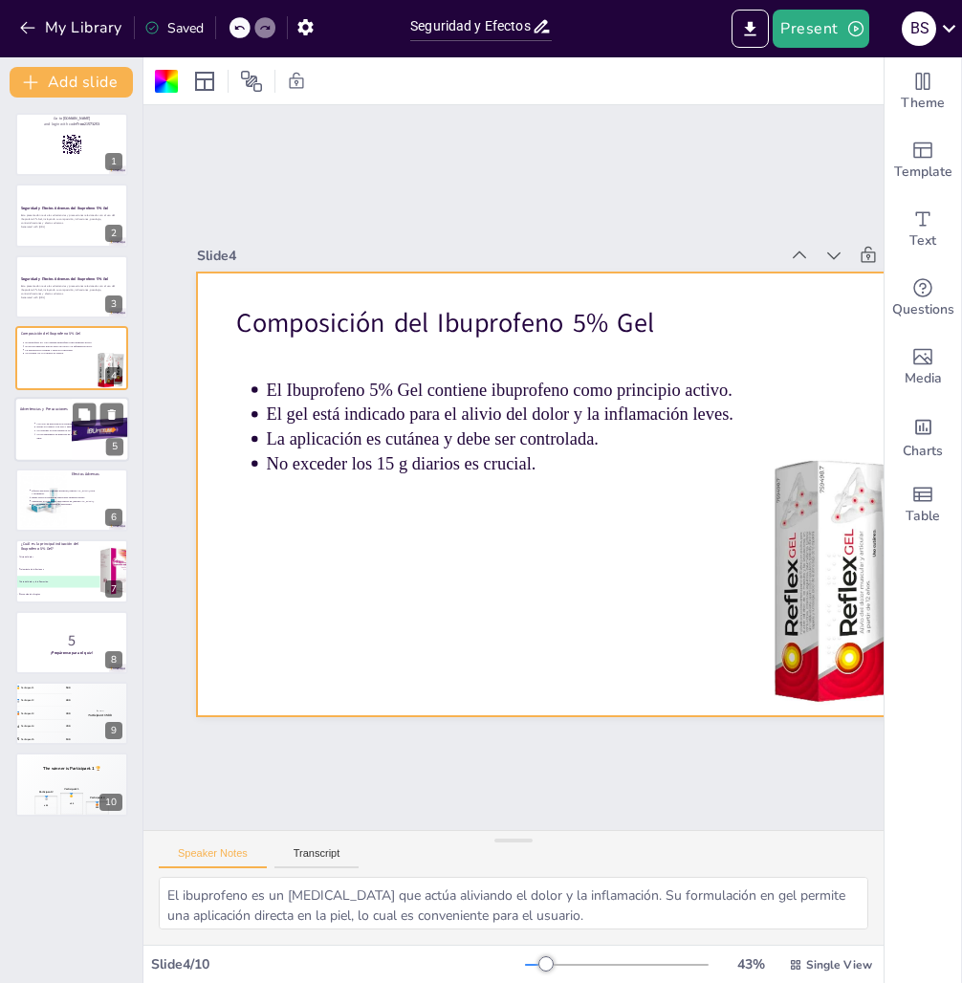
click at [61, 435] on p "No recomendado en menores de 12 años." at bounding box center [57, 436] width 42 height 8
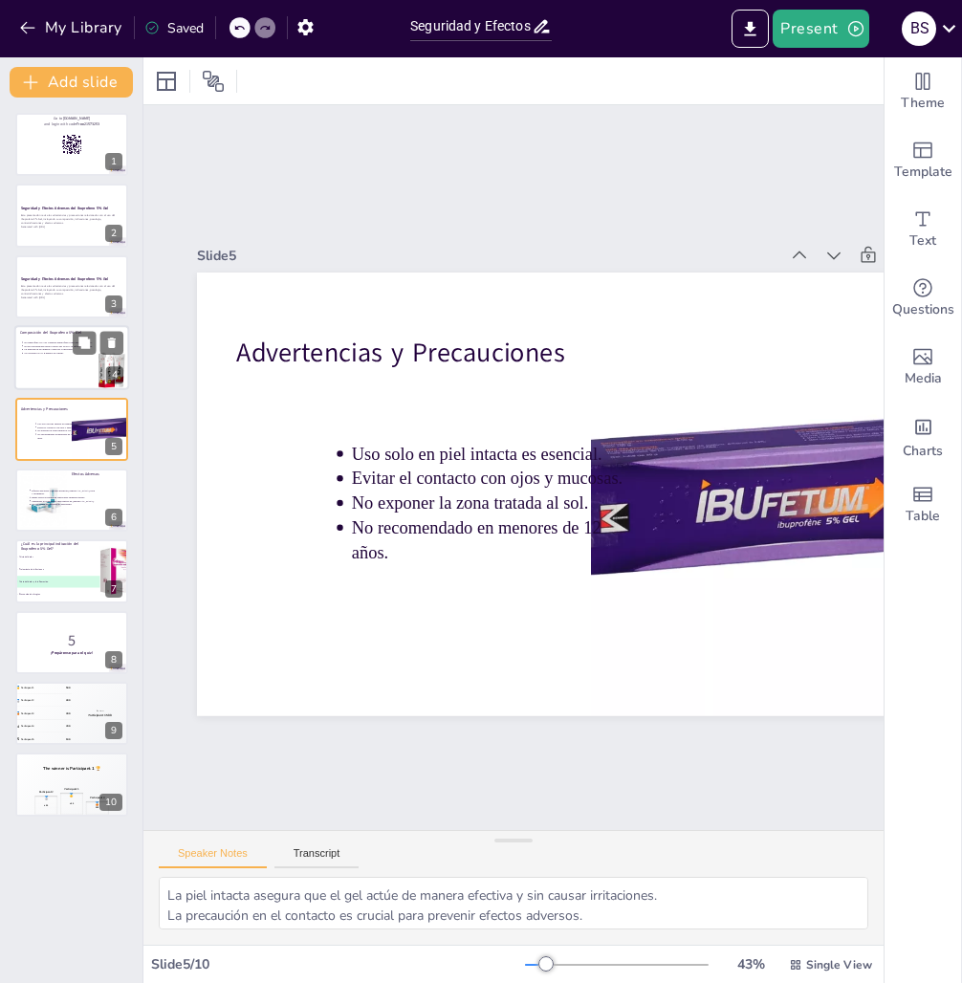
click at [51, 355] on p "No exceder los 15 g diarios es crucial." at bounding box center [61, 354] width 75 height 4
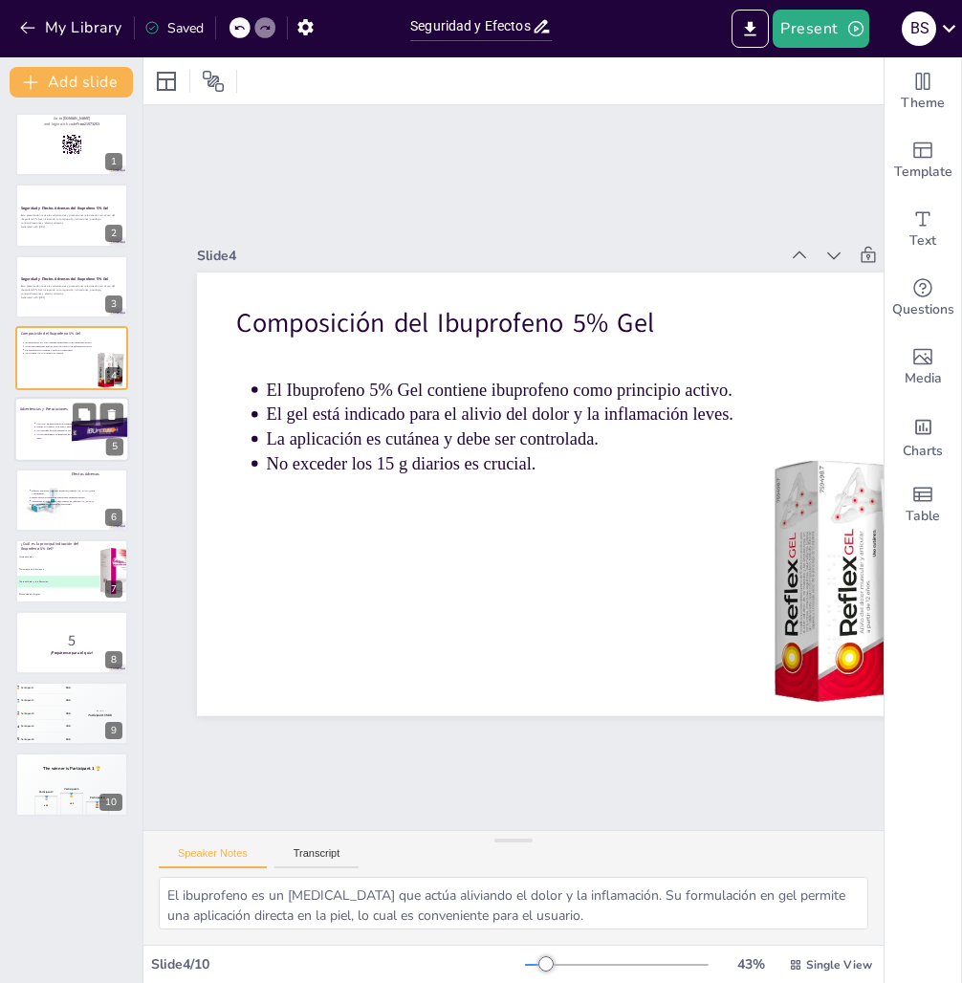
click at [94, 434] on div at bounding box center [100, 429] width 65 height 65
type textarea "La piel intacta asegura que el gel actúe de manera efectiva y sin causar irrita…"
